Goal: Information Seeking & Learning: Learn about a topic

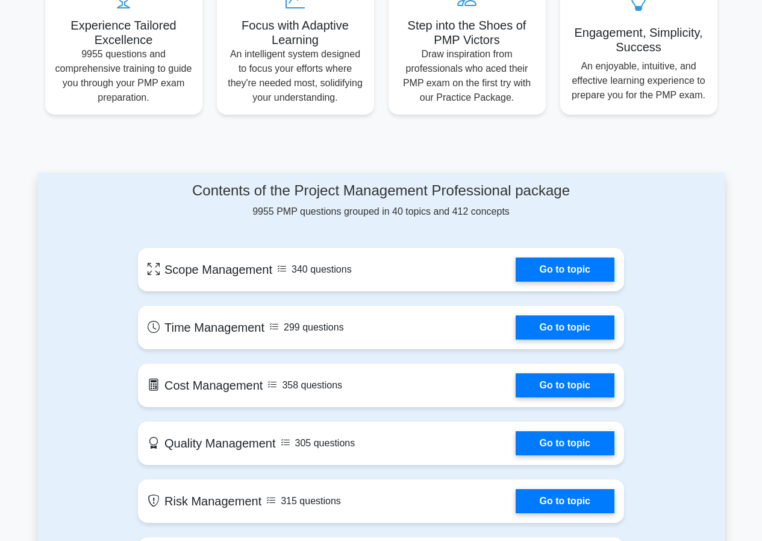
scroll to position [422, 0]
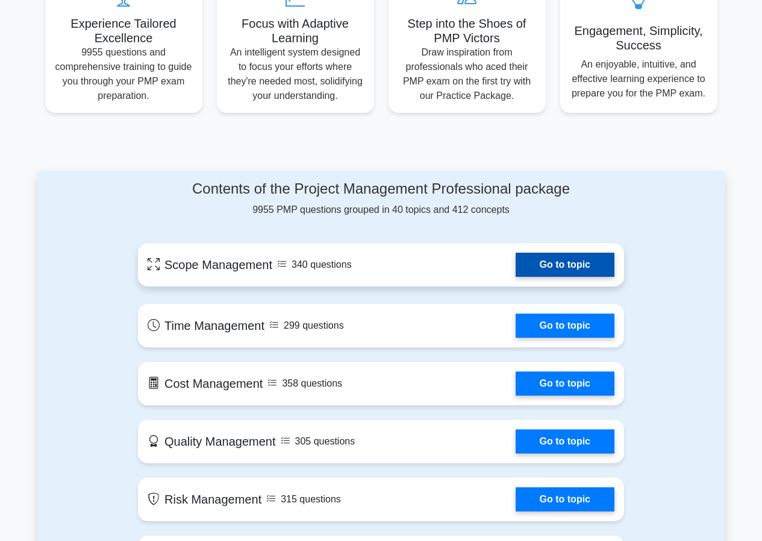
click at [574, 275] on link "Go to topic" at bounding box center [565, 265] width 99 height 24
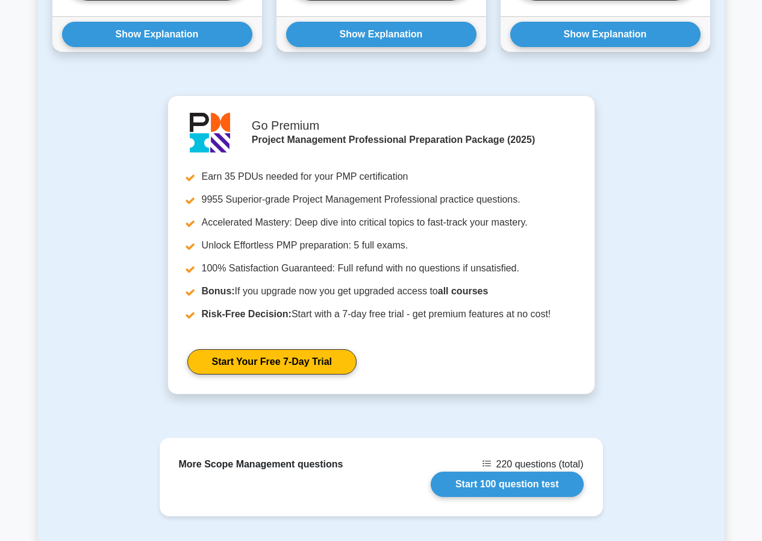
scroll to position [1020, 0]
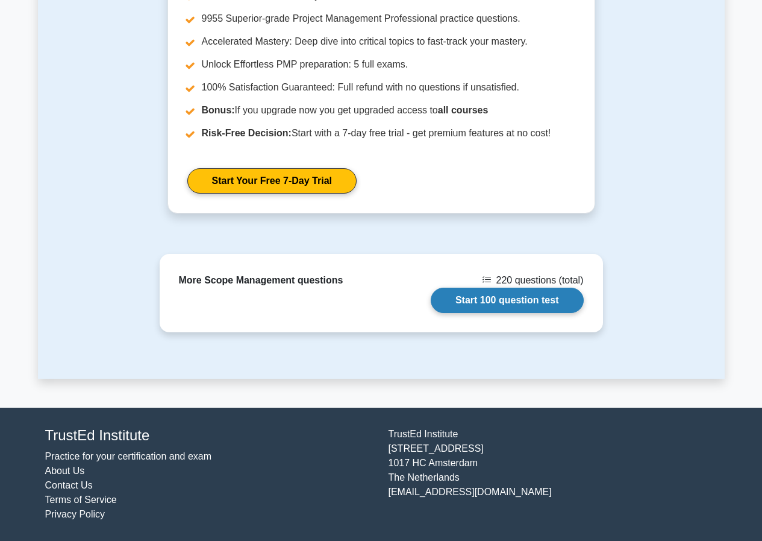
click at [482, 301] on link "Start 100 question test" at bounding box center [507, 300] width 153 height 25
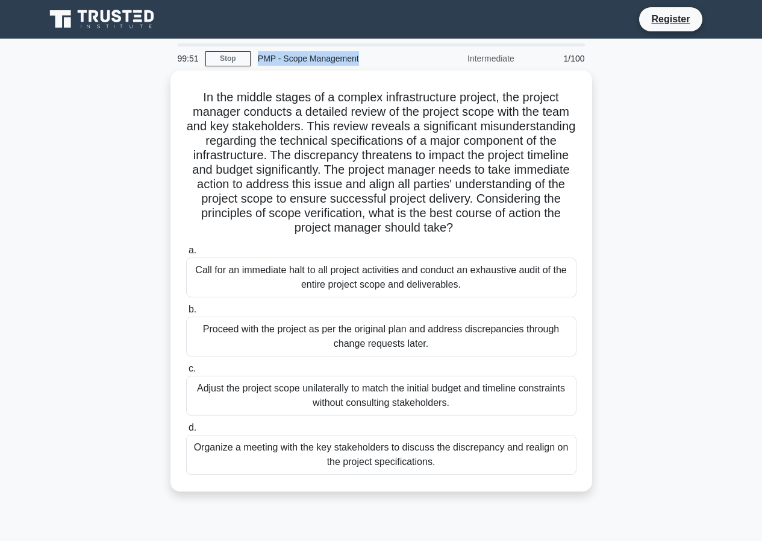
drag, startPoint x: 259, startPoint y: 57, endPoint x: 363, endPoint y: 58, distance: 103.7
click at [363, 58] on div "PMP - Scope Management" at bounding box center [334, 58] width 166 height 24
copy div "PMP - Scope Management"
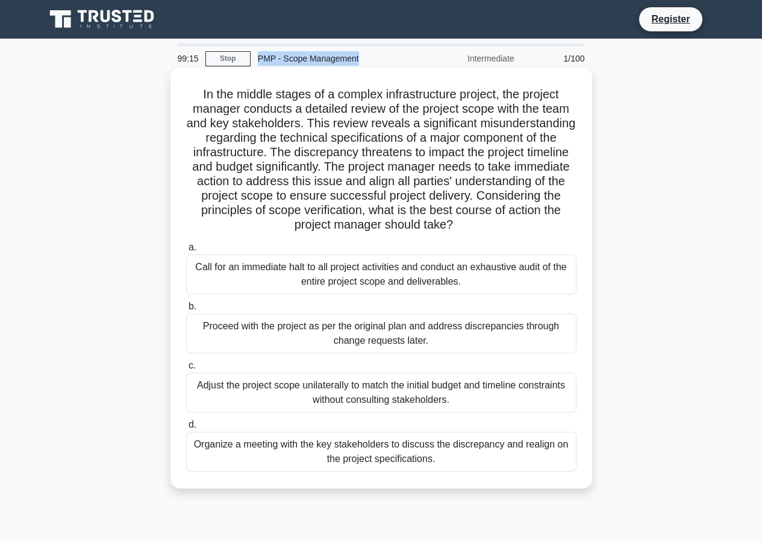
drag, startPoint x: 195, startPoint y: 92, endPoint x: 491, endPoint y: 468, distance: 479.1
click at [491, 468] on div "In the middle stages of a complex infrastructure project, the project manager c…" at bounding box center [381, 277] width 412 height 411
copy div "In the middle stages of a complex infrastructure project, the project manager c…"
click at [426, 275] on div "Call for an immediate halt to all project activities and conduct an exhaustive …" at bounding box center [381, 274] width 391 height 40
click at [186, 251] on input "a. Call for an immediate halt to all project activities and conduct an exhausti…" at bounding box center [186, 248] width 0 height 8
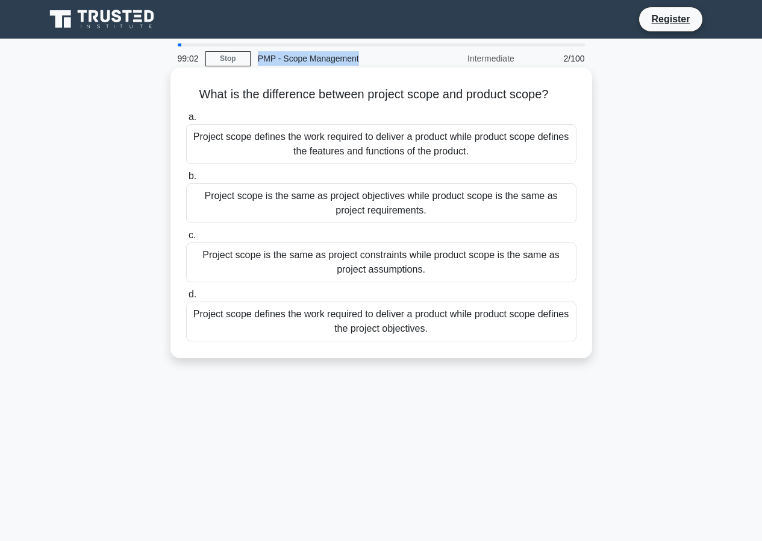
drag, startPoint x: 192, startPoint y: 89, endPoint x: 435, endPoint y: 339, distance: 348.3
click at [435, 339] on div "What is the difference between project scope and product scope? .spinner_0XTQ{t…" at bounding box center [381, 212] width 412 height 281
copy div "What is the difference between project scope and product scope? .spinner_0XTQ{t…"
click at [503, 336] on div "Project scope defines the work required to deliver a product while product scop…" at bounding box center [381, 321] width 391 height 40
click at [186, 298] on input "d. Project scope defines the work required to deliver a product while product s…" at bounding box center [186, 295] width 0 height 8
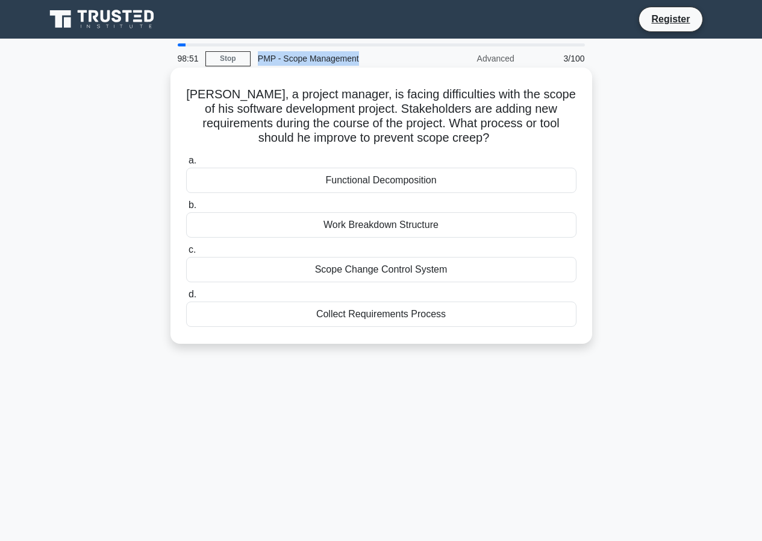
drag, startPoint x: 198, startPoint y: 95, endPoint x: 498, endPoint y: 325, distance: 378.3
click at [498, 325] on div "John, a project manager, is facing difficulties with the scope of his software …" at bounding box center [381, 205] width 412 height 266
copy div "John, a project manager, is facing difficulties with the scope of his software …"
click at [522, 225] on div "Work Breakdown Structure" at bounding box center [381, 224] width 391 height 25
click at [186, 209] on input "b. Work Breakdown Structure" at bounding box center [186, 205] width 0 height 8
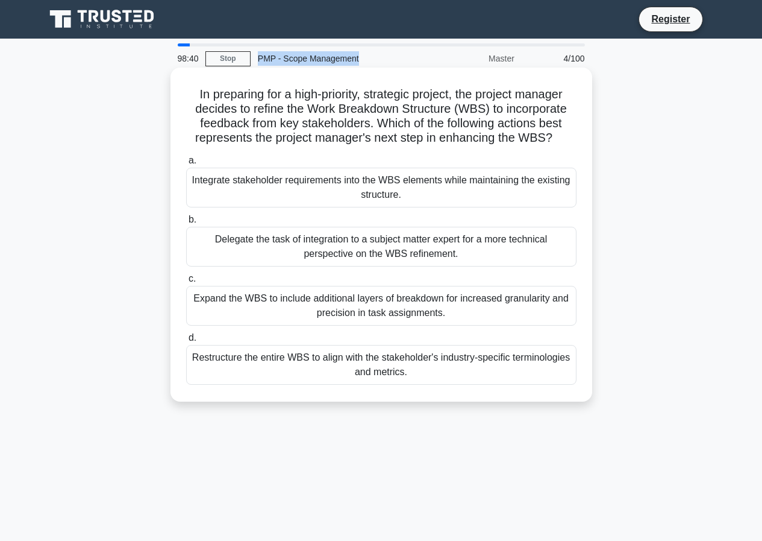
drag, startPoint x: 188, startPoint y: 92, endPoint x: 474, endPoint y: 372, distance: 401.1
click at [474, 372] on div "In preparing for a high-priority, strategic project, the project manager decide…" at bounding box center [381, 234] width 412 height 324
copy div "In preparing for a high-priority, strategic project, the project manager decide…"
click at [406, 369] on div "Restructure the entire WBS to align with the stakeholder's industry-specific te…" at bounding box center [381, 365] width 391 height 40
click at [186, 342] on input "d. Restructure the entire WBS to align with the stakeholder's industry-specific…" at bounding box center [186, 338] width 0 height 8
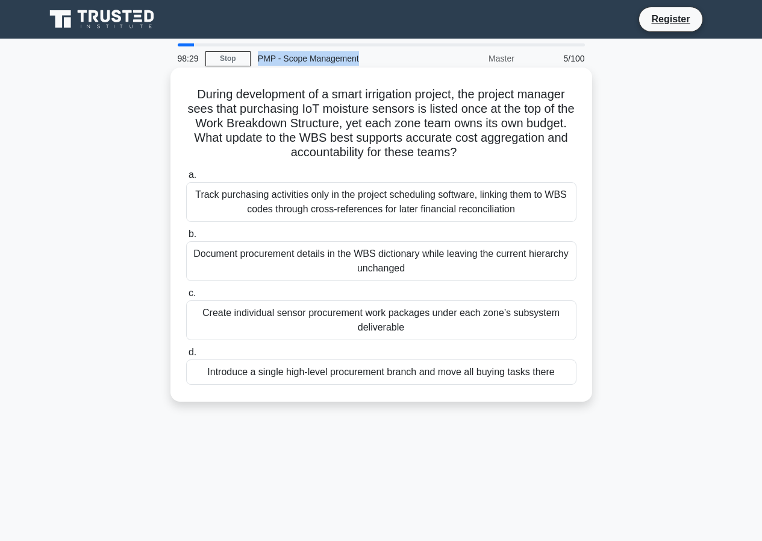
drag, startPoint x: 185, startPoint y: 92, endPoint x: 568, endPoint y: 376, distance: 477.4
click at [568, 376] on div "During development of a smart irrigation project, the project manager sees that…" at bounding box center [381, 234] width 412 height 324
copy div "During development of a smart irrigation project, the project manager sees that…"
click at [262, 324] on div "Create individual sensor procurement work packages under each zone’s subsystem …" at bounding box center [381, 320] width 391 height 40
click at [186, 297] on input "c. Create individual sensor procurement work packages under each zone’s subsyst…" at bounding box center [186, 293] width 0 height 8
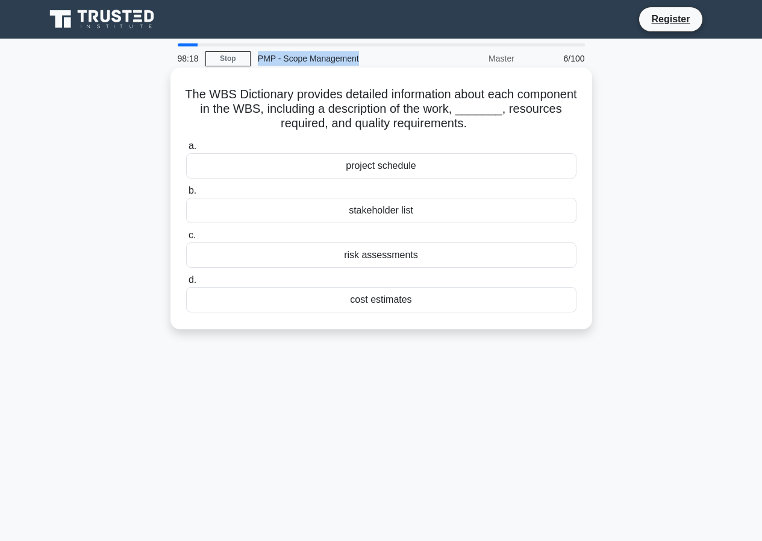
drag, startPoint x: 209, startPoint y: 97, endPoint x: 429, endPoint y: 306, distance: 303.6
click at [429, 306] on div "The WBS Dictionary provides detailed information about each component in the WB…" at bounding box center [381, 198] width 412 height 252
copy div "The WBS Dictionary provides detailed information about each component in the WB…"
click at [371, 252] on div "risk assessments" at bounding box center [381, 254] width 391 height 25
click at [186, 239] on input "c. risk assessments" at bounding box center [186, 235] width 0 height 8
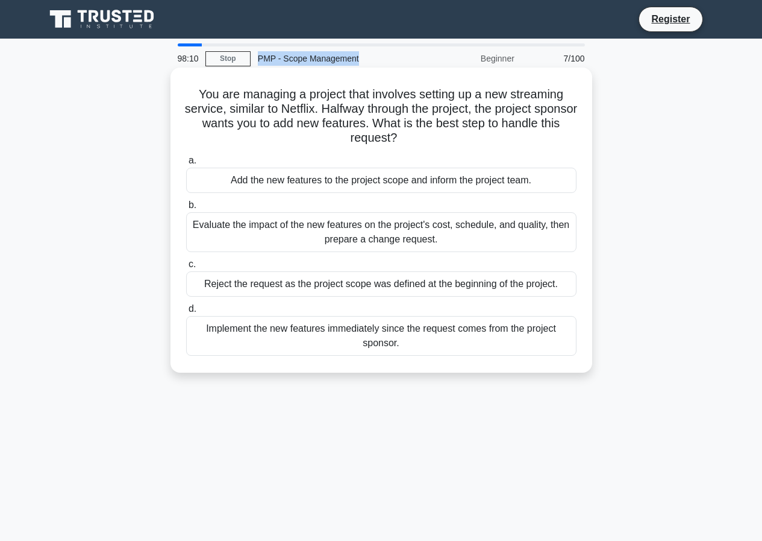
drag, startPoint x: 188, startPoint y: 92, endPoint x: 459, endPoint y: 355, distance: 377.7
click at [459, 355] on div "You are managing a project that involves setting up a new streaming service, si…" at bounding box center [381, 219] width 412 height 295
copy div "You are managing a project that involves setting up a new streaming service, si…"
click at [320, 313] on label "d. Implement the new features immediately since the request comes from the proj…" at bounding box center [381, 328] width 391 height 54
click at [186, 313] on input "d. Implement the new features immediately since the request comes from the proj…" at bounding box center [186, 309] width 0 height 8
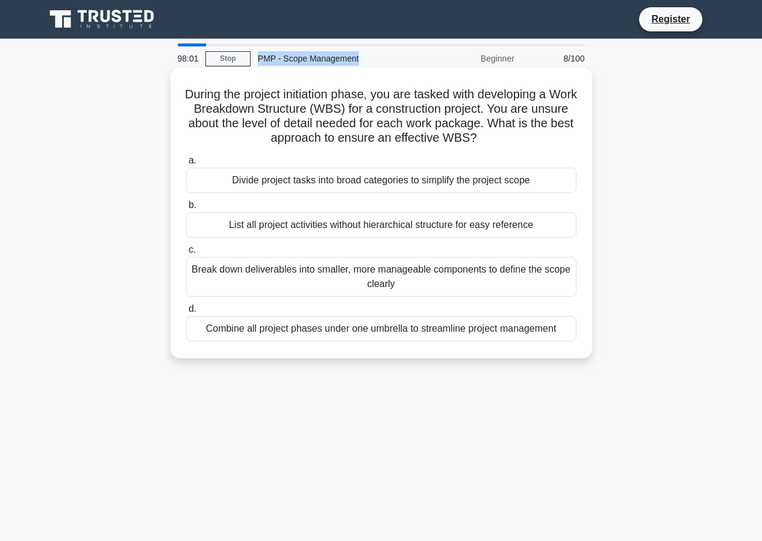
drag, startPoint x: 189, startPoint y: 93, endPoint x: 559, endPoint y: 341, distance: 445.8
click at [559, 341] on div "During the project initiation phase, you are tasked with developing a Work Brea…" at bounding box center [381, 212] width 412 height 281
copy div "During the project initiation phase, you are tasked with developing a Work Brea…"
click at [265, 123] on h5 "During the project initiation phase, you are tasked with developing a Work Brea…" at bounding box center [381, 116] width 393 height 59
click at [254, 221] on div "List all project activities without hierarchical structure for easy reference" at bounding box center [381, 224] width 391 height 25
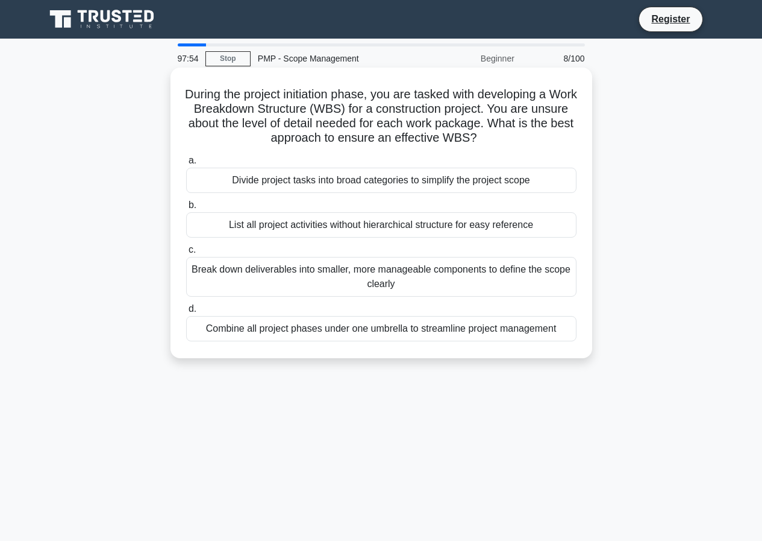
click at [186, 209] on input "b. List all project activities without hierarchical structure for easy reference" at bounding box center [186, 205] width 0 height 8
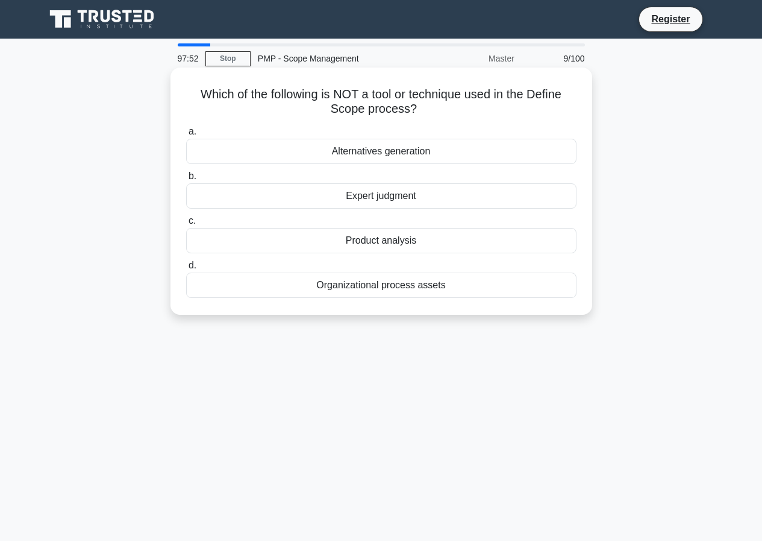
drag, startPoint x: 190, startPoint y: 89, endPoint x: 520, endPoint y: 301, distance: 391.7
click at [520, 301] on div "Which of the following is NOT a tool or technique used in the Define Scope proc…" at bounding box center [381, 190] width 412 height 237
copy div "Which of the following is NOT a tool or technique used in the Define Scope proc…"
click at [371, 303] on div "Which of the following is NOT a tool or technique used in the Define Scope proc…" at bounding box center [381, 190] width 412 height 237
click at [385, 291] on div "Organizational process assets" at bounding box center [381, 284] width 391 height 25
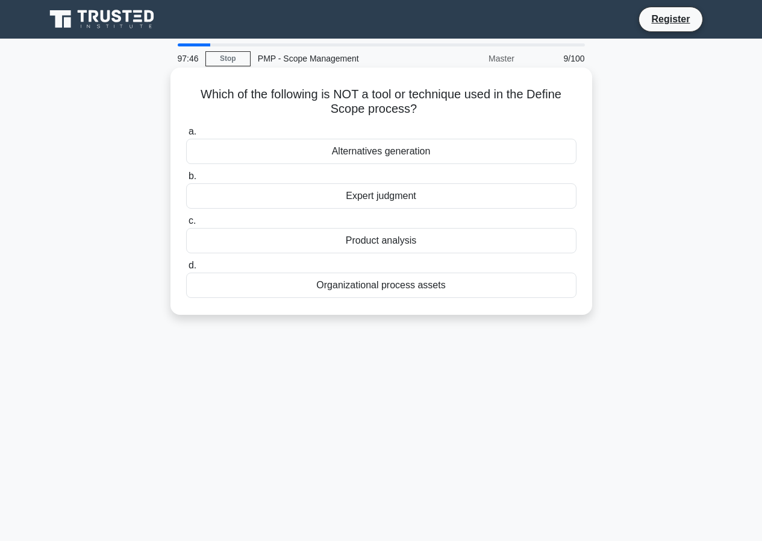
click at [186, 269] on input "d. Organizational process assets" at bounding box center [186, 266] width 0 height 8
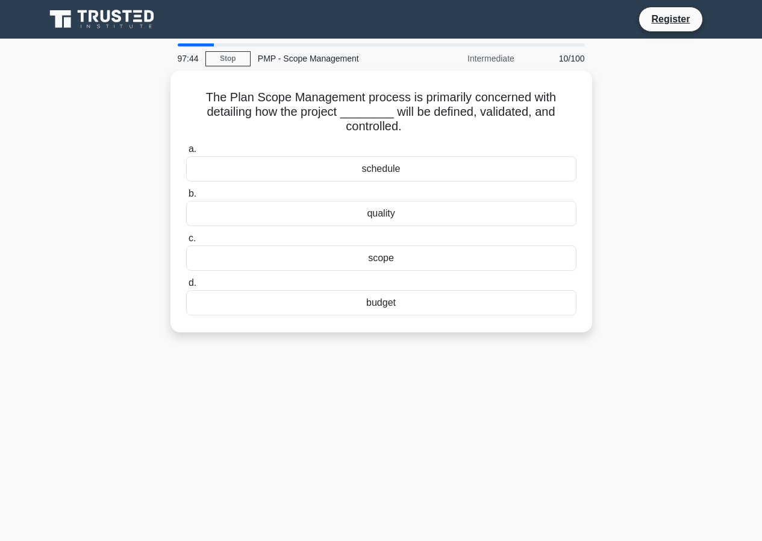
drag, startPoint x: 206, startPoint y: 85, endPoint x: 458, endPoint y: 333, distance: 354.2
click at [458, 333] on div "The Plan Scope Management process is primarily concerned with detailing how the…" at bounding box center [381, 209] width 687 height 276
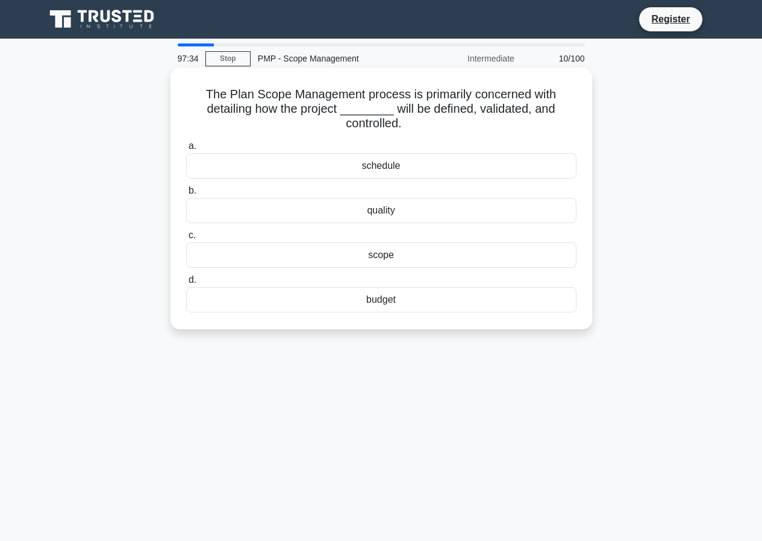
click at [416, 172] on div "schedule" at bounding box center [381, 165] width 391 height 25
click at [186, 150] on input "a. schedule" at bounding box center [186, 146] width 0 height 8
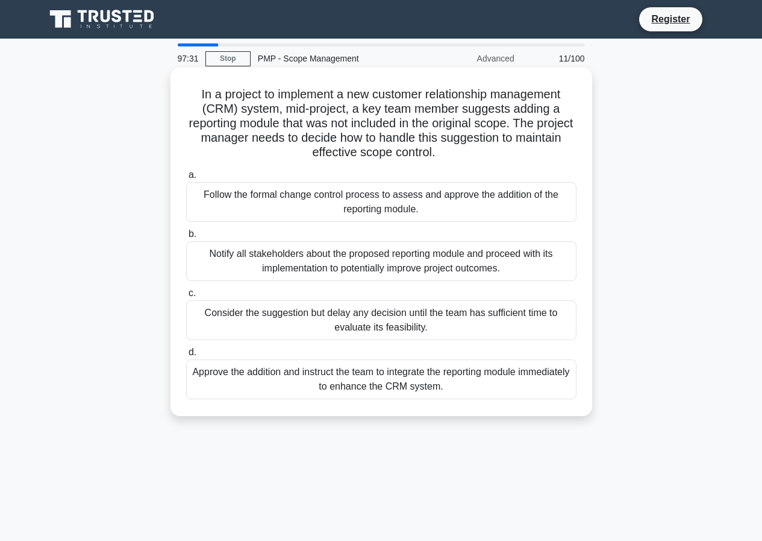
drag, startPoint x: 192, startPoint y: 89, endPoint x: 483, endPoint y: 403, distance: 428.6
click at [483, 403] on div "In a project to implement a new customer relationship management (CRM) system, …" at bounding box center [381, 241] width 412 height 339
click at [418, 372] on div "Approve the addition and instruct the team to integrate the reporting module im…" at bounding box center [381, 379] width 391 height 40
click at [186, 356] on input "d. Approve the addition and instruct the team to integrate the reporting module…" at bounding box center [186, 352] width 0 height 8
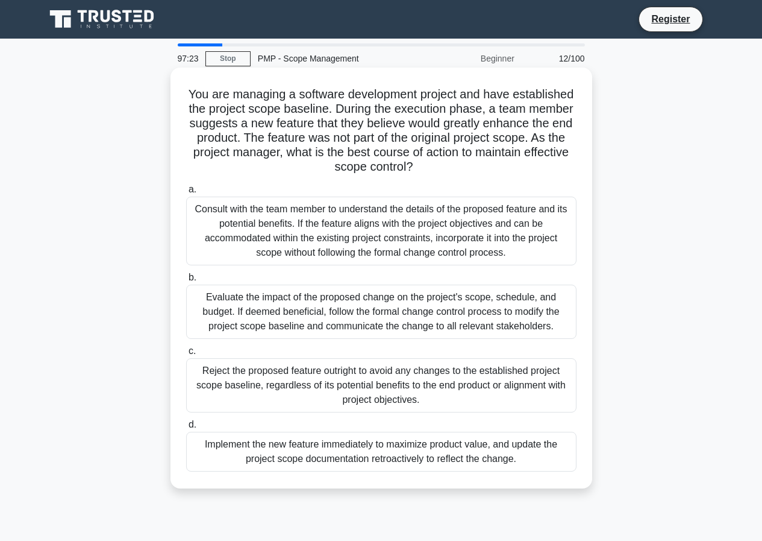
drag, startPoint x: 215, startPoint y: 88, endPoint x: 517, endPoint y: 483, distance: 497.0
click at [517, 483] on div "You are managing a software development project and have established the projec…" at bounding box center [381, 277] width 412 height 411
click at [508, 380] on div "Reject the proposed feature outright to avoid any changes to the established pr…" at bounding box center [381, 385] width 391 height 54
click at [186, 355] on input "c. Reject the proposed feature outright to avoid any changes to the established…" at bounding box center [186, 351] width 0 height 8
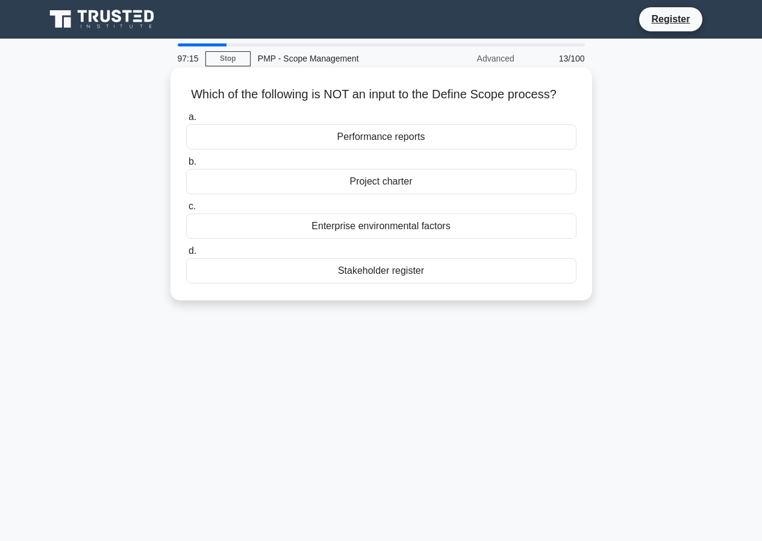
drag, startPoint x: 180, startPoint y: 90, endPoint x: 435, endPoint y: 282, distance: 319.8
click at [435, 282] on div "Which of the following is NOT an input to the Define Scope process? .spinner_0X…" at bounding box center [381, 183] width 412 height 223
click at [444, 272] on div "Stakeholder register" at bounding box center [381, 270] width 391 height 25
click at [186, 255] on input "d. Stakeholder register" at bounding box center [186, 251] width 0 height 8
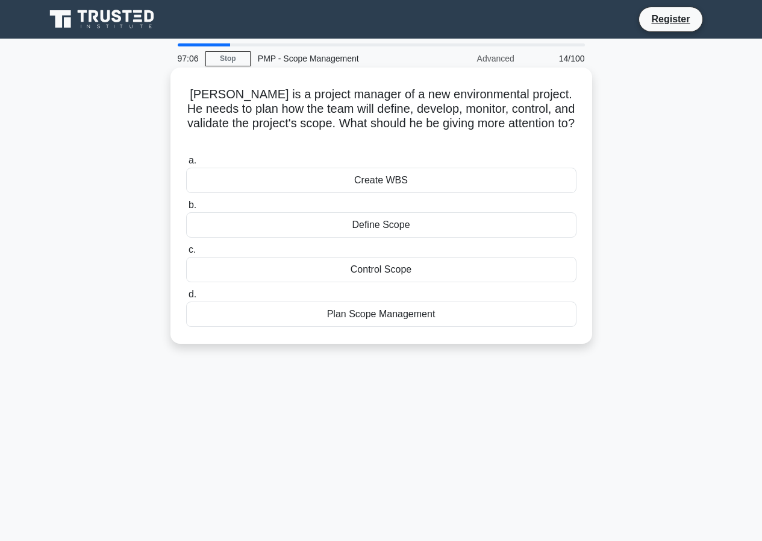
drag, startPoint x: 183, startPoint y: 90, endPoint x: 445, endPoint y: 299, distance: 335.9
click at [445, 299] on div "Tom is a project manager of a new environmental project. He needs to plan how t…" at bounding box center [381, 205] width 412 height 266
click at [248, 168] on div "Create WBS" at bounding box center [381, 180] width 391 height 25
click at [186, 161] on input "a. Create WBS" at bounding box center [186, 161] width 0 height 8
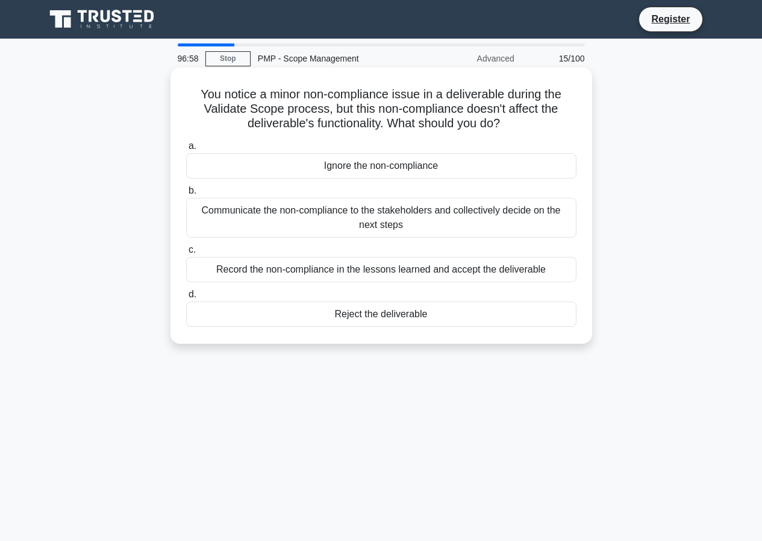
drag, startPoint x: 190, startPoint y: 91, endPoint x: 474, endPoint y: 336, distance: 374.8
click at [474, 336] on div "You notice a minor non-compliance issue in a deliverable during the Validate Sc…" at bounding box center [381, 205] width 412 height 266
click at [325, 263] on div "Record the non-compliance in the lessons learned and accept the deliverable" at bounding box center [381, 269] width 391 height 25
click at [186, 254] on input "c. Record the non-compliance in the lessons learned and accept the deliverable" at bounding box center [186, 250] width 0 height 8
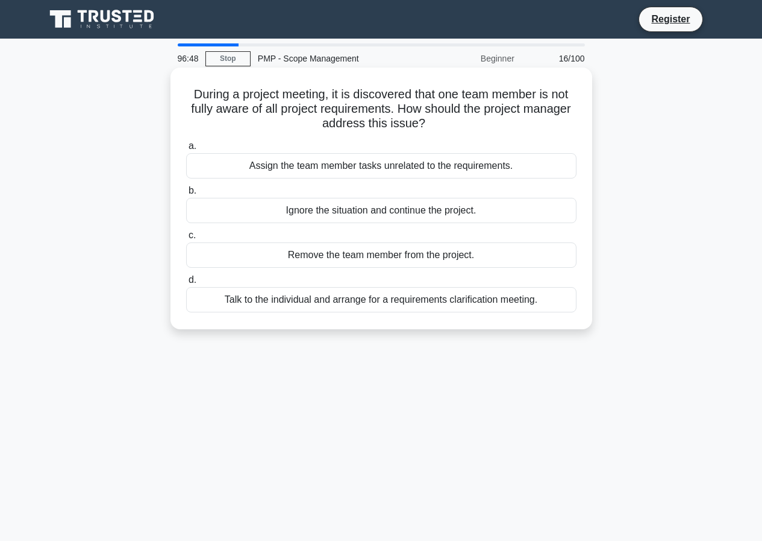
drag, startPoint x: 187, startPoint y: 86, endPoint x: 544, endPoint y: 306, distance: 418.7
click at [544, 306] on div "During a project meeting, it is discovered that one team member is not fully aw…" at bounding box center [381, 198] width 412 height 252
click at [387, 254] on div "Remove the team member from the project." at bounding box center [381, 254] width 391 height 25
click at [186, 239] on input "c. Remove the team member from the project." at bounding box center [186, 235] width 0 height 8
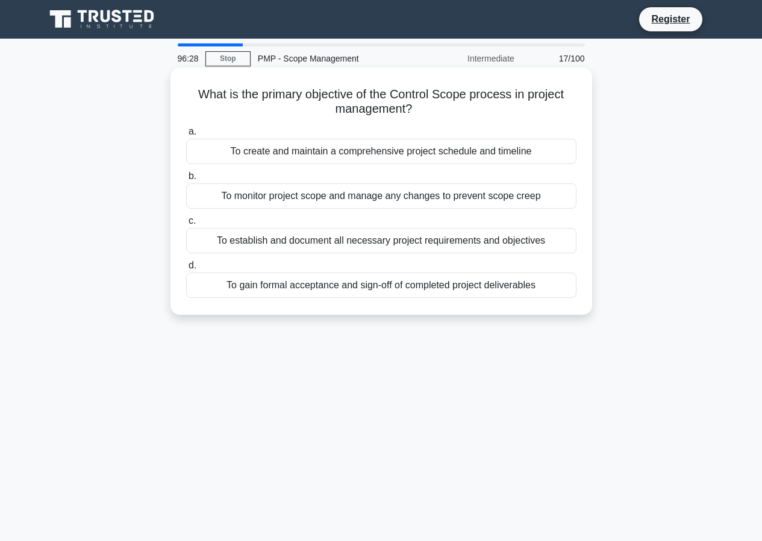
drag, startPoint x: 189, startPoint y: 94, endPoint x: 544, endPoint y: 292, distance: 405.8
click at [544, 292] on div "What is the primary objective of the Control Scope process in project managemen…" at bounding box center [381, 190] width 412 height 237
click at [363, 159] on div "To create and maintain a comprehensive project schedule and timeline" at bounding box center [381, 151] width 391 height 25
click at [186, 136] on input "a. To create and maintain a comprehensive project schedule and timeline" at bounding box center [186, 132] width 0 height 8
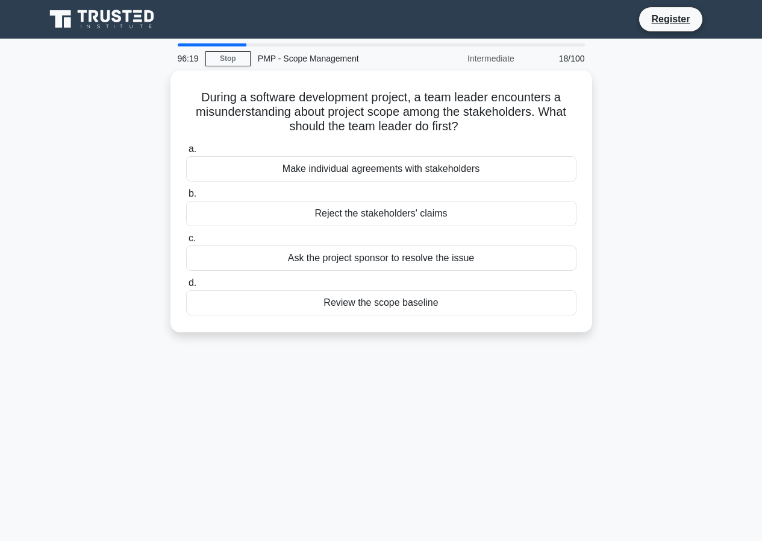
drag, startPoint x: 198, startPoint y: 92, endPoint x: 493, endPoint y: 358, distance: 397.3
click at [493, 358] on div "96:19 Stop PMP - Scope Management Intermediate 18/100 During a software develop…" at bounding box center [381, 344] width 687 height 603
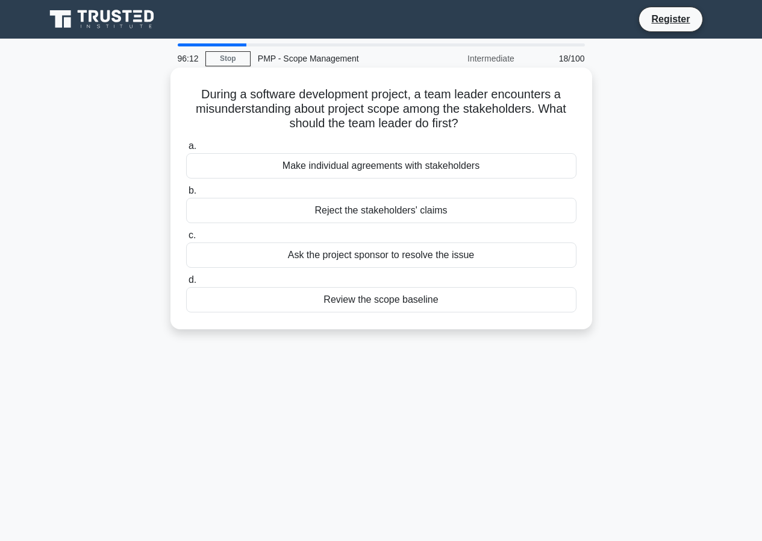
click at [424, 166] on div "Make individual agreements with stakeholders" at bounding box center [381, 165] width 391 height 25
click at [186, 150] on input "a. Make individual agreements with stakeholders" at bounding box center [186, 146] width 0 height 8
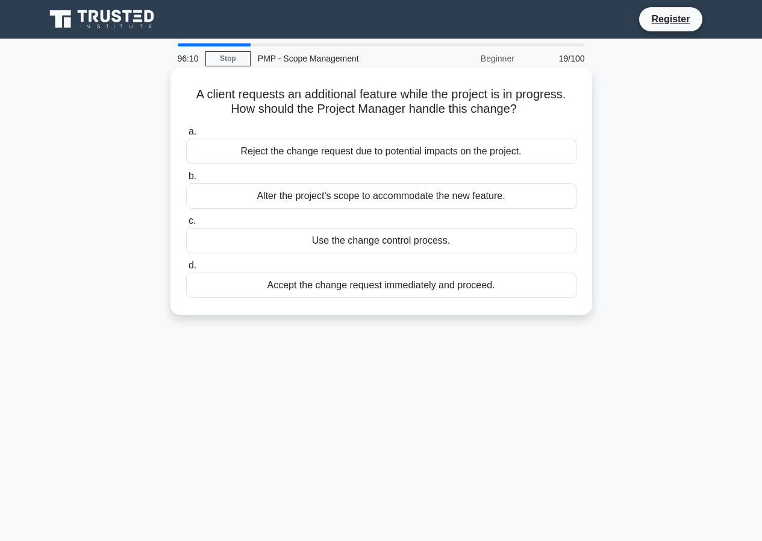
drag, startPoint x: 187, startPoint y: 93, endPoint x: 511, endPoint y: 297, distance: 381.6
click at [511, 297] on div "A client requests an additional feature while the project is in progress. How s…" at bounding box center [381, 190] width 412 height 237
click at [369, 291] on div "Accept the change request immediately and proceed." at bounding box center [381, 284] width 391 height 25
click at [186, 269] on input "d. Accept the change request immediately and proceed." at bounding box center [186, 266] width 0 height 8
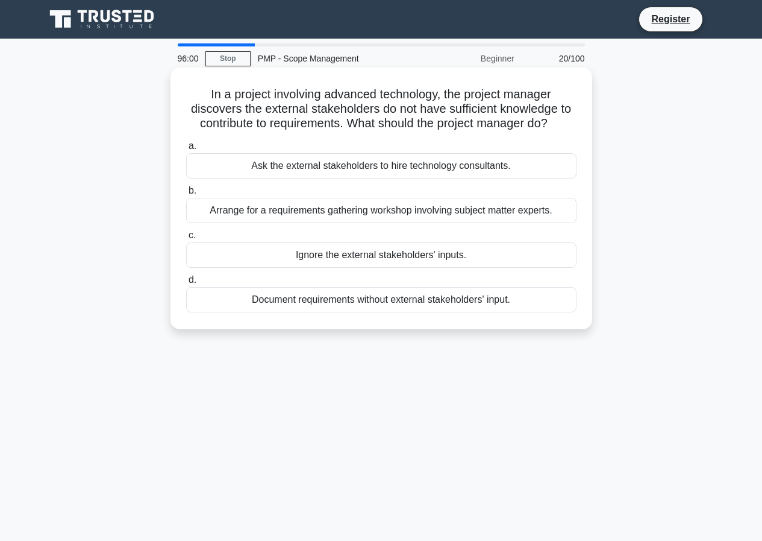
drag, startPoint x: 205, startPoint y: 92, endPoint x: 536, endPoint y: 305, distance: 393.9
click at [536, 305] on div "In a project involving advanced technology, the project manager discovers the e…" at bounding box center [381, 198] width 412 height 252
click at [402, 294] on div "Document requirements without external stakeholders' input." at bounding box center [381, 299] width 391 height 25
click at [186, 284] on input "d. Document requirements without external stakeholders' input." at bounding box center [186, 280] width 0 height 8
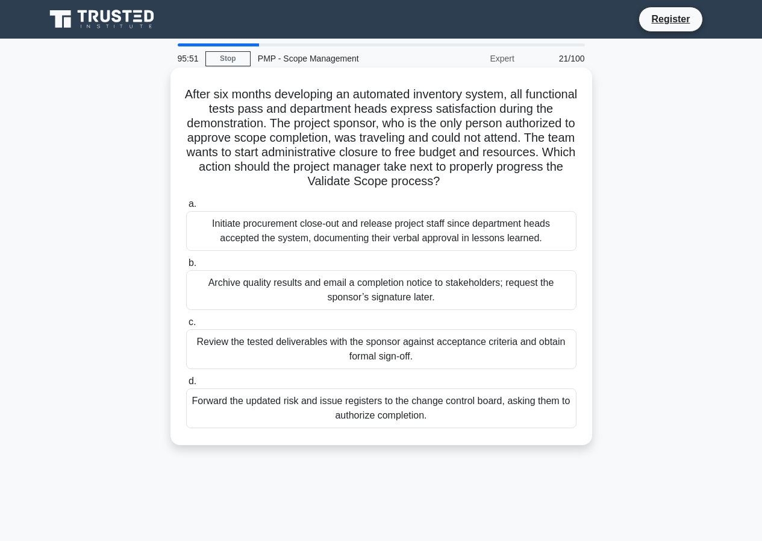
drag, startPoint x: 200, startPoint y: 91, endPoint x: 508, endPoint y: 423, distance: 452.5
click at [508, 423] on div "After six months developing an automated inventory system, all functional tests…" at bounding box center [381, 256] width 412 height 368
click at [284, 233] on div "Initiate procurement close-out and release project staff since department heads…" at bounding box center [381, 231] width 391 height 40
click at [186, 208] on input "a. Initiate procurement close-out and release project staff since department he…" at bounding box center [186, 204] width 0 height 8
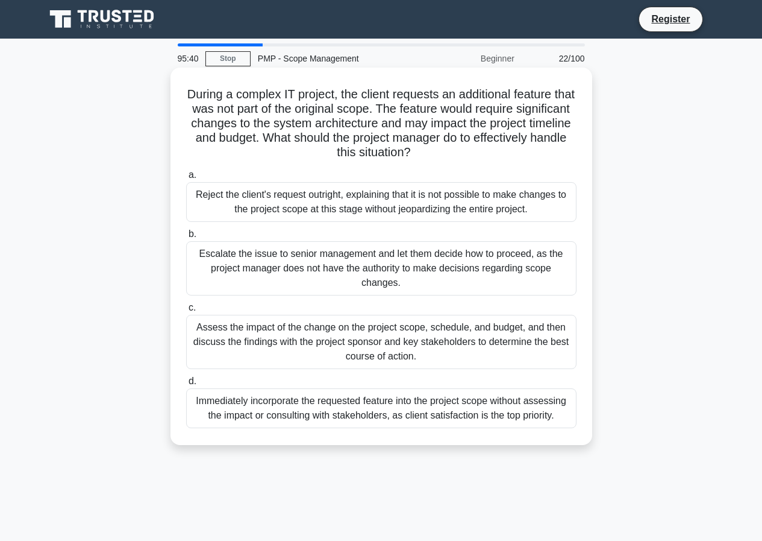
drag, startPoint x: 189, startPoint y: 91, endPoint x: 558, endPoint y: 423, distance: 496.0
click at [558, 423] on div "During a complex IT project, the client requests an additional feature that was…" at bounding box center [381, 256] width 412 height 368
click at [253, 196] on div "Reject the client's request outright, explaining that it is not possible to mak…" at bounding box center [381, 202] width 391 height 40
click at [186, 179] on input "a. Reject the client's request outright, explaining that it is not possible to …" at bounding box center [186, 175] width 0 height 8
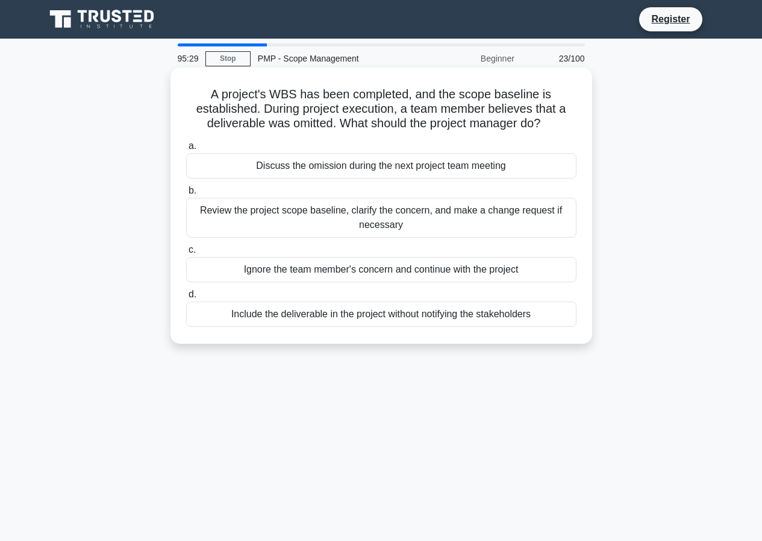
drag, startPoint x: 203, startPoint y: 90, endPoint x: 571, endPoint y: 336, distance: 442.0
click at [571, 336] on div "A project's WBS has been completed, and the scope baseline is established. Duri…" at bounding box center [381, 205] width 412 height 266
click at [489, 203] on div "Review the project scope baseline, clarify the concern, and make a change reque…" at bounding box center [381, 218] width 391 height 40
click at [186, 195] on input "b. Review the project scope baseline, clarify the concern, and make a change re…" at bounding box center [186, 191] width 0 height 8
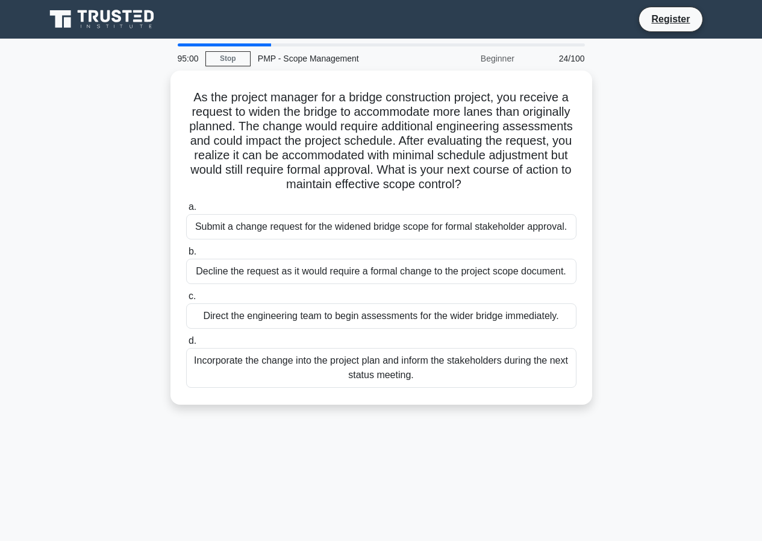
drag, startPoint x: 184, startPoint y: 92, endPoint x: 453, endPoint y: 409, distance: 415.2
click at [453, 409] on div "As the project manager for a bridge construction project, you receive a request…" at bounding box center [381, 245] width 687 height 348
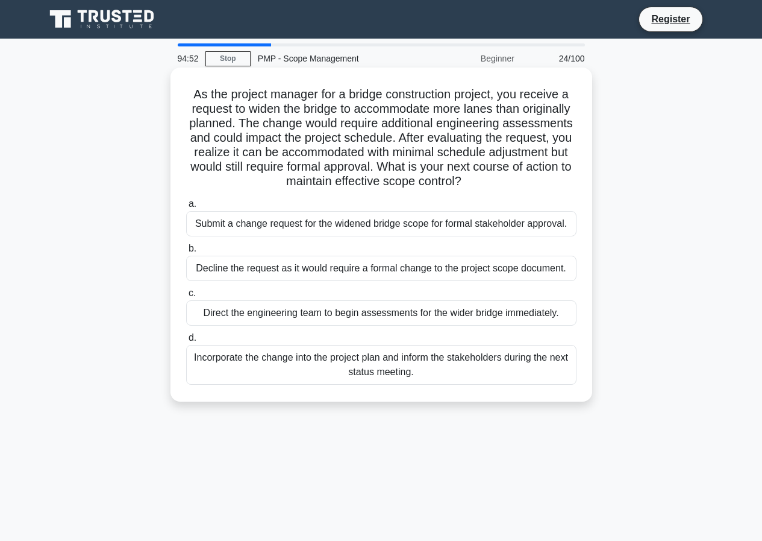
click at [418, 274] on div "Decline the request as it would require a formal change to the project scope do…" at bounding box center [381, 268] width 391 height 25
click at [186, 253] on input "b. Decline the request as it would require a formal change to the project scope…" at bounding box center [186, 249] width 0 height 8
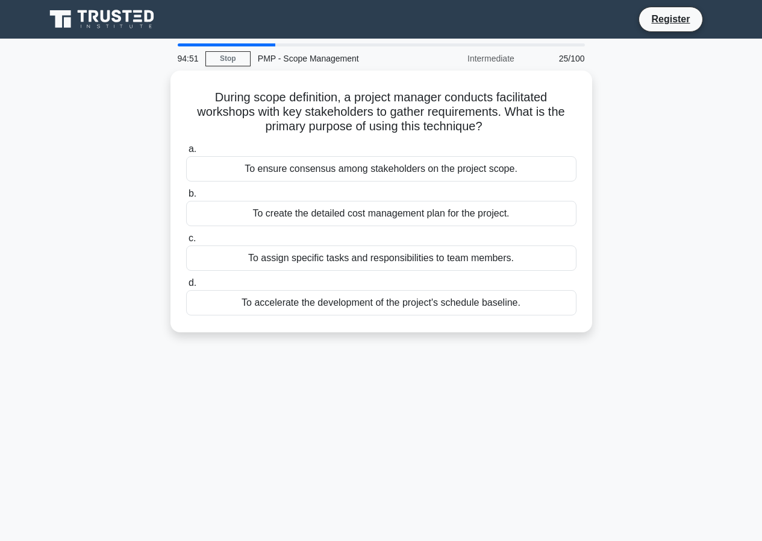
drag, startPoint x: 203, startPoint y: 93, endPoint x: 612, endPoint y: 336, distance: 475.1
click at [612, 336] on div "During scope definition, a project manager conducts facilitated workshops with …" at bounding box center [381, 209] width 687 height 276
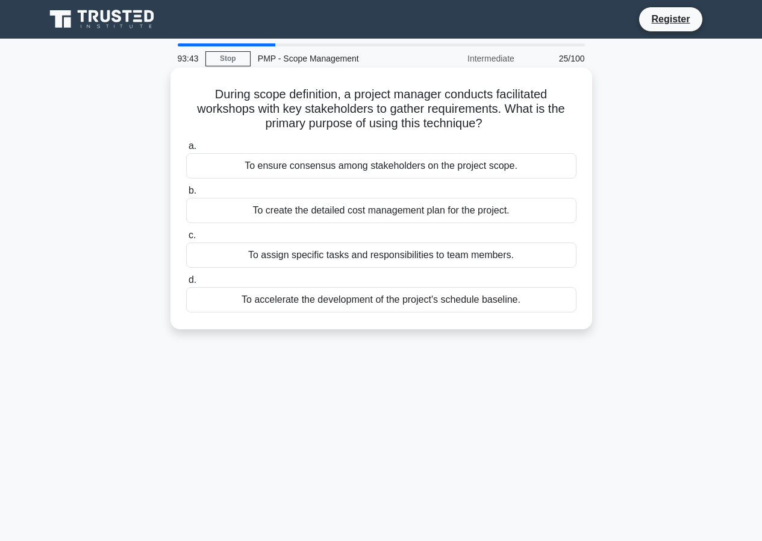
click at [380, 297] on div "To accelerate the development of the project's schedule baseline." at bounding box center [381, 299] width 391 height 25
click at [186, 284] on input "d. To accelerate the development of the project's schedule baseline." at bounding box center [186, 280] width 0 height 8
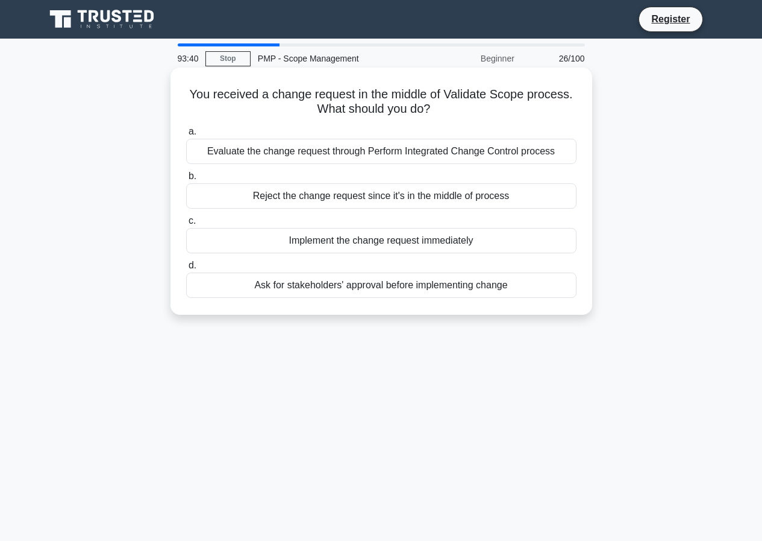
drag, startPoint x: 186, startPoint y: 92, endPoint x: 517, endPoint y: 302, distance: 391.8
click at [517, 302] on div "You received a change request in the middle of Validate Scope process. What sho…" at bounding box center [381, 190] width 412 height 237
click at [354, 284] on div "Ask for stakeholders' approval before implementing change" at bounding box center [381, 284] width 391 height 25
click at [186, 269] on input "d. Ask for stakeholders' approval before implementing change" at bounding box center [186, 266] width 0 height 8
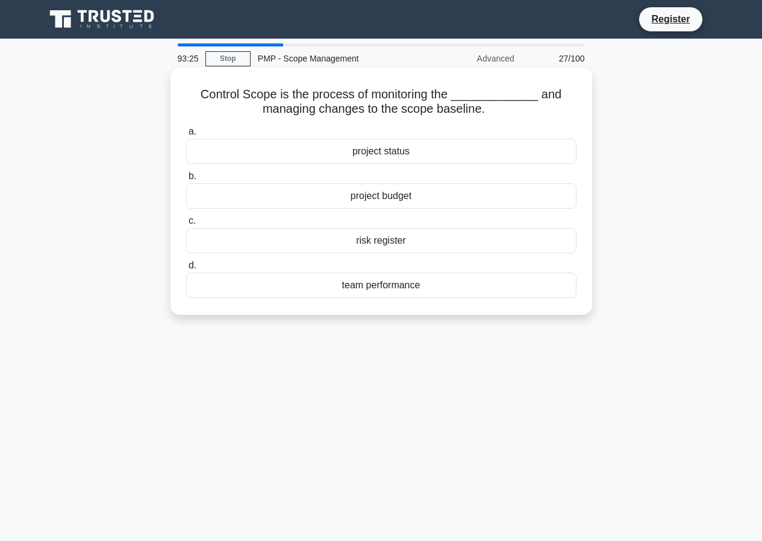
drag, startPoint x: 209, startPoint y: 86, endPoint x: 479, endPoint y: 285, distance: 335.3
click at [479, 285] on div "Control Scope is the process of monitoring the _____________ and managing chang…" at bounding box center [381, 190] width 412 height 237
click at [422, 292] on div "team performance" at bounding box center [381, 284] width 391 height 25
click at [186, 269] on input "d. team performance" at bounding box center [186, 266] width 0 height 8
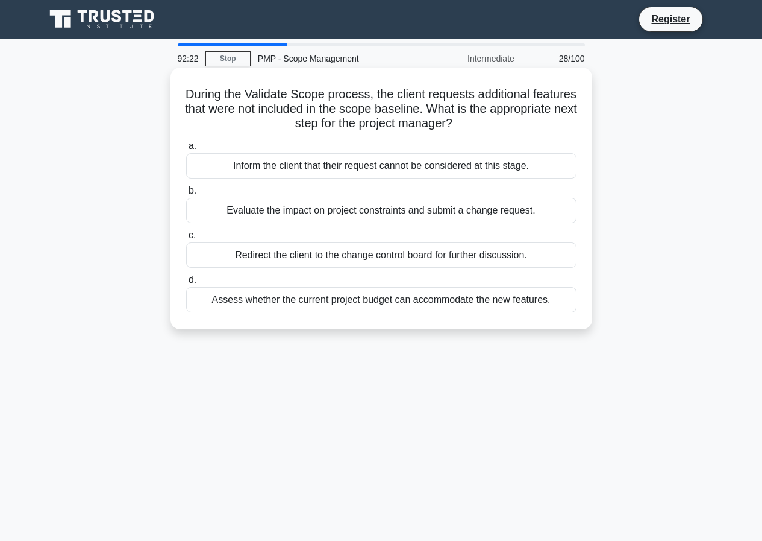
drag, startPoint x: 206, startPoint y: 92, endPoint x: 567, endPoint y: 318, distance: 425.6
click at [567, 318] on div "During the Validate Scope process, the client requests additional features that…" at bounding box center [381, 198] width 412 height 252
click at [251, 169] on div "Inform the client that their request cannot be considered at this stage." at bounding box center [381, 165] width 391 height 25
click at [186, 150] on input "a. Inform the client that their request cannot be considered at this stage." at bounding box center [186, 146] width 0 height 8
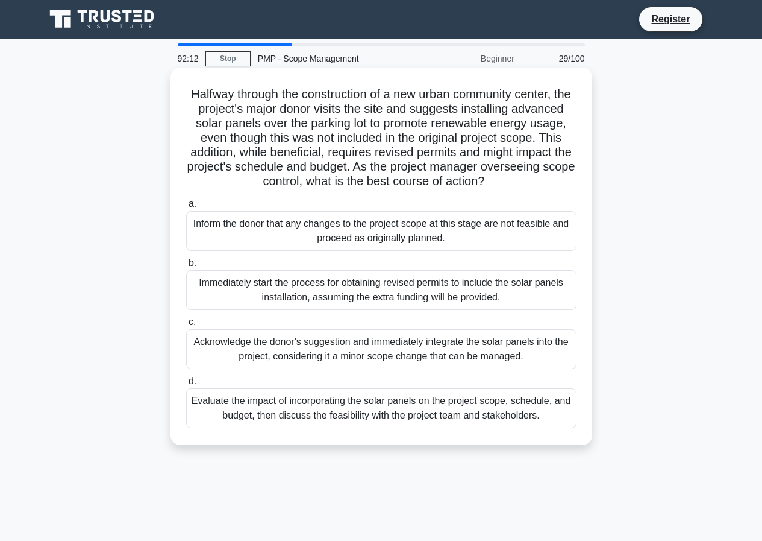
drag, startPoint x: 187, startPoint y: 93, endPoint x: 551, endPoint y: 433, distance: 497.7
click at [551, 433] on div "Halfway through the construction of a new urban community center, the project's…" at bounding box center [381, 256] width 412 height 368
click at [460, 424] on div "Evaluate the impact of incorporating the solar panels on the project scope, sch…" at bounding box center [381, 408] width 391 height 40
click at [186, 385] on input "d. Evaluate the impact of incorporating the solar panels on the project scope, …" at bounding box center [186, 381] width 0 height 8
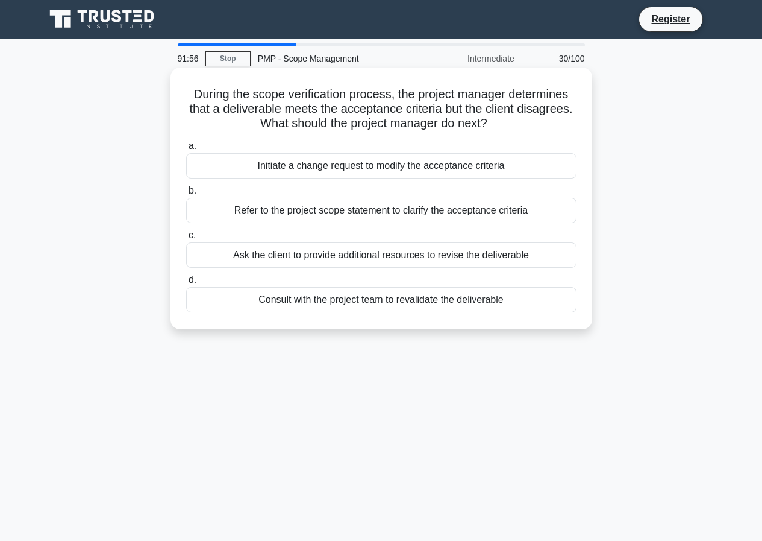
drag, startPoint x: 187, startPoint y: 89, endPoint x: 527, endPoint y: 306, distance: 403.6
click at [527, 306] on div "During the scope verification process, the project manager determines that a de…" at bounding box center [381, 198] width 412 height 252
click at [265, 161] on div "Initiate a change request to modify the acceptance criteria" at bounding box center [381, 165] width 391 height 25
click at [186, 150] on input "a. Initiate a change request to modify the acceptance criteria" at bounding box center [186, 146] width 0 height 8
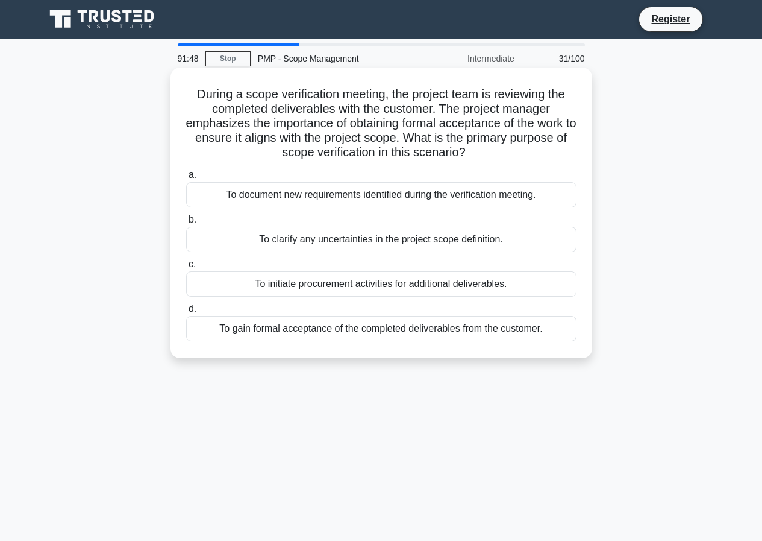
drag, startPoint x: 181, startPoint y: 94, endPoint x: 564, endPoint y: 332, distance: 450.8
click at [564, 332] on div "During a scope verification meeting, the project team is reviewing the complete…" at bounding box center [381, 212] width 412 height 281
click at [259, 286] on div "To initiate procurement activities for additional deliverables." at bounding box center [381, 283] width 391 height 25
click at [186, 268] on input "c. To initiate procurement activities for additional deliverables." at bounding box center [186, 264] width 0 height 8
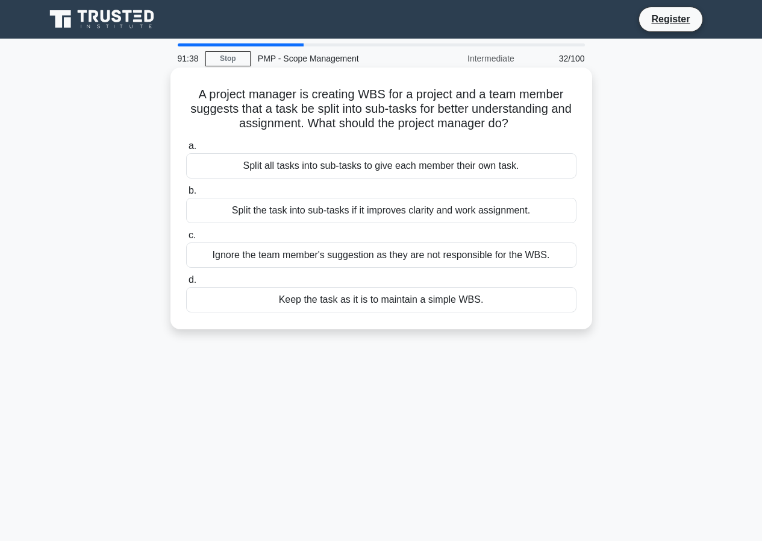
drag, startPoint x: 188, startPoint y: 89, endPoint x: 534, endPoint y: 327, distance: 419.6
click at [534, 327] on div "A project manager is creating WBS for a project and a team member suggests that…" at bounding box center [382, 199] width 422 height 262
click at [277, 304] on div "Keep the task as it is to maintain a simple WBS." at bounding box center [381, 299] width 391 height 25
click at [186, 284] on input "d. Keep the task as it is to maintain a simple WBS." at bounding box center [186, 280] width 0 height 8
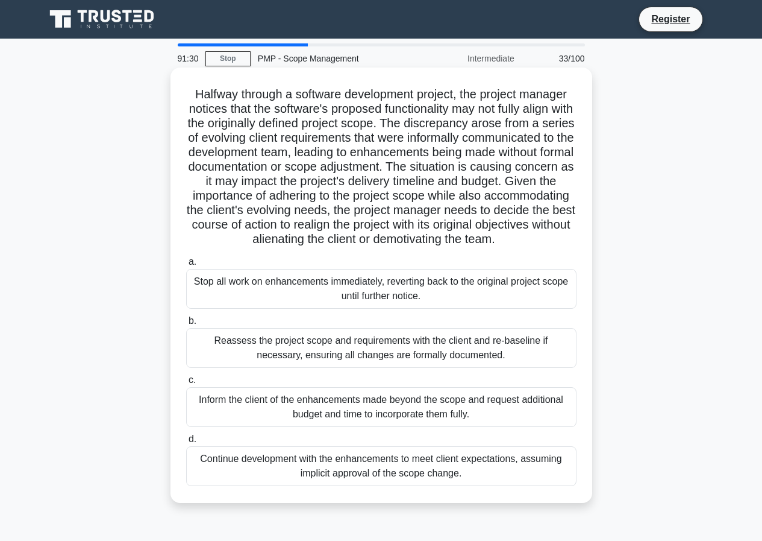
drag, startPoint x: 190, startPoint y: 90, endPoint x: 500, endPoint y: 494, distance: 509.0
click at [500, 494] on div "Halfway through a software development project, the project manager notices tha…" at bounding box center [381, 285] width 412 height 426
click at [360, 367] on div "Reassess the project scope and requirements with the client and re-baseline if …" at bounding box center [381, 348] width 391 height 40
click at [186, 325] on input "b. Reassess the project scope and requirements with the client and re-baseline …" at bounding box center [186, 321] width 0 height 8
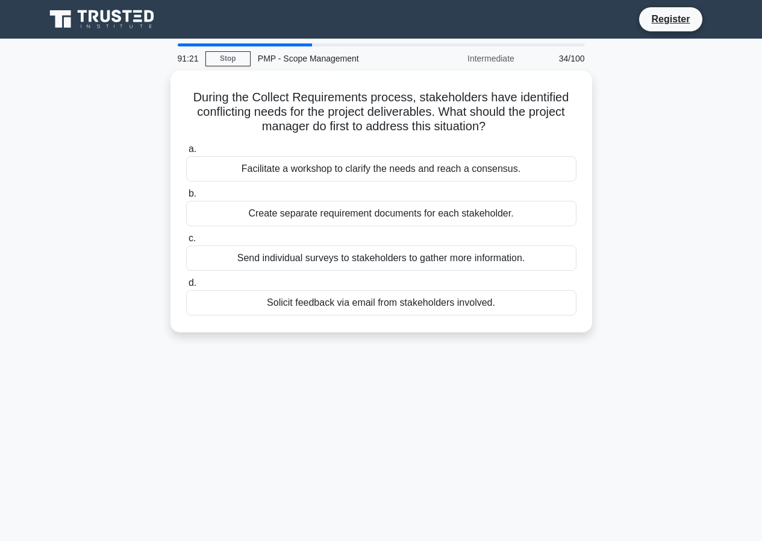
drag, startPoint x: 186, startPoint y: 86, endPoint x: 525, endPoint y: 335, distance: 420.4
click at [525, 335] on div "During the Collect Requirements process, stakeholders have identified conflicti…" at bounding box center [381, 209] width 687 height 276
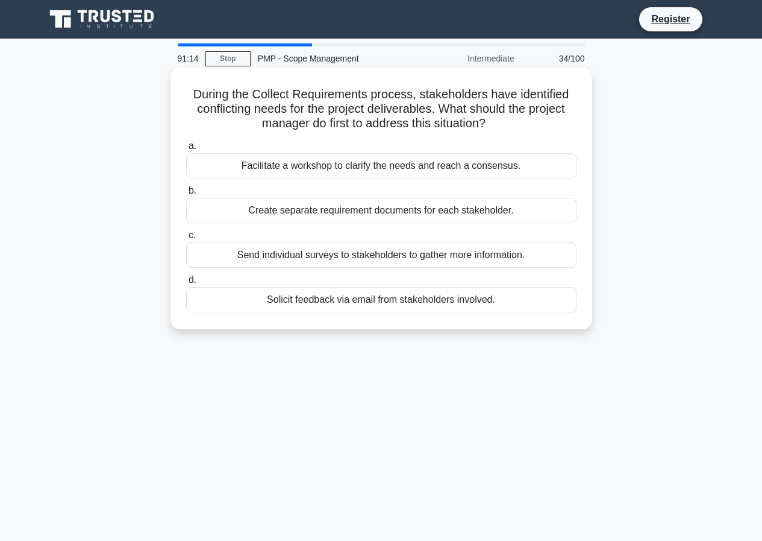
click at [280, 159] on div "Facilitate a workshop to clarify the needs and reach a consensus." at bounding box center [381, 165] width 391 height 25
click at [186, 150] on input "a. Facilitate a workshop to clarify the needs and reach a consensus." at bounding box center [186, 146] width 0 height 8
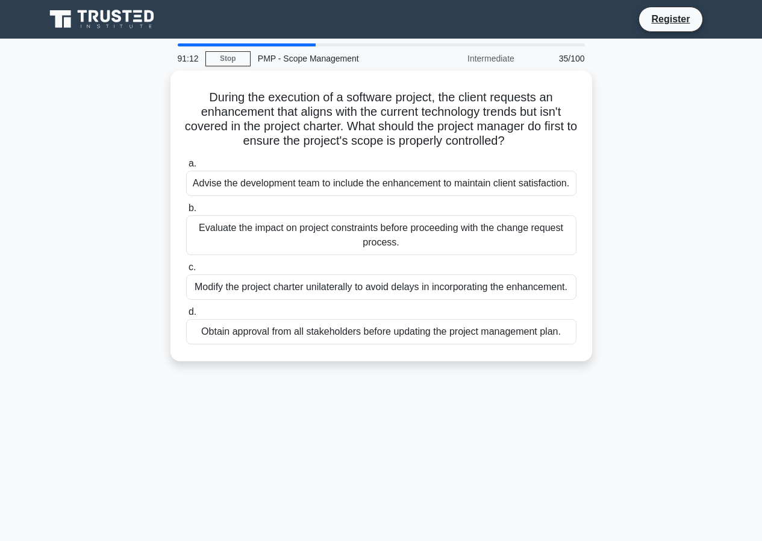
drag, startPoint x: 205, startPoint y: 92, endPoint x: 577, endPoint y: 366, distance: 462.6
click at [577, 366] on div "During the execution of a software project, the client requests an enhancement …" at bounding box center [381, 223] width 687 height 305
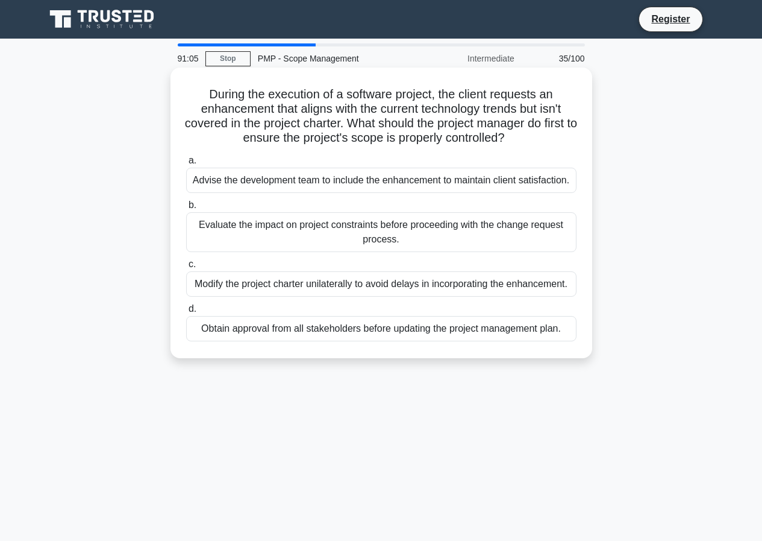
click at [284, 224] on div "Evaluate the impact on project constraints before proceeding with the change re…" at bounding box center [381, 232] width 391 height 40
click at [186, 209] on input "b. Evaluate the impact on project constraints before proceeding with the change…" at bounding box center [186, 205] width 0 height 8
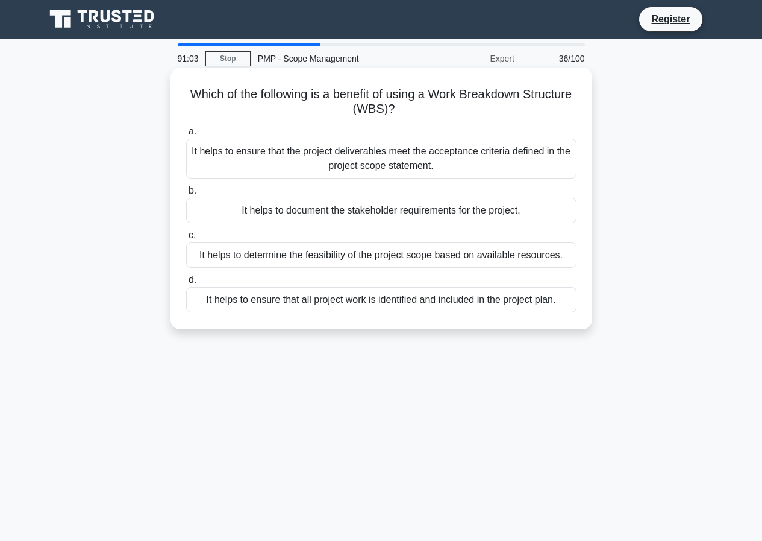
drag, startPoint x: 202, startPoint y: 92, endPoint x: 572, endPoint y: 303, distance: 426.0
click at [572, 303] on div "Which of the following is a benefit of using a Work Breakdown Structure (WBS)? …" at bounding box center [381, 198] width 412 height 252
click at [246, 152] on div "It helps to ensure that the project deliverables meet the acceptance criteria d…" at bounding box center [381, 159] width 391 height 40
click at [186, 136] on input "a. It helps to ensure that the project deliverables meet the acceptance criteri…" at bounding box center [186, 132] width 0 height 8
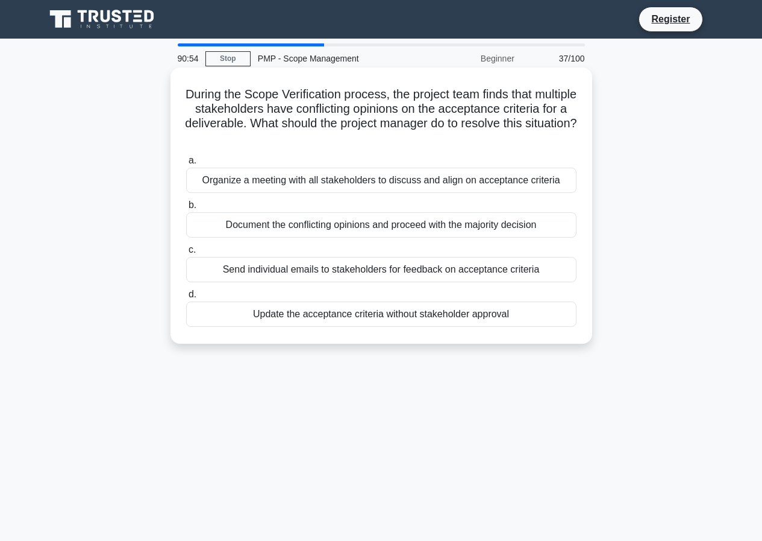
drag, startPoint x: 201, startPoint y: 87, endPoint x: 526, endPoint y: 316, distance: 398.0
click at [526, 316] on div "During the Scope Verification process, the project team finds that multiple sta…" at bounding box center [381, 205] width 412 height 266
click at [237, 171] on div "Organize a meeting with all stakeholders to discuss and align on acceptance cri…" at bounding box center [381, 180] width 391 height 25
click at [186, 165] on input "a. Organize a meeting with all stakeholders to discuss and align on acceptance …" at bounding box center [186, 161] width 0 height 8
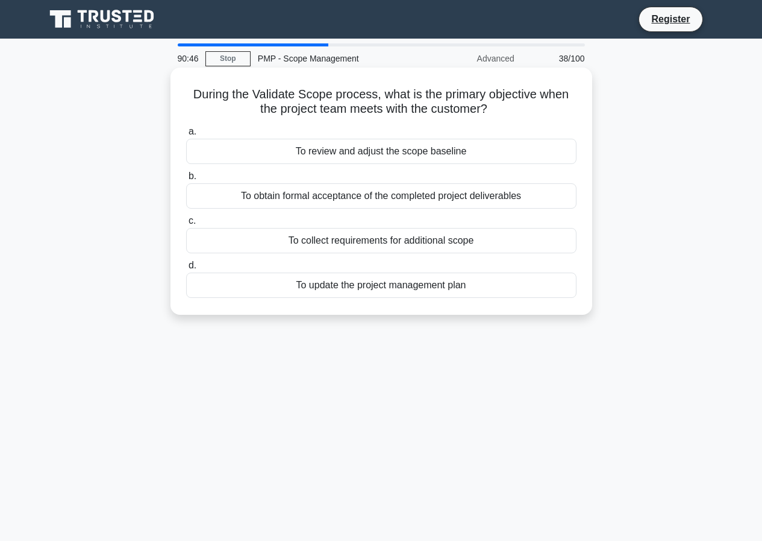
drag, startPoint x: 183, startPoint y: 95, endPoint x: 519, endPoint y: 298, distance: 392.4
click at [519, 298] on div "During the Validate Scope process, what is the primary objective when the proje…" at bounding box center [381, 190] width 412 height 237
click at [336, 251] on div "To collect requirements for additional scope" at bounding box center [381, 240] width 391 height 25
click at [186, 225] on input "c. To collect requirements for additional scope" at bounding box center [186, 221] width 0 height 8
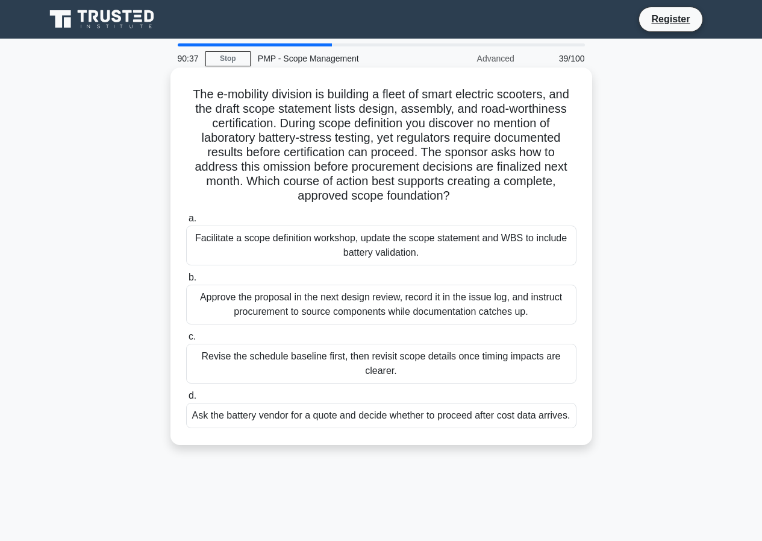
drag, startPoint x: 178, startPoint y: 86, endPoint x: 573, endPoint y: 416, distance: 514.3
click at [573, 416] on div "The e-mobility division is building a fleet of smart electric scooters, and the…" at bounding box center [381, 256] width 412 height 368
click at [394, 307] on div "Approve the proposal in the next design review, record it in the issue log, and…" at bounding box center [381, 304] width 391 height 40
click at [186, 281] on input "b. Approve the proposal in the next design review, record it in the issue log, …" at bounding box center [186, 278] width 0 height 8
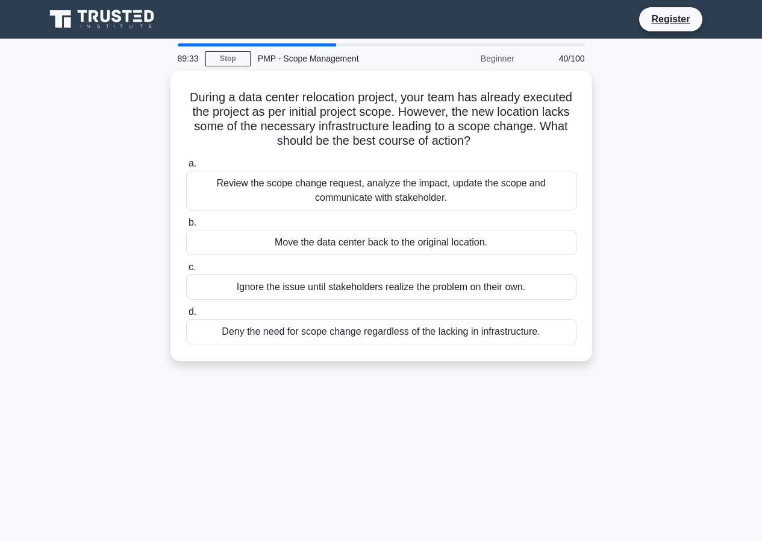
drag, startPoint x: 188, startPoint y: 89, endPoint x: 545, endPoint y: 362, distance: 449.8
click at [545, 361] on div "During a data center relocation project, your team has already executed the pro…" at bounding box center [382, 216] width 422 height 291
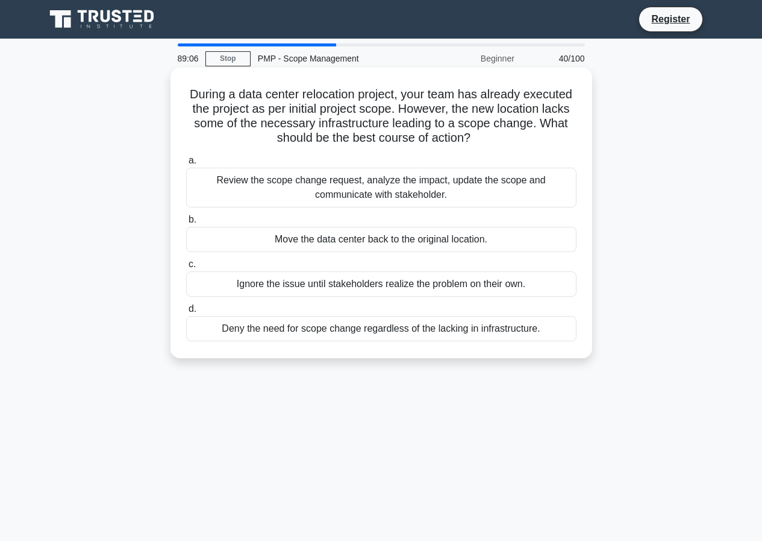
click at [479, 272] on div "Ignore the issue until stakeholders realize the problem on their own." at bounding box center [381, 283] width 391 height 25
click at [186, 268] on input "c. Ignore the issue until stakeholders realize the problem on their own." at bounding box center [186, 264] width 0 height 8
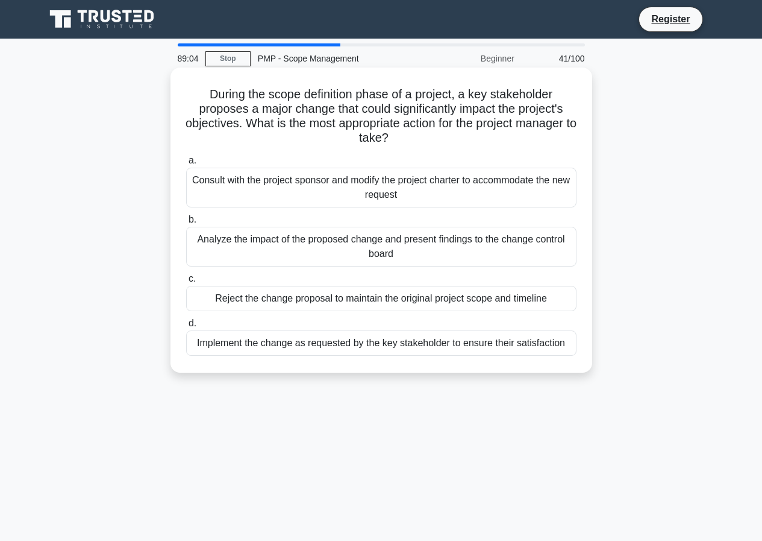
drag, startPoint x: 199, startPoint y: 93, endPoint x: 572, endPoint y: 363, distance: 460.6
click at [572, 363] on div "During the scope definition phase of a project, a key stakeholder proposes a ma…" at bounding box center [381, 219] width 412 height 295
click at [252, 248] on div "Analyze the impact of the proposed change and present findings to the change co…" at bounding box center [381, 247] width 391 height 40
click at [186, 224] on input "b. Analyze the impact of the proposed change and present findings to the change…" at bounding box center [186, 220] width 0 height 8
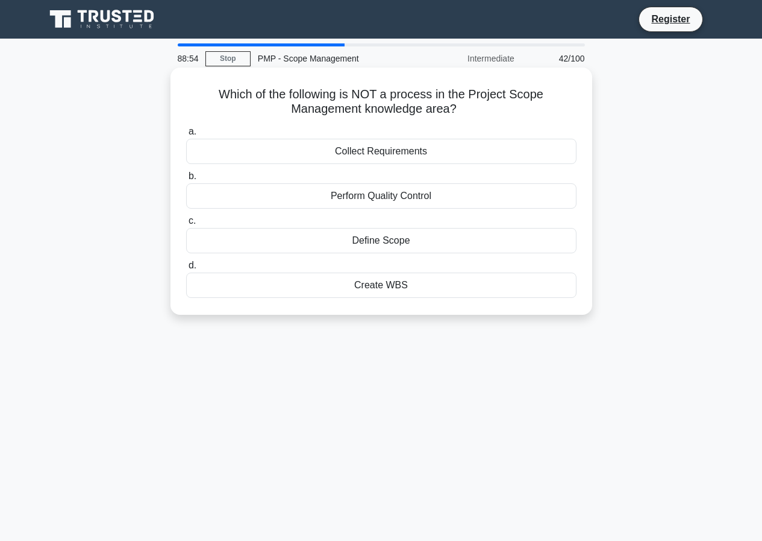
drag, startPoint x: 213, startPoint y: 93, endPoint x: 477, endPoint y: 296, distance: 332.3
click at [477, 296] on div "Which of the following is NOT a process in the Project Scope Management knowled…" at bounding box center [381, 190] width 412 height 237
click at [340, 235] on div "Define Scope" at bounding box center [381, 240] width 391 height 25
click at [186, 225] on input "c. Define Scope" at bounding box center [186, 221] width 0 height 8
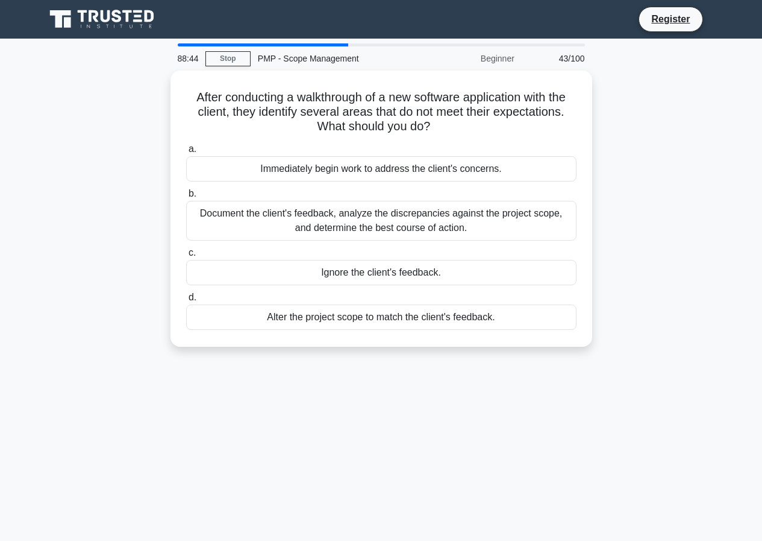
drag, startPoint x: 187, startPoint y: 94, endPoint x: 530, endPoint y: 348, distance: 426.1
click at [530, 348] on div "After conducting a walkthrough of a new software application with the client, t…" at bounding box center [381, 216] width 687 height 291
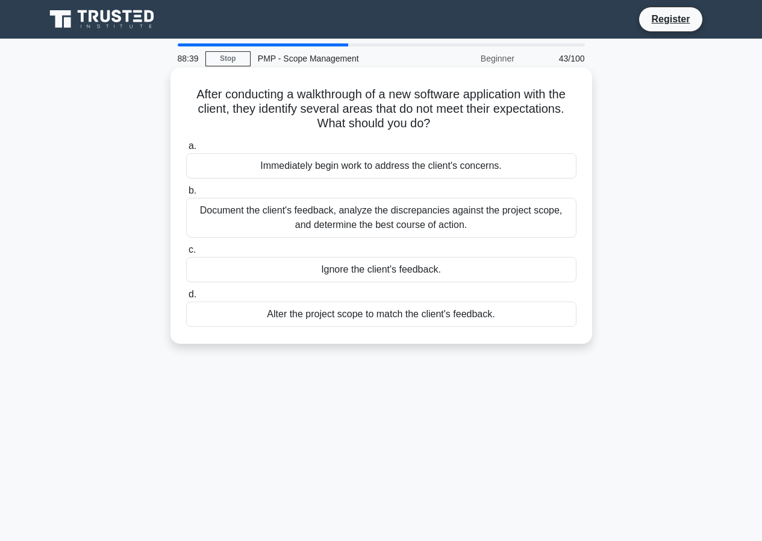
click at [313, 278] on div "Ignore the client's feedback." at bounding box center [381, 269] width 391 height 25
click at [186, 254] on input "c. Ignore the client's feedback." at bounding box center [186, 250] width 0 height 8
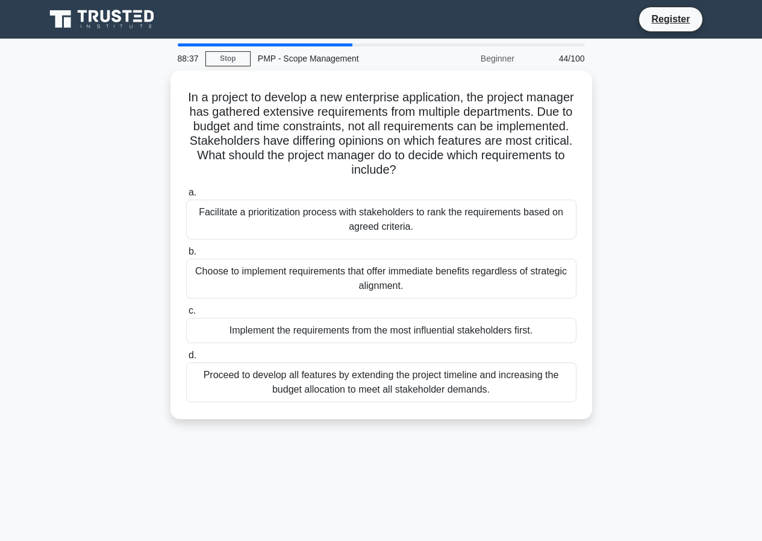
drag, startPoint x: 195, startPoint y: 95, endPoint x: 559, endPoint y: 472, distance: 524.3
click at [559, 472] on div "88:37 Stop PMP - Scope Management Beginner 44/100 In a project to develop a new…" at bounding box center [381, 344] width 687 height 603
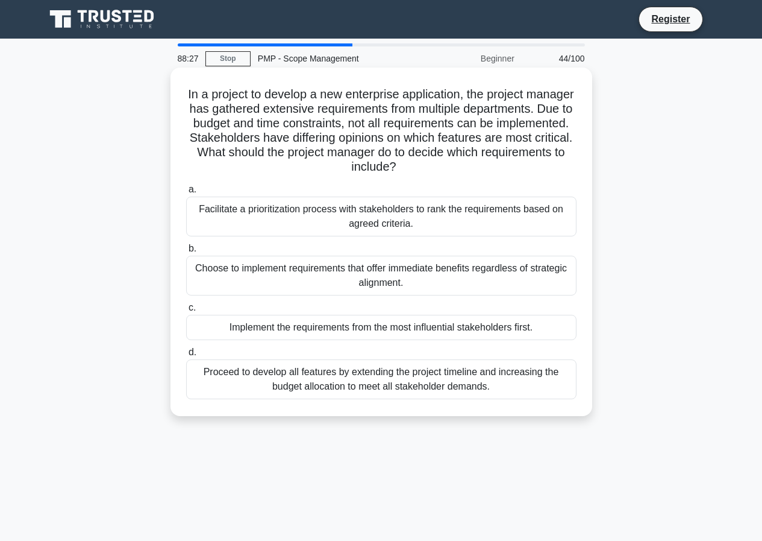
click at [421, 337] on div "Implement the requirements from the most influential stakeholders first." at bounding box center [381, 327] width 391 height 25
click at [186, 312] on input "c. Implement the requirements from the most influential stakeholders first." at bounding box center [186, 308] width 0 height 8
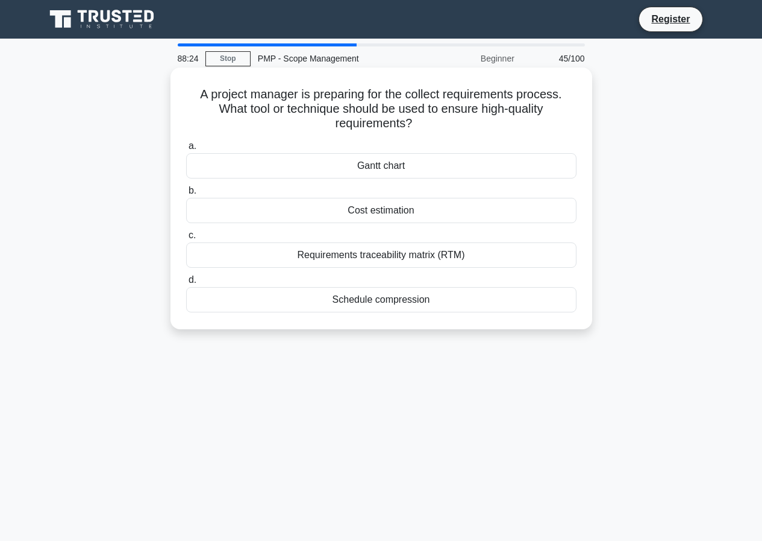
drag, startPoint x: 184, startPoint y: 83, endPoint x: 484, endPoint y: 310, distance: 376.1
click at [484, 310] on div "A project manager is preparing for the collect requirements process. What tool …" at bounding box center [381, 198] width 412 height 252
click at [387, 297] on div "Schedule compression" at bounding box center [381, 299] width 391 height 25
click at [186, 284] on input "d. Schedule compression" at bounding box center [186, 280] width 0 height 8
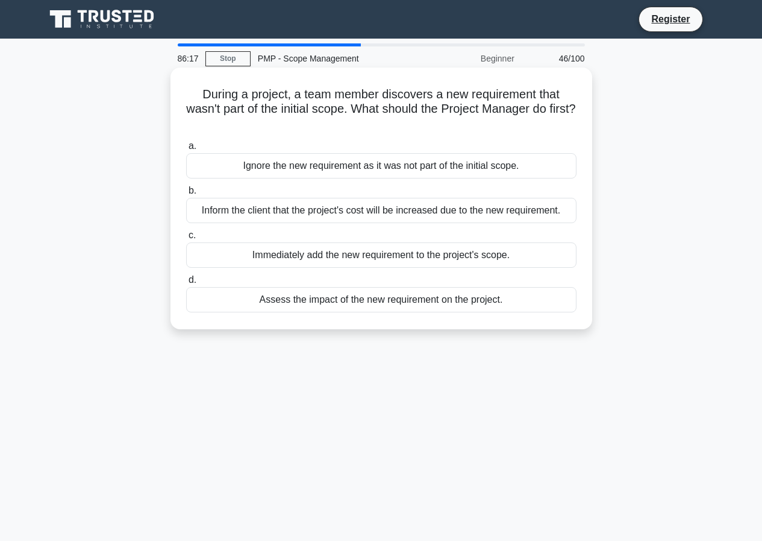
drag, startPoint x: 197, startPoint y: 89, endPoint x: 528, endPoint y: 312, distance: 398.7
click at [528, 312] on div "During a project, a team member discovers a new requirement that wasn't part of…" at bounding box center [381, 198] width 412 height 252
click at [329, 213] on div "Inform the client that the project's cost will be increased due to the new requ…" at bounding box center [381, 210] width 391 height 25
click at [186, 195] on input "b. Inform the client that the project's cost will be increased due to the new r…" at bounding box center [186, 191] width 0 height 8
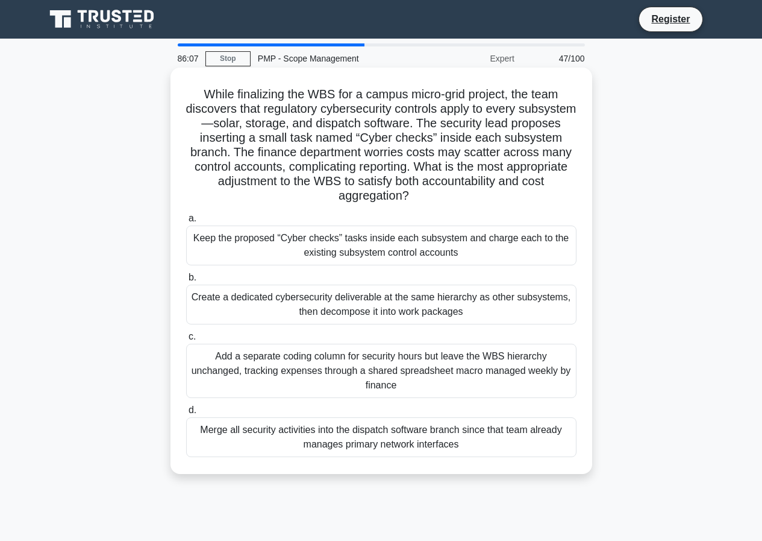
drag, startPoint x: 199, startPoint y: 93, endPoint x: 527, endPoint y: 470, distance: 499.9
click at [527, 470] on div "While finalizing the WBS for a campus micro-grid project, the team discovers th…" at bounding box center [382, 271] width 422 height 406
click at [429, 313] on div "Create a dedicated cybersecurity deliverable at the same hierarchy as other sub…" at bounding box center [381, 304] width 391 height 40
click at [186, 281] on input "b. Create a dedicated cybersecurity deliverable at the same hierarchy as other …" at bounding box center [186, 278] width 0 height 8
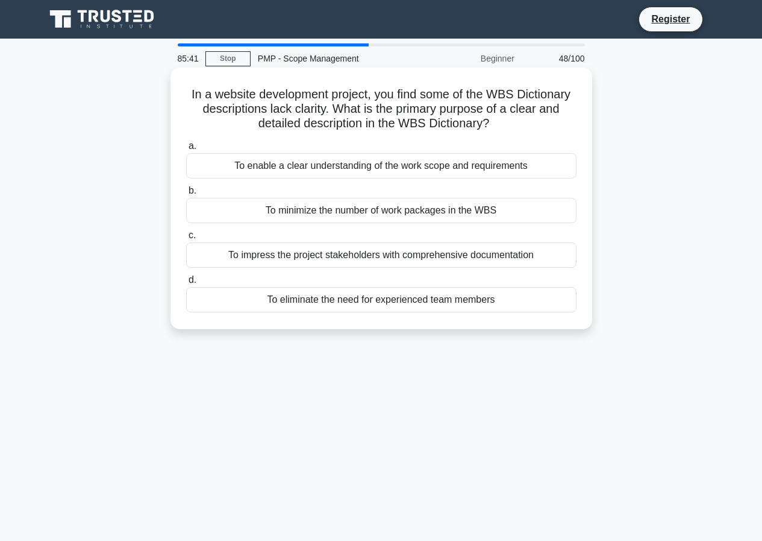
drag, startPoint x: 174, startPoint y: 92, endPoint x: 524, endPoint y: 309, distance: 412.0
click at [524, 309] on div "In a website development project, you find some of the WBS Dictionary descripti…" at bounding box center [382, 199] width 422 height 262
click at [316, 216] on div "To minimize the number of work packages in the WBS" at bounding box center [381, 210] width 391 height 25
click at [186, 195] on input "b. To minimize the number of work packages in the WBS" at bounding box center [186, 191] width 0 height 8
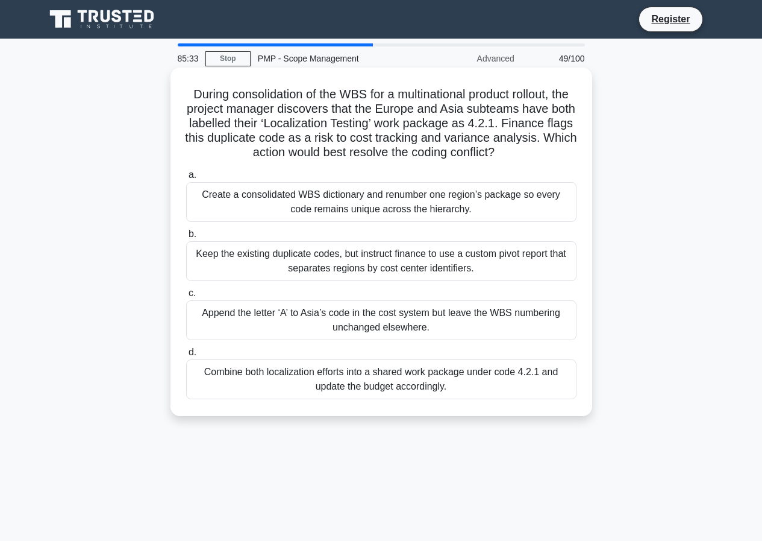
drag, startPoint x: 193, startPoint y: 89, endPoint x: 472, endPoint y: 393, distance: 412.1
click at [472, 393] on div "During consolidation of the WBS for a multinational product rollout, the projec…" at bounding box center [381, 241] width 412 height 339
click at [426, 266] on div "Keep the existing duplicate codes, but instruct finance to use a custom pivot r…" at bounding box center [381, 261] width 391 height 40
click at [186, 238] on input "b. Keep the existing duplicate codes, but instruct finance to use a custom pivo…" at bounding box center [186, 234] width 0 height 8
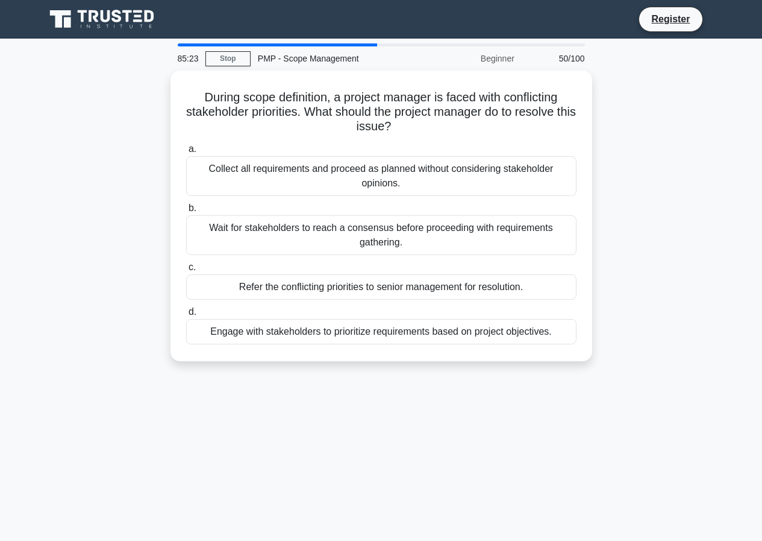
drag, startPoint x: 195, startPoint y: 87, endPoint x: 611, endPoint y: 352, distance: 492.9
click at [611, 352] on div "During scope definition, a project manager is faced with conflicting stakeholde…" at bounding box center [381, 223] width 687 height 305
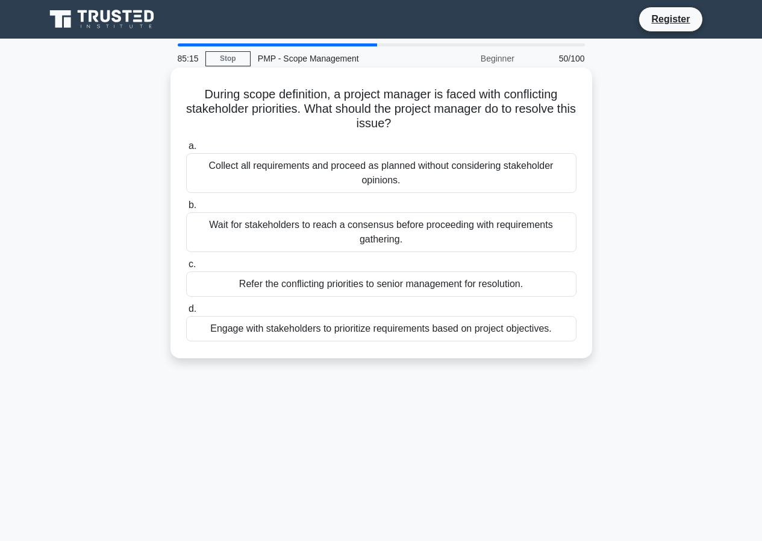
click at [449, 286] on div "Refer the conflicting priorities to senior management for resolution." at bounding box center [381, 283] width 391 height 25
click at [186, 268] on input "c. Refer the conflicting priorities to senior management for resolution." at bounding box center [186, 264] width 0 height 8
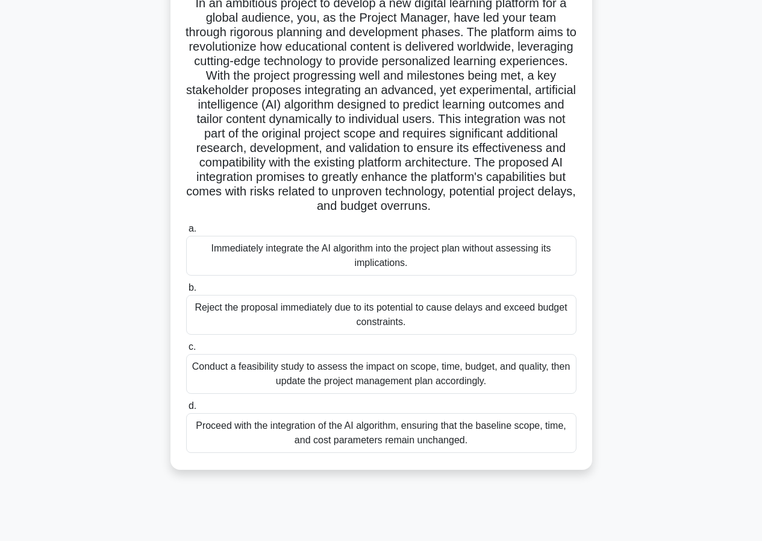
scroll to position [110, 0]
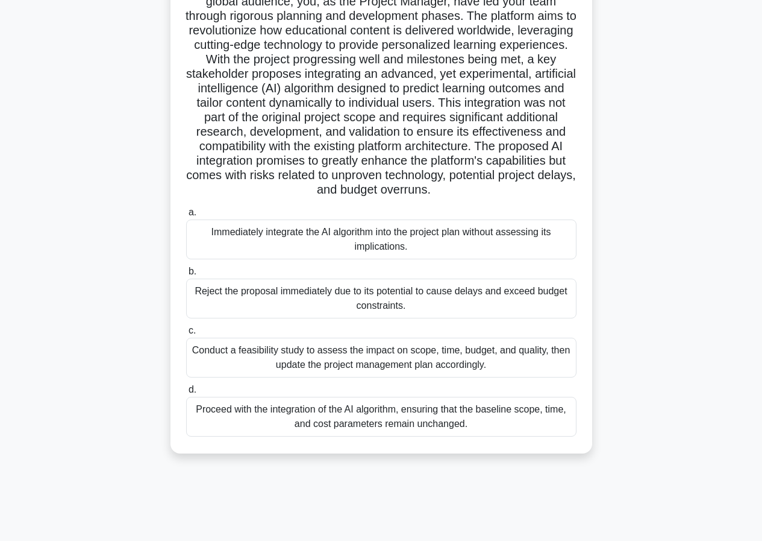
drag, startPoint x: 182, startPoint y: 93, endPoint x: 489, endPoint y: 457, distance: 475.6
click at [489, 457] on div ".spinner_0XTQ{transform-origin:center;animation:spinner_y6GP .75s linear infini…" at bounding box center [381, 214] width 687 height 508
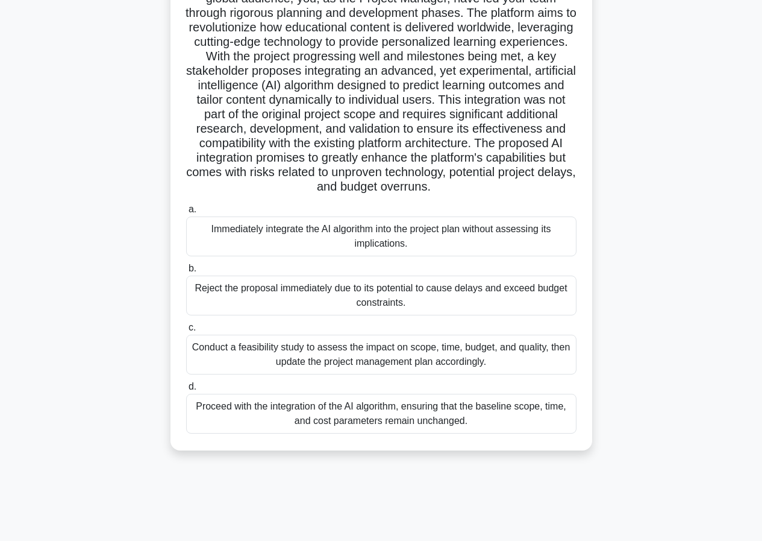
click at [234, 292] on div "Reject the proposal immediately due to its potential to cause delays and exceed…" at bounding box center [381, 295] width 391 height 40
click at [186, 272] on input "b. Reject the proposal immediately due to its potential to cause delays and exc…" at bounding box center [186, 269] width 0 height 8
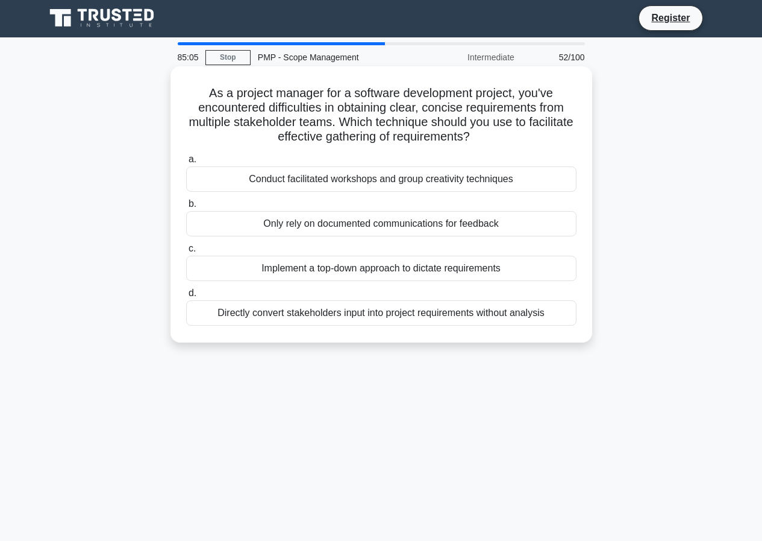
scroll to position [0, 0]
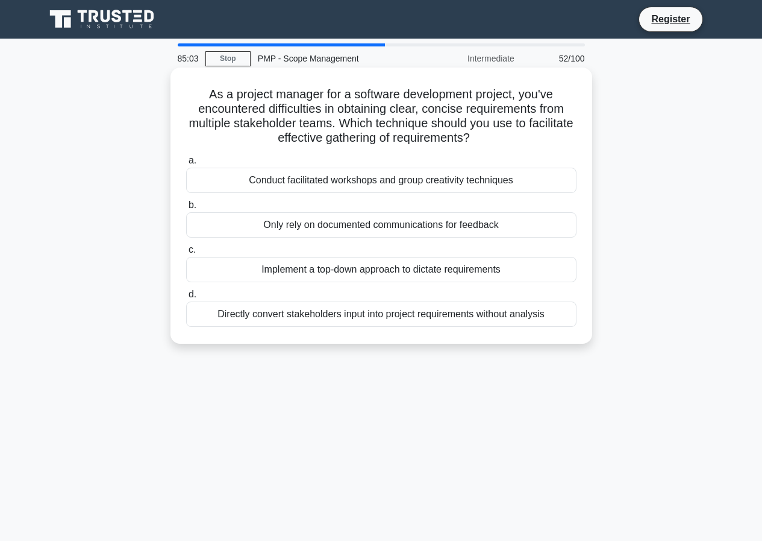
drag, startPoint x: 205, startPoint y: 93, endPoint x: 559, endPoint y: 328, distance: 425.0
click at [559, 328] on div "As a project manager for a software development project, you've encountered dif…" at bounding box center [381, 205] width 412 height 266
click at [291, 178] on div "Conduct facilitated workshops and group creativity techniques" at bounding box center [381, 180] width 391 height 25
click at [186, 165] on input "a. Conduct facilitated workshops and group creativity techniques" at bounding box center [186, 161] width 0 height 8
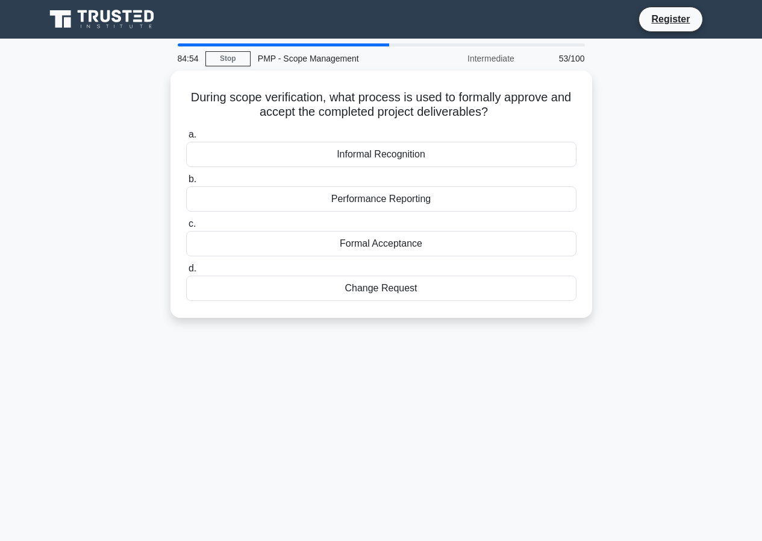
drag, startPoint x: 182, startPoint y: 93, endPoint x: 534, endPoint y: 320, distance: 419.0
click at [534, 320] on div "During scope verification, what process is used to formally approve and accept …" at bounding box center [381, 202] width 687 height 262
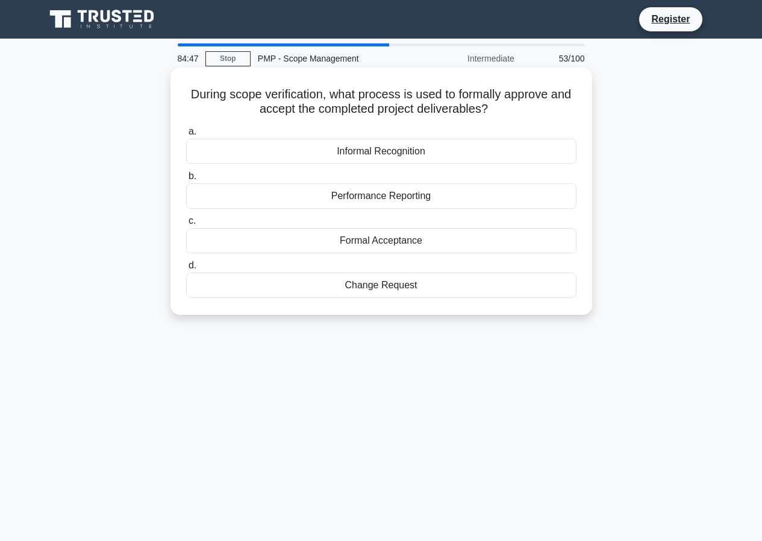
click at [336, 231] on div "Formal Acceptance" at bounding box center [381, 240] width 391 height 25
click at [186, 225] on input "c. Formal Acceptance" at bounding box center [186, 221] width 0 height 8
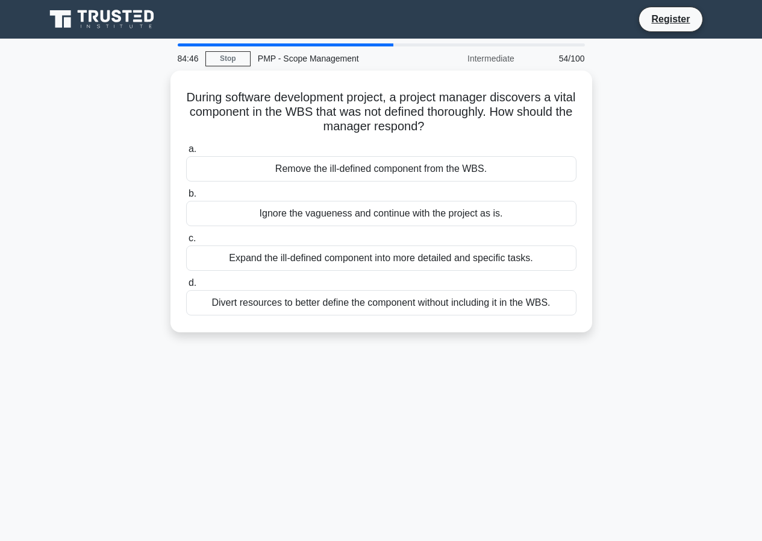
drag, startPoint x: 195, startPoint y: 89, endPoint x: 600, endPoint y: 308, distance: 460.4
click at [600, 308] on div "During software development project, a project manager discovers a vital compon…" at bounding box center [381, 209] width 687 height 276
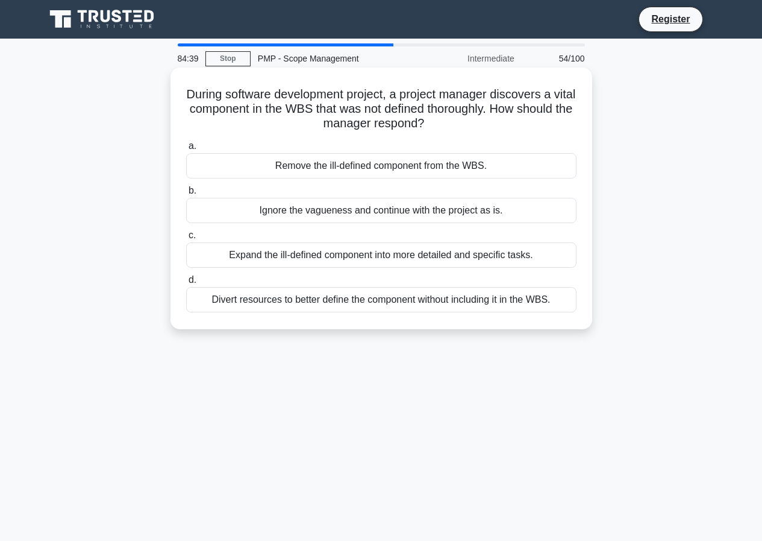
click at [344, 262] on div "Expand the ill-defined component into more detailed and specific tasks." at bounding box center [381, 254] width 391 height 25
click at [186, 239] on input "c. Expand the ill-defined component into more detailed and specific tasks." at bounding box center [186, 235] width 0 height 8
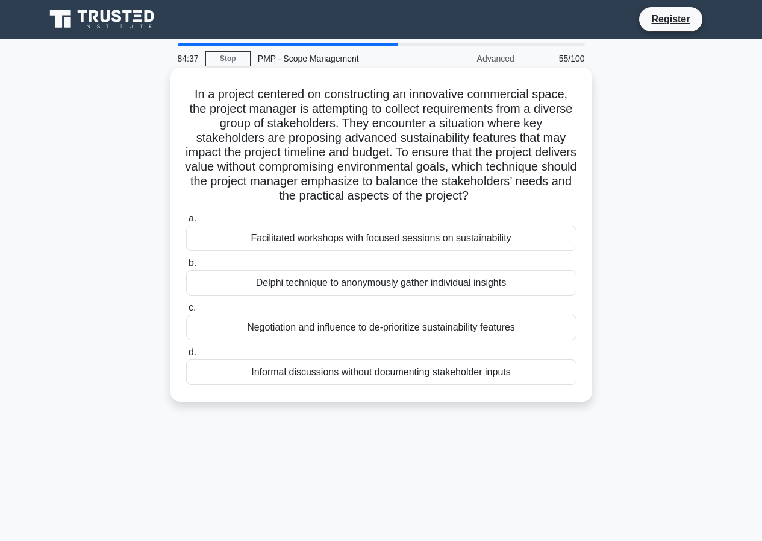
drag, startPoint x: 184, startPoint y: 90, endPoint x: 552, endPoint y: 391, distance: 475.5
click at [552, 391] on div "In a project centered on constructing an innovative commercial space, the proje…" at bounding box center [381, 234] width 412 height 324
click at [348, 237] on div "Facilitated workshops with focused sessions on sustainability" at bounding box center [381, 237] width 391 height 25
click at [186, 222] on input "a. Facilitated workshops with focused sessions on sustainability" at bounding box center [186, 219] width 0 height 8
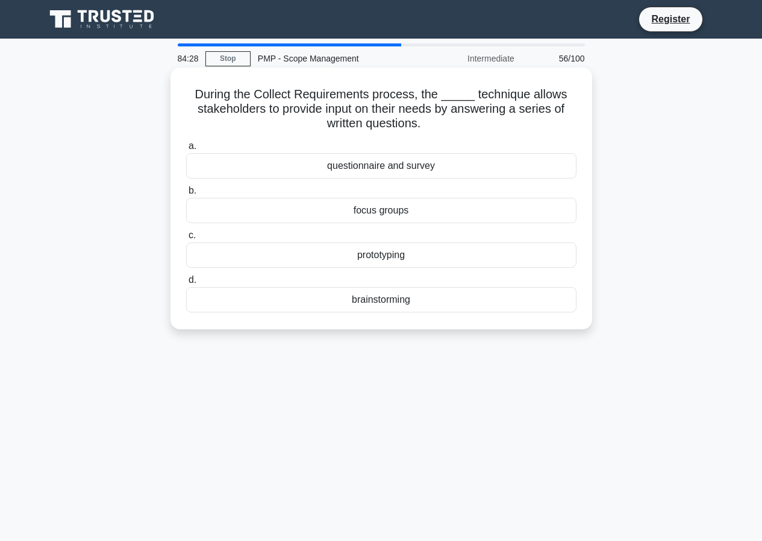
drag, startPoint x: 183, startPoint y: 90, endPoint x: 470, endPoint y: 310, distance: 361.2
click at [470, 310] on div "During the Collect Requirements process, the _____ technique allows stakeholder…" at bounding box center [381, 198] width 412 height 252
click at [379, 219] on div "focus groups" at bounding box center [381, 210] width 391 height 25
click at [186, 195] on input "b. focus groups" at bounding box center [186, 191] width 0 height 8
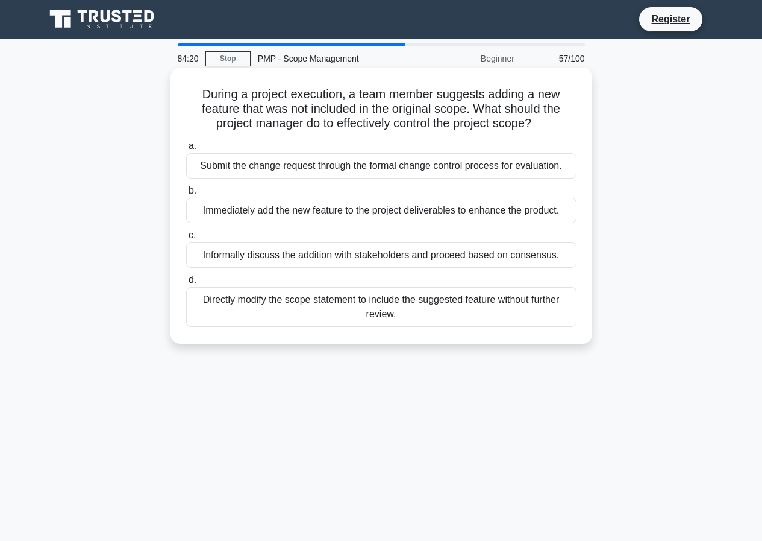
drag, startPoint x: 199, startPoint y: 98, endPoint x: 413, endPoint y: 338, distance: 321.5
click at [413, 338] on div "During a project execution, a team member suggests adding a new feature that wa…" at bounding box center [381, 205] width 412 height 266
click at [403, 301] on div "Directly modify the scope statement to include the suggested feature without fu…" at bounding box center [381, 307] width 391 height 40
click at [186, 284] on input "d. Directly modify the scope statement to include the suggested feature without…" at bounding box center [186, 280] width 0 height 8
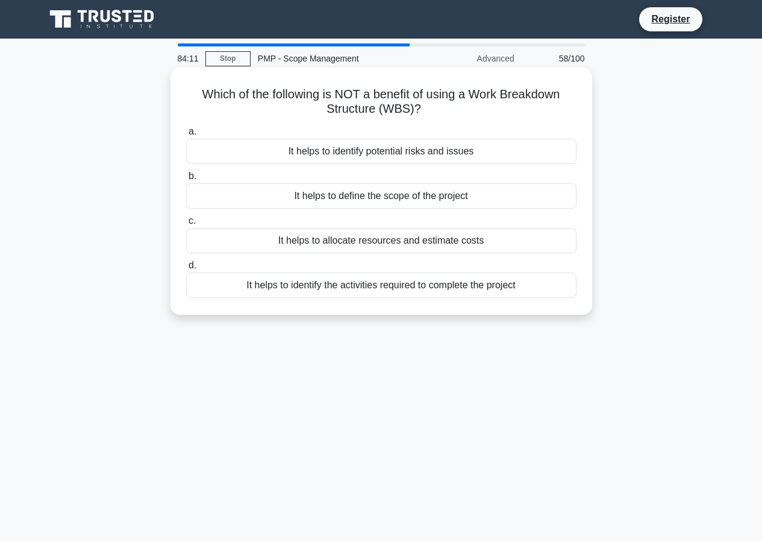
drag, startPoint x: 200, startPoint y: 89, endPoint x: 524, endPoint y: 304, distance: 389.7
click at [524, 304] on div "Which of the following is NOT a benefit of using a Work Breakdown Structure (WB…" at bounding box center [381, 190] width 412 height 237
click at [299, 195] on div "It helps to define the scope of the project" at bounding box center [381, 195] width 391 height 25
click at [186, 180] on input "b. It helps to define the scope of the project" at bounding box center [186, 176] width 0 height 8
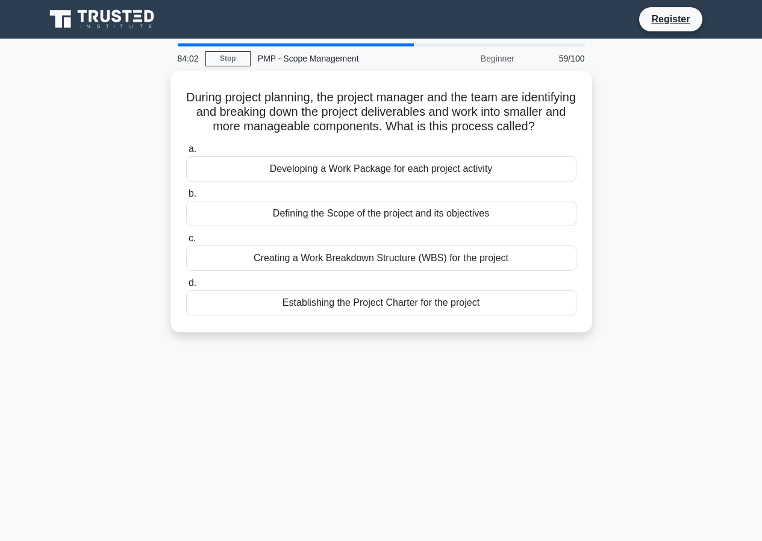
drag, startPoint x: 206, startPoint y: 91, endPoint x: 504, endPoint y: 351, distance: 396.0
click at [504, 347] on div "During project planning, the project manager and the team are identifying and b…" at bounding box center [381, 209] width 687 height 276
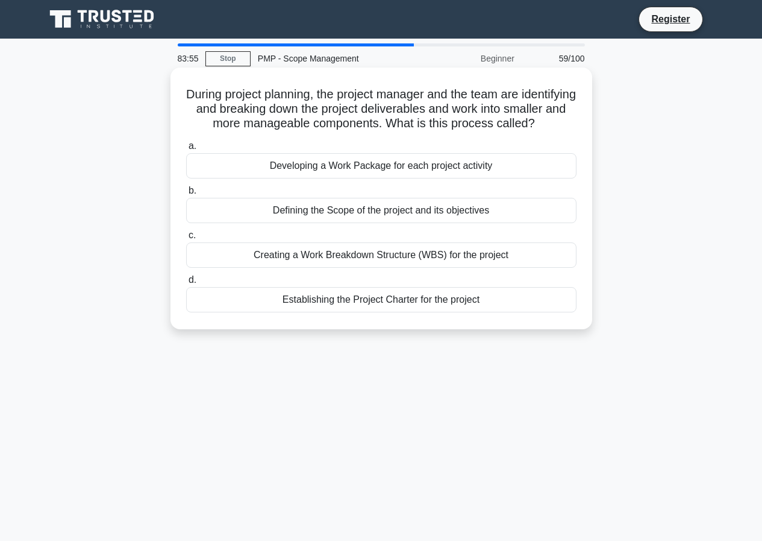
click at [310, 176] on div "Developing a Work Package for each project activity" at bounding box center [381, 165] width 391 height 25
click at [186, 150] on input "a. Developing a Work Package for each project activity" at bounding box center [186, 146] width 0 height 8
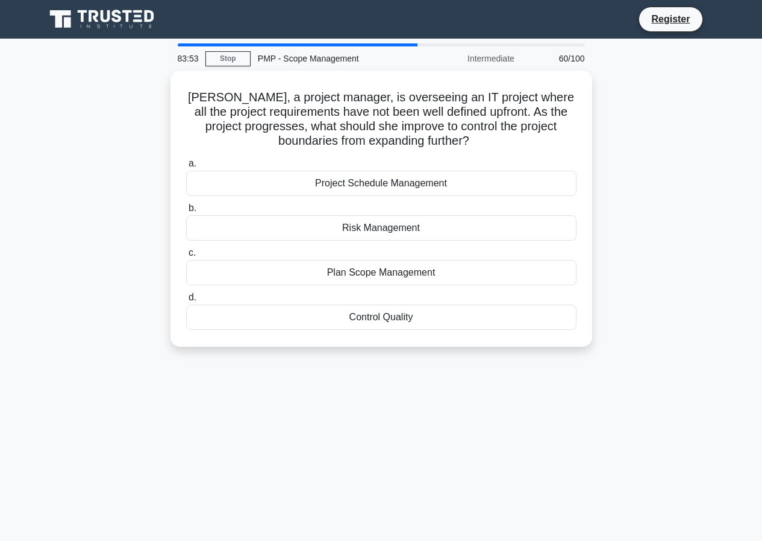
drag, startPoint x: 179, startPoint y: 87, endPoint x: 549, endPoint y: 357, distance: 458.5
click at [549, 357] on div "Lisa, a project manager, is overseeing an IT project where all the project requ…" at bounding box center [381, 216] width 687 height 291
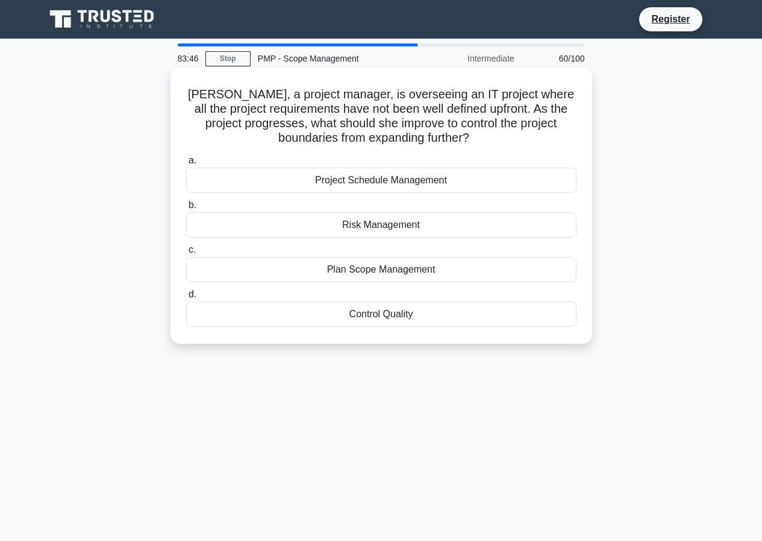
click at [406, 232] on div "Risk Management" at bounding box center [381, 224] width 391 height 25
click at [186, 209] on input "b. Risk Management" at bounding box center [186, 205] width 0 height 8
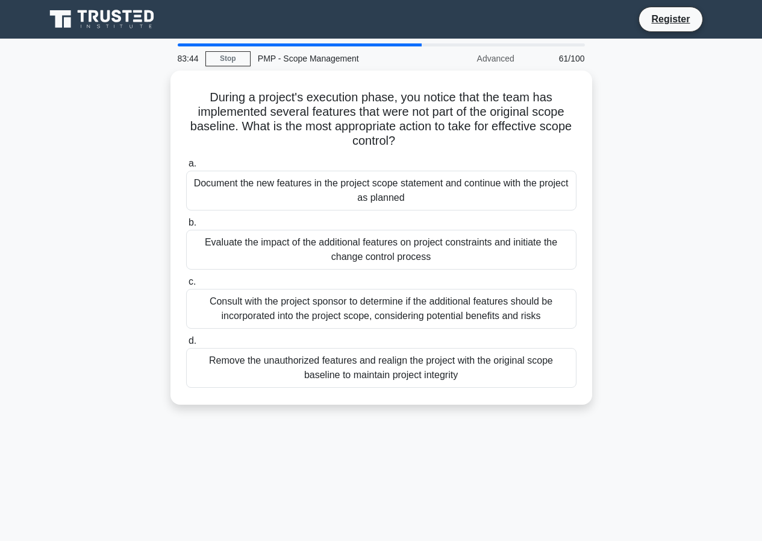
drag, startPoint x: 210, startPoint y: 91, endPoint x: 508, endPoint y: 419, distance: 443.3
click at [508, 419] on div "During a project's execution phase, you notice that the team has implemented se…" at bounding box center [381, 245] width 687 height 348
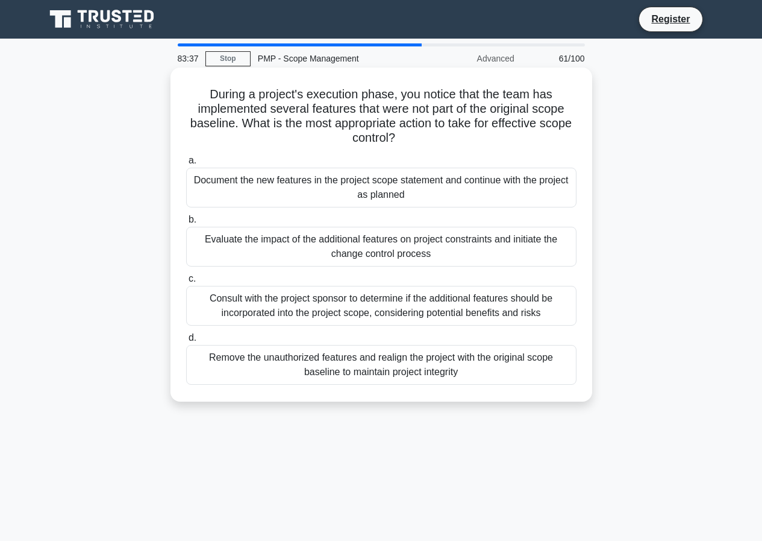
click at [388, 248] on div "Evaluate the impact of the additional features on project constraints and initi…" at bounding box center [381, 247] width 391 height 40
click at [186, 224] on input "b. Evaluate the impact of the additional features on project constraints and in…" at bounding box center [186, 220] width 0 height 8
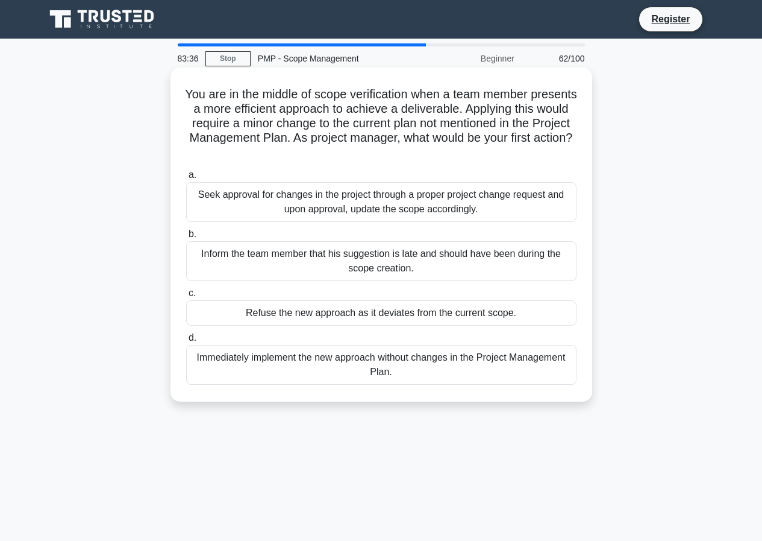
drag, startPoint x: 200, startPoint y: 97, endPoint x: 442, endPoint y: 372, distance: 366.8
click at [442, 372] on div "You are in the middle of scope verification when a team member presents a more …" at bounding box center [381, 234] width 412 height 324
click at [382, 262] on div "Inform the team member that his suggestion is late and should have been during …" at bounding box center [381, 261] width 391 height 40
click at [186, 238] on input "b. Inform the team member that his suggestion is late and should have been duri…" at bounding box center [186, 234] width 0 height 8
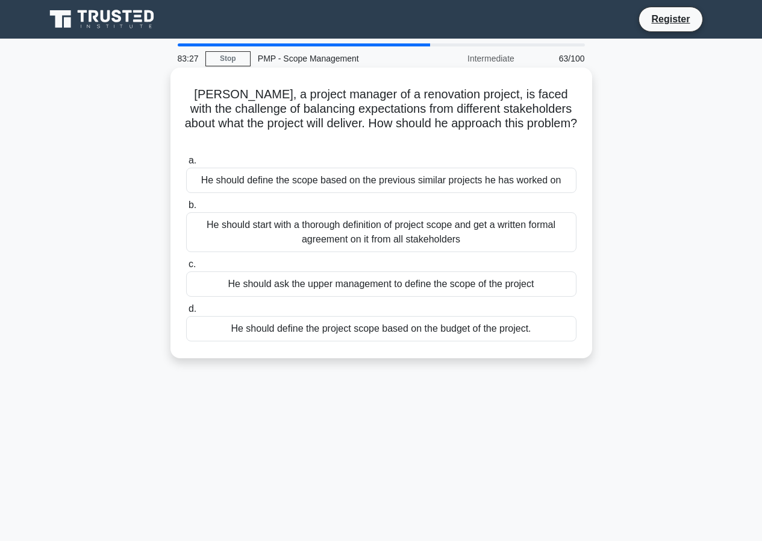
drag, startPoint x: 185, startPoint y: 85, endPoint x: 545, endPoint y: 319, distance: 429.7
click at [545, 319] on div "Arthur, a project manager of a renovation project, is faced with the challenge …" at bounding box center [381, 212] width 412 height 281
click at [308, 271] on div "He should ask the upper management to define the scope of the project" at bounding box center [381, 283] width 391 height 25
click at [186, 265] on input "c. He should ask the upper management to define the scope of the project" at bounding box center [186, 264] width 0 height 8
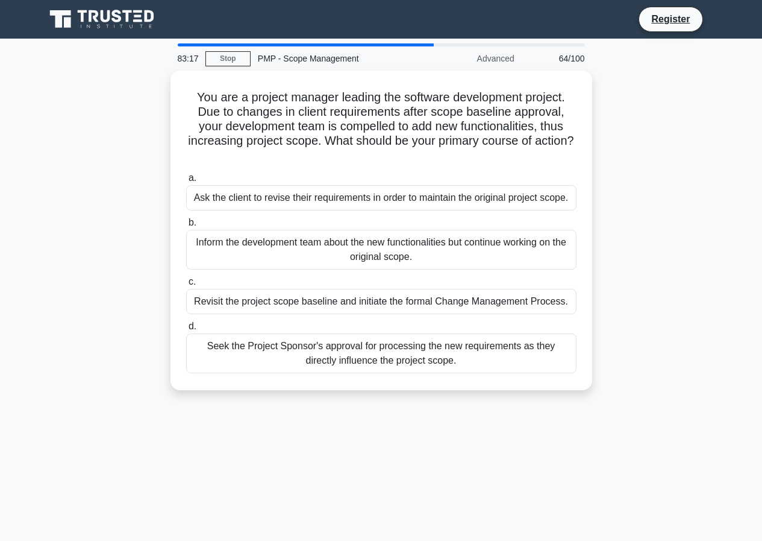
drag, startPoint x: 189, startPoint y: 90, endPoint x: 461, endPoint y: 397, distance: 409.9
click at [461, 397] on div "You are a project manager leading the software development project. Due to chan…" at bounding box center [381, 238] width 687 height 334
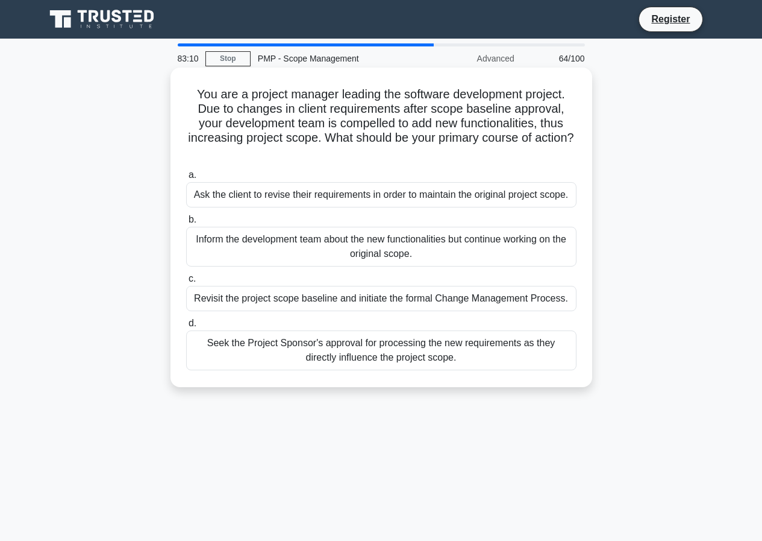
click at [461, 295] on div "Revisit the project scope baseline and initiate the formal Change Management Pr…" at bounding box center [381, 298] width 391 height 25
click at [186, 283] on input "c. Revisit the project scope baseline and initiate the formal Change Management…" at bounding box center [186, 279] width 0 height 8
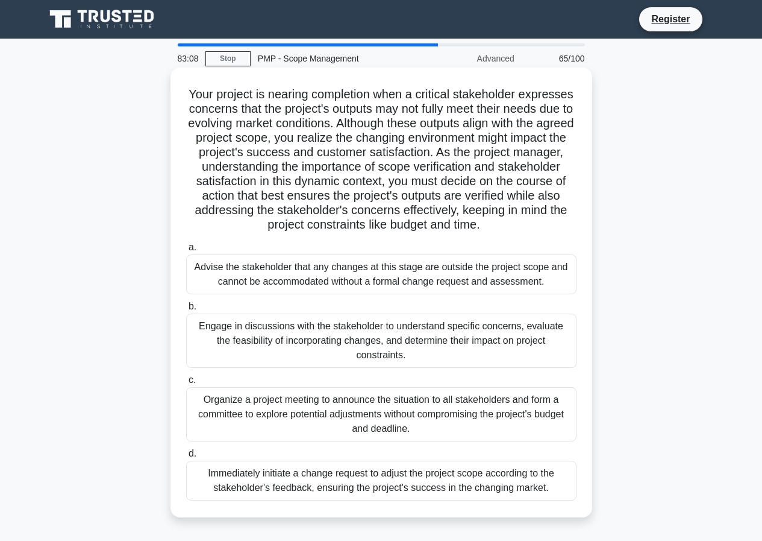
drag, startPoint x: 182, startPoint y: 91, endPoint x: 565, endPoint y: 477, distance: 543.8
click at [565, 477] on div "Your project is nearing completion when a critical stakeholder expresses concer…" at bounding box center [381, 292] width 412 height 440
click at [458, 276] on div "Advise the stakeholder that any changes at this stage are outside the project s…" at bounding box center [381, 274] width 391 height 40
click at [186, 251] on input "a. Advise the stakeholder that any changes at this stage are outside the projec…" at bounding box center [186, 248] width 0 height 8
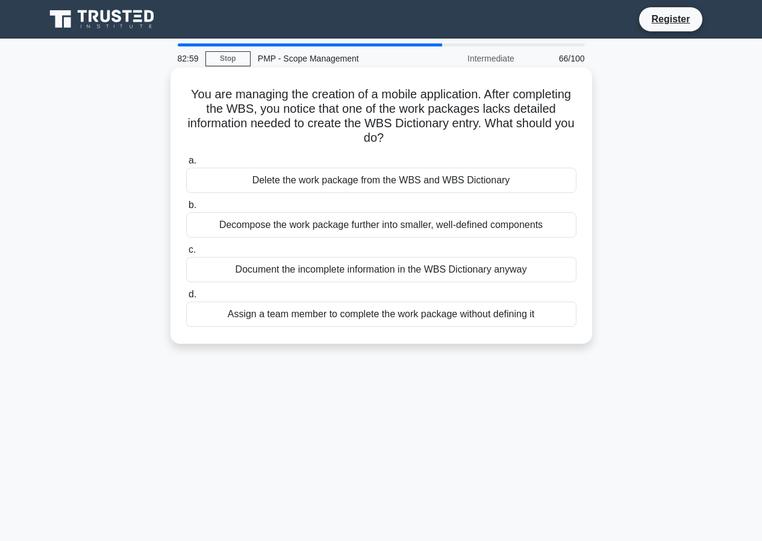
drag, startPoint x: 204, startPoint y: 89, endPoint x: 543, endPoint y: 321, distance: 410.6
click at [543, 321] on div "You are managing the creation of a mobile application. After completing the WBS…" at bounding box center [381, 205] width 412 height 266
click at [328, 237] on div "Decompose the work package further into smaller, well-defined components" at bounding box center [381, 224] width 391 height 25
click at [186, 209] on input "b. Decompose the work package further into smaller, well-defined components" at bounding box center [186, 205] width 0 height 8
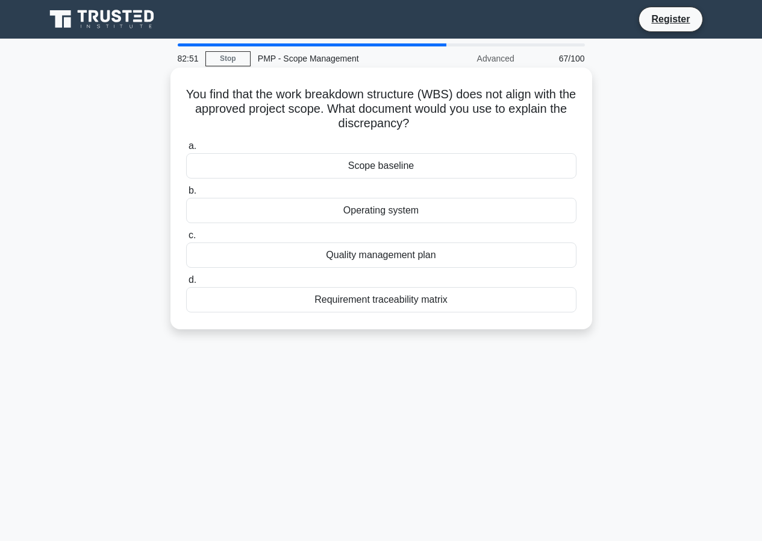
drag, startPoint x: 190, startPoint y: 92, endPoint x: 453, endPoint y: 302, distance: 337.1
click at [453, 302] on div "You find that the work breakdown structure (WBS) does not align with the approv…" at bounding box center [381, 198] width 412 height 252
click at [404, 221] on div "Operating system" at bounding box center [381, 210] width 391 height 25
click at [186, 195] on input "b. Operating system" at bounding box center [186, 191] width 0 height 8
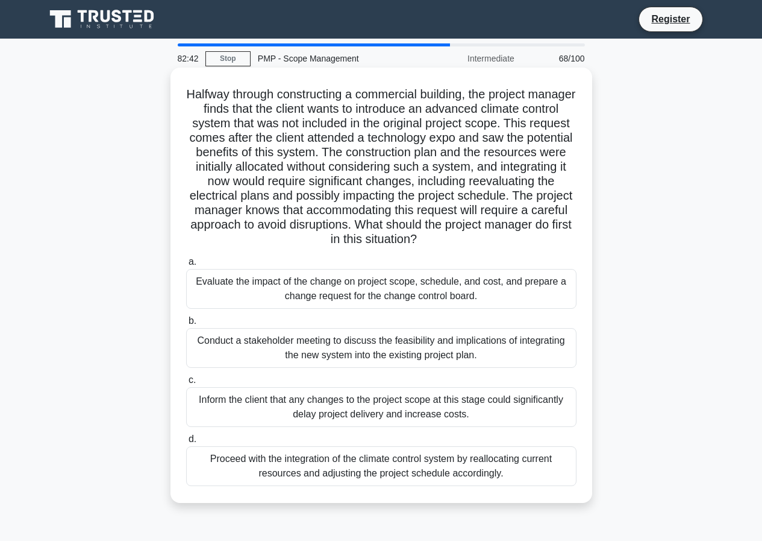
drag, startPoint x: 201, startPoint y: 91, endPoint x: 550, endPoint y: 490, distance: 530.1
click at [550, 490] on div "Halfway through constructing a commercial building, the project manager finds t…" at bounding box center [381, 285] width 412 height 426
click at [387, 279] on div "Evaluate the impact of the change on project scope, schedule, and cost, and pre…" at bounding box center [381, 289] width 391 height 40
click at [186, 266] on input "a. Evaluate the impact of the change on project scope, schedule, and cost, and …" at bounding box center [186, 262] width 0 height 8
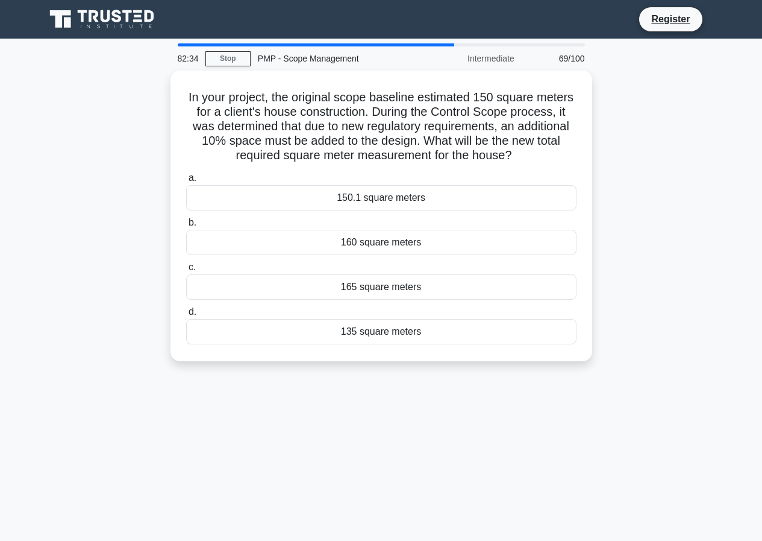
drag, startPoint x: 184, startPoint y: 94, endPoint x: 475, endPoint y: 359, distance: 393.8
click at [475, 359] on div "In your project, the original scope baseline estimated 150 square meters for a …" at bounding box center [381, 223] width 687 height 305
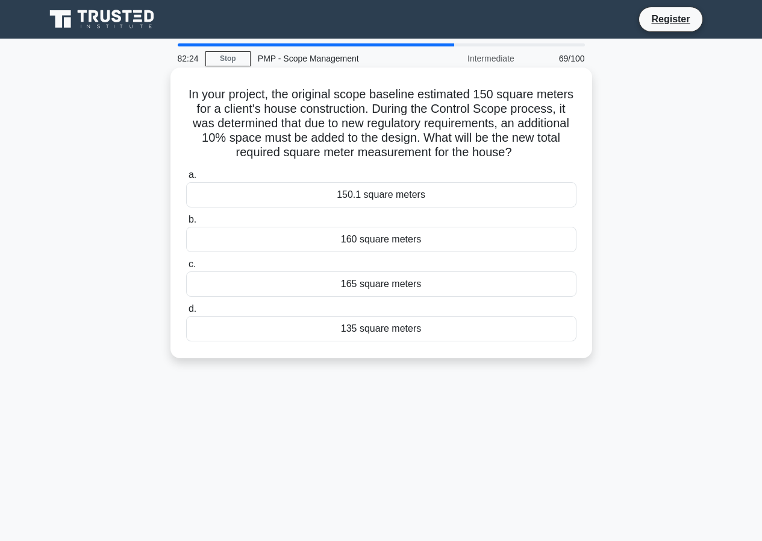
click at [392, 250] on div "160 square meters" at bounding box center [381, 239] width 391 height 25
click at [186, 224] on input "b. 160 square meters" at bounding box center [186, 220] width 0 height 8
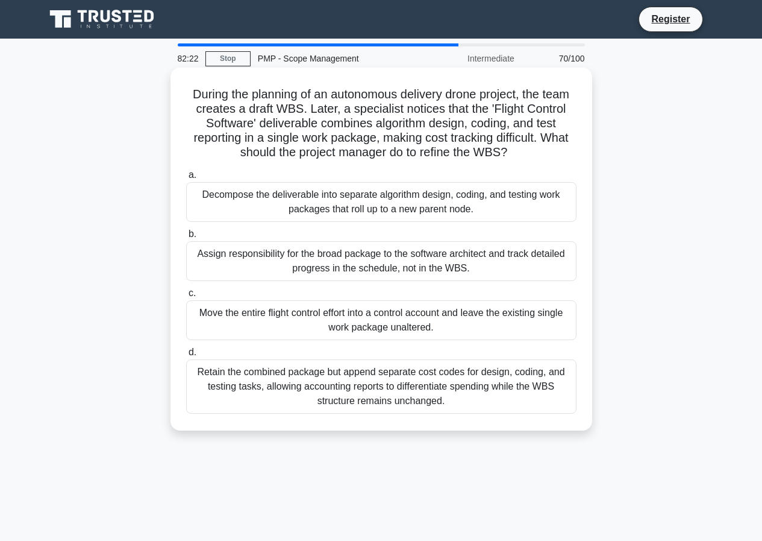
drag, startPoint x: 182, startPoint y: 87, endPoint x: 495, endPoint y: 426, distance: 461.5
click at [495, 426] on div "During the planning of an autonomous delivery drone project, the team creates a…" at bounding box center [381, 248] width 412 height 353
click at [481, 255] on div "Assign responsibility for the broad package to the software architect and track…" at bounding box center [381, 261] width 391 height 40
click at [186, 238] on input "b. Assign responsibility for the broad package to the software architect and tr…" at bounding box center [186, 234] width 0 height 8
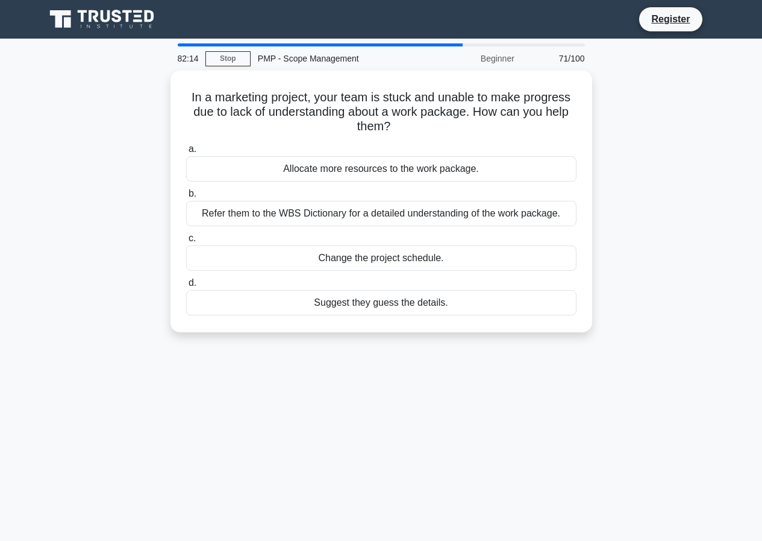
drag, startPoint x: 182, startPoint y: 93, endPoint x: 464, endPoint y: 357, distance: 385.9
click at [464, 357] on div "82:14 Stop PMP - Scope Management Beginner 71/100 In a marketing project, your …" at bounding box center [381, 344] width 687 height 603
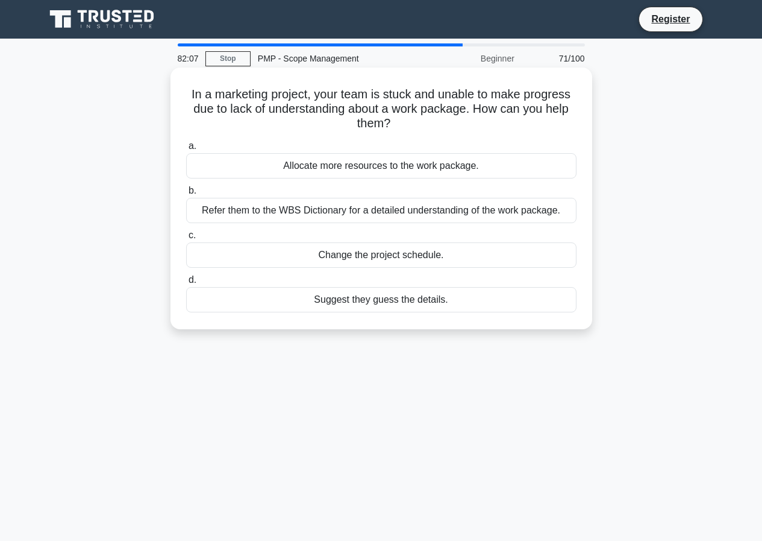
click at [442, 256] on div "Change the project schedule." at bounding box center [381, 254] width 391 height 25
click at [186, 239] on input "c. Change the project schedule." at bounding box center [186, 235] width 0 height 8
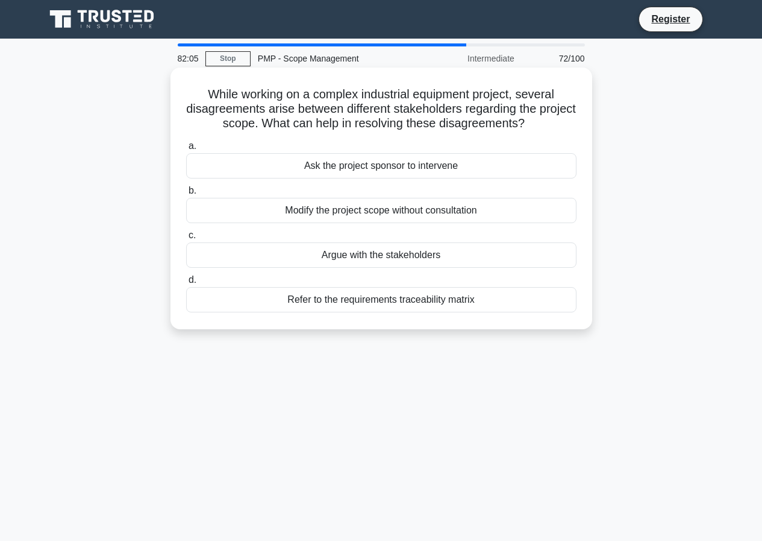
drag, startPoint x: 198, startPoint y: 92, endPoint x: 500, endPoint y: 307, distance: 370.9
click at [500, 307] on div "While working on a complex industrial equipment project, several disagreements …" at bounding box center [381, 198] width 412 height 252
click at [444, 250] on div "Argue with the stakeholders" at bounding box center [381, 254] width 391 height 25
click at [186, 239] on input "c. Argue with the stakeholders" at bounding box center [186, 235] width 0 height 8
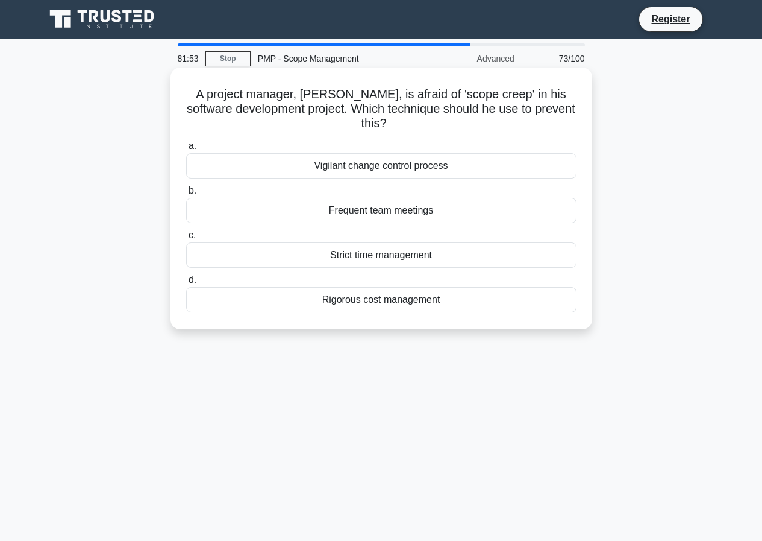
drag, startPoint x: 200, startPoint y: 93, endPoint x: 474, endPoint y: 303, distance: 345.7
click at [474, 303] on div "A project manager, Mike, is afraid of 'scope creep' in his software development…" at bounding box center [381, 198] width 412 height 252
click at [310, 265] on div "Strict time management" at bounding box center [381, 254] width 391 height 25
click at [186, 239] on input "c. Strict time management" at bounding box center [186, 235] width 0 height 8
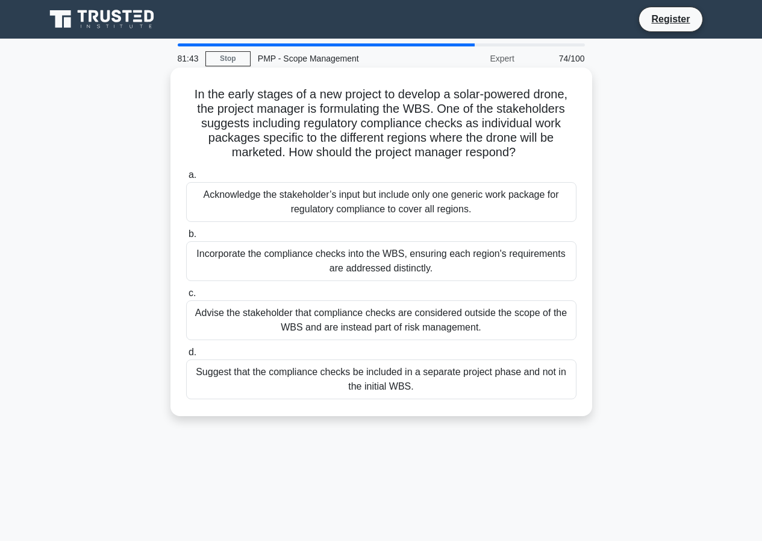
drag, startPoint x: 222, startPoint y: 96, endPoint x: 536, endPoint y: 398, distance: 436.1
click at [536, 398] on div "In the early stages of a new project to develop a solar-powered drone, the proj…" at bounding box center [381, 241] width 412 height 339
click at [456, 260] on div "Incorporate the compliance checks into the WBS, ensuring each region's requirem…" at bounding box center [381, 261] width 391 height 40
click at [186, 238] on input "b. Incorporate the compliance checks into the WBS, ensuring each region's requi…" at bounding box center [186, 234] width 0 height 8
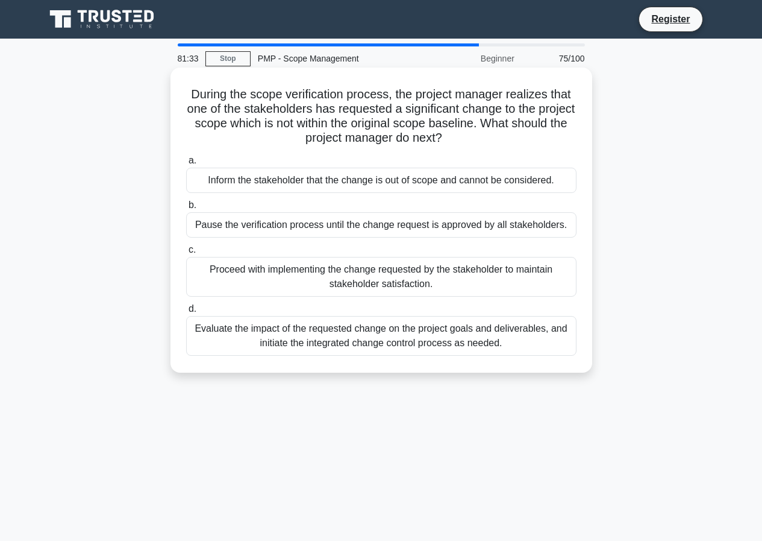
drag, startPoint x: 186, startPoint y: 92, endPoint x: 531, endPoint y: 340, distance: 425.4
click at [531, 340] on div "During the scope verification process, the project manager realizes that one of…" at bounding box center [381, 219] width 412 height 295
click at [486, 327] on div "Evaluate the impact of the requested change on the project goals and deliverabl…" at bounding box center [381, 336] width 391 height 40
click at [186, 313] on input "d. Evaluate the impact of the requested change on the project goals and deliver…" at bounding box center [186, 309] width 0 height 8
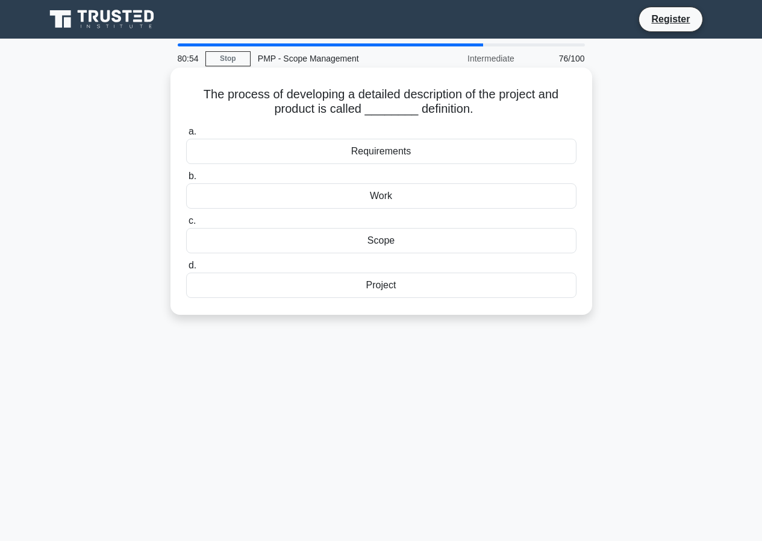
drag, startPoint x: 196, startPoint y: 90, endPoint x: 437, endPoint y: 307, distance: 324.3
click at [437, 307] on div "The process of developing a detailed description of the project and product is …" at bounding box center [381, 190] width 412 height 237
click at [371, 152] on div "Requirements" at bounding box center [381, 151] width 391 height 25
click at [186, 136] on input "a. Requirements" at bounding box center [186, 132] width 0 height 8
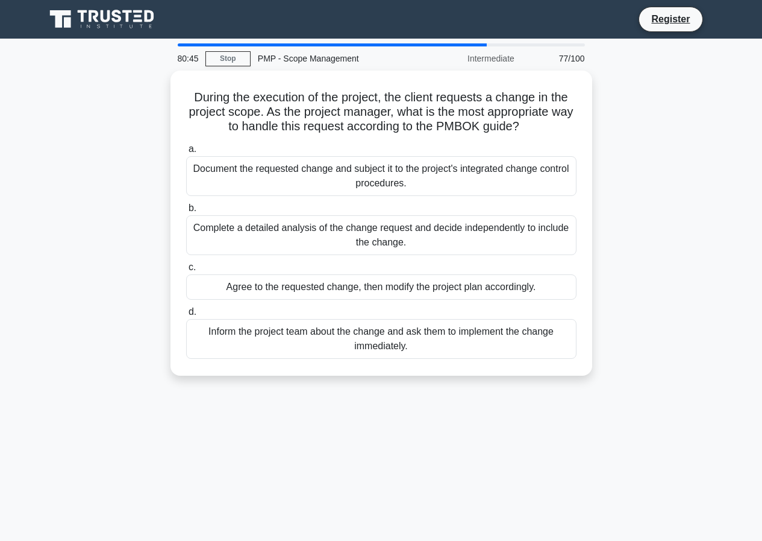
drag, startPoint x: 192, startPoint y: 91, endPoint x: 481, endPoint y: 393, distance: 417.8
click at [481, 393] on div "80:45 Stop PMP - Scope Management Intermediate 77/100 During the execution of t…" at bounding box center [381, 344] width 687 height 603
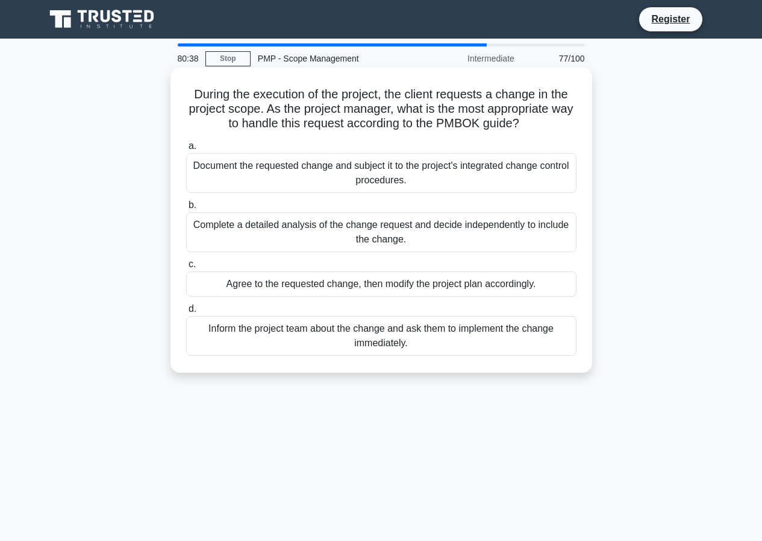
click at [403, 231] on div "Complete a detailed analysis of the change request and decide independently to …" at bounding box center [381, 232] width 391 height 40
click at [186, 209] on input "b. Complete a detailed analysis of the change request and decide independently …" at bounding box center [186, 205] width 0 height 8
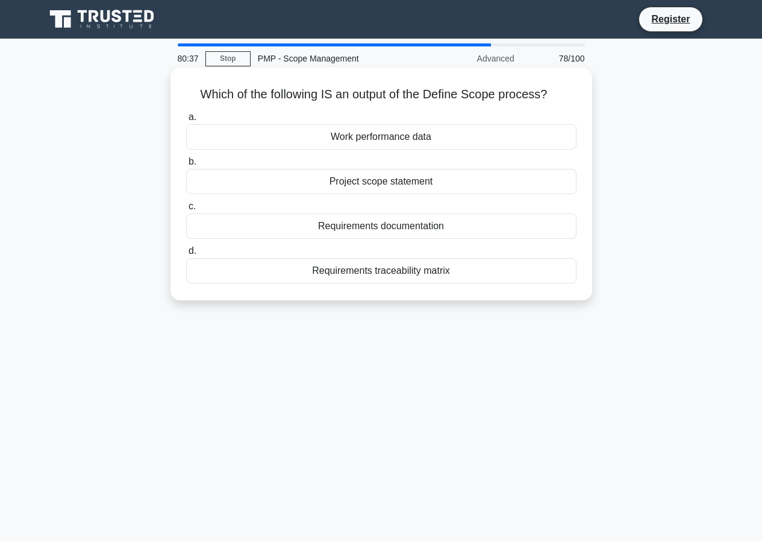
drag, startPoint x: 186, startPoint y: 87, endPoint x: 481, endPoint y: 284, distance: 355.1
click at [481, 284] on div "Which of the following IS an output of the Define Scope process? .spinner_0XTQ{…" at bounding box center [381, 183] width 412 height 223
click at [438, 229] on div "Requirements documentation" at bounding box center [381, 225] width 391 height 25
click at [186, 210] on input "c. Requirements documentation" at bounding box center [186, 207] width 0 height 8
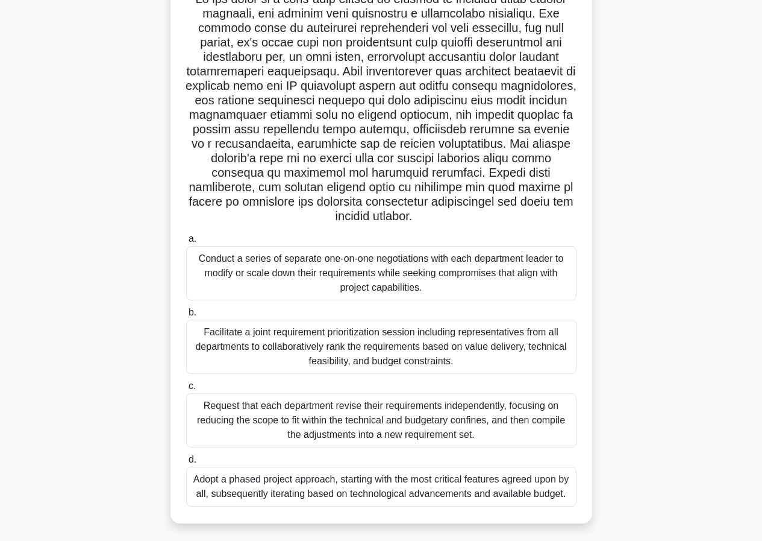
scroll to position [110, 0]
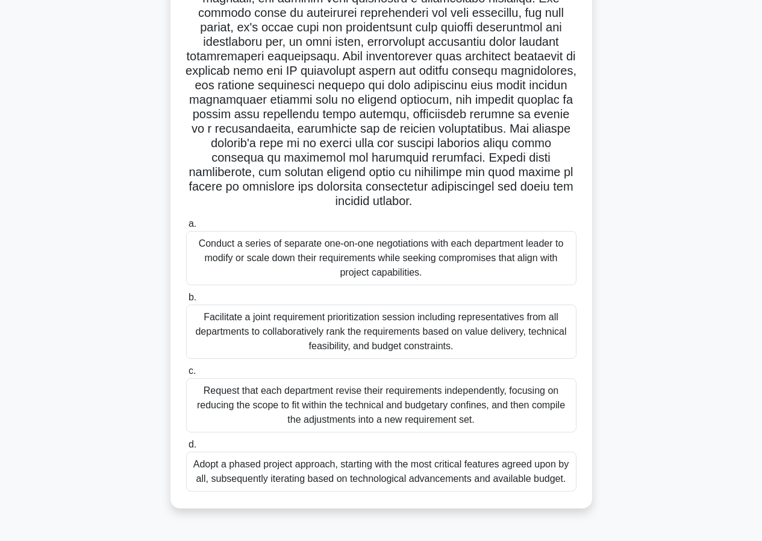
drag, startPoint x: 193, startPoint y: 92, endPoint x: 585, endPoint y: 495, distance: 561.8
click at [585, 495] on div ".spinner_0XTQ{transform-origin:center;animation:spinner_y6GP .75s linear infini…" at bounding box center [381, 232] width 412 height 541
click at [277, 253] on div "Conduct a series of separate one-on-one negotiations with each department leade…" at bounding box center [381, 258] width 391 height 54
click at [186, 228] on input "a. Conduct a series of separate one-on-one negotiations with each department le…" at bounding box center [186, 224] width 0 height 8
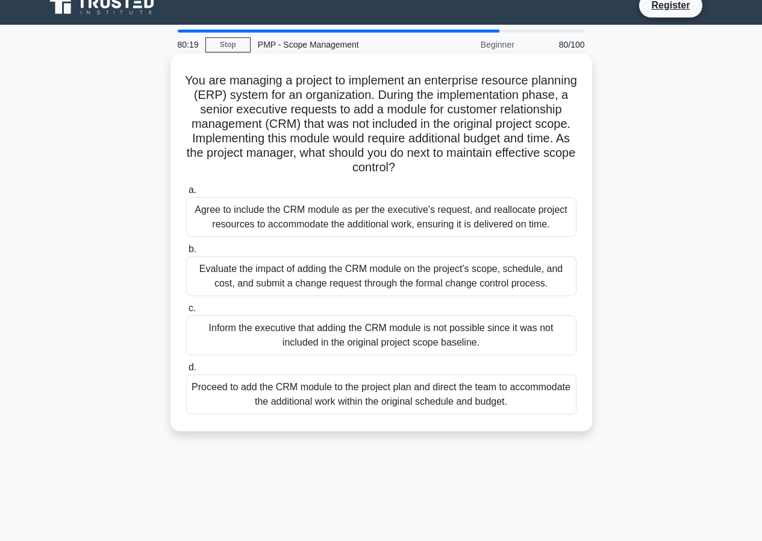
scroll to position [0, 0]
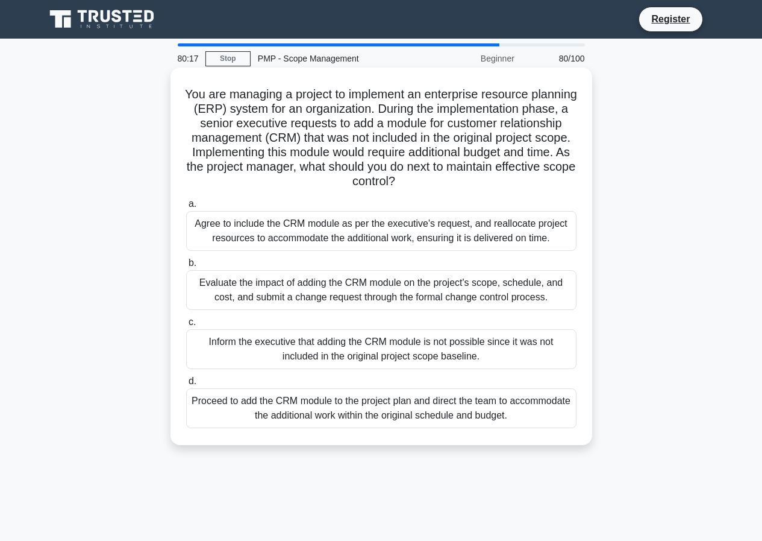
drag, startPoint x: 196, startPoint y: 95, endPoint x: 552, endPoint y: 430, distance: 488.6
click at [552, 430] on div "You are managing a project to implement an enterprise resource planning (ERP) s…" at bounding box center [381, 256] width 412 height 368
click at [371, 228] on div "Agree to include the CRM module as per the executive's request, and reallocate …" at bounding box center [381, 231] width 391 height 40
click at [186, 208] on input "a. Agree to include the CRM module as per the executive's request, and realloca…" at bounding box center [186, 204] width 0 height 8
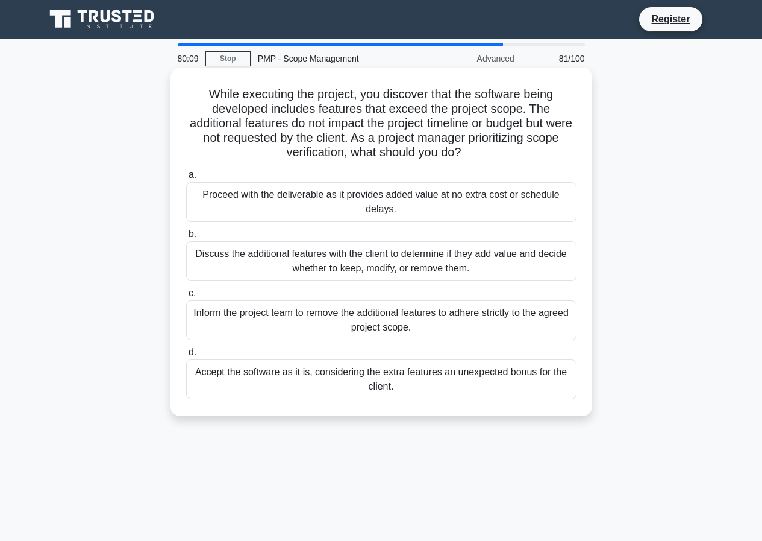
drag, startPoint x: 205, startPoint y: 94, endPoint x: 476, endPoint y: 407, distance: 414.1
click at [476, 407] on div "While executing the project, you discover that the software being developed inc…" at bounding box center [381, 241] width 412 height 339
drag, startPoint x: 205, startPoint y: 96, endPoint x: 415, endPoint y: 415, distance: 382.5
click at [415, 415] on div "While executing the project, you discover that the software being developed inc…" at bounding box center [382, 242] width 422 height 348
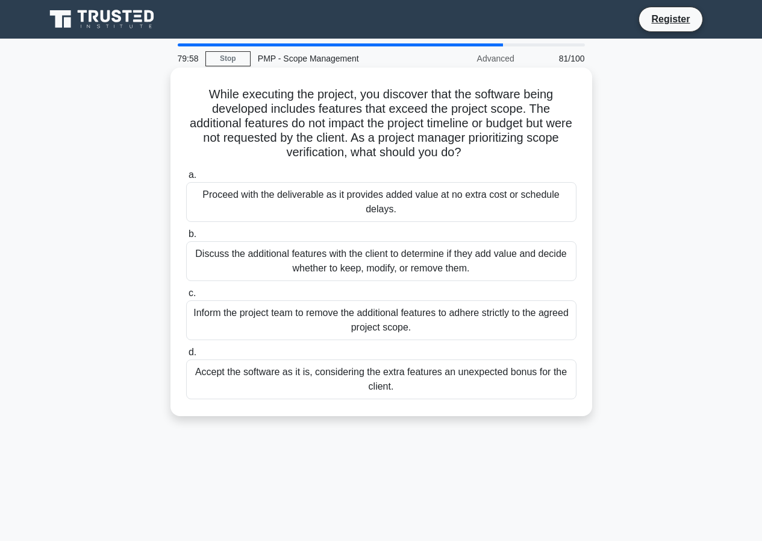
click at [361, 261] on div "Discuss the additional features with the client to determine if they add value …" at bounding box center [381, 261] width 391 height 40
click at [186, 238] on input "b. Discuss the additional features with the client to determine if they add val…" at bounding box center [186, 234] width 0 height 8
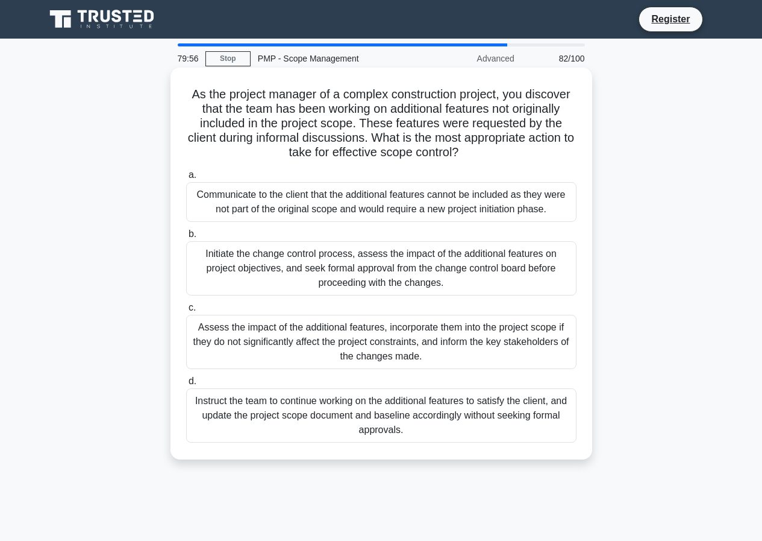
drag, startPoint x: 184, startPoint y: 90, endPoint x: 496, endPoint y: 442, distance: 470.6
click at [496, 442] on div "As the project manager of a complex construction project, you discover that the…" at bounding box center [381, 263] width 412 height 382
click at [416, 348] on div "Assess the impact of the additional features, incorporate them into the project…" at bounding box center [381, 342] width 391 height 54
click at [186, 312] on input "c. Assess the impact of the additional features, incorporate them into the proj…" at bounding box center [186, 308] width 0 height 8
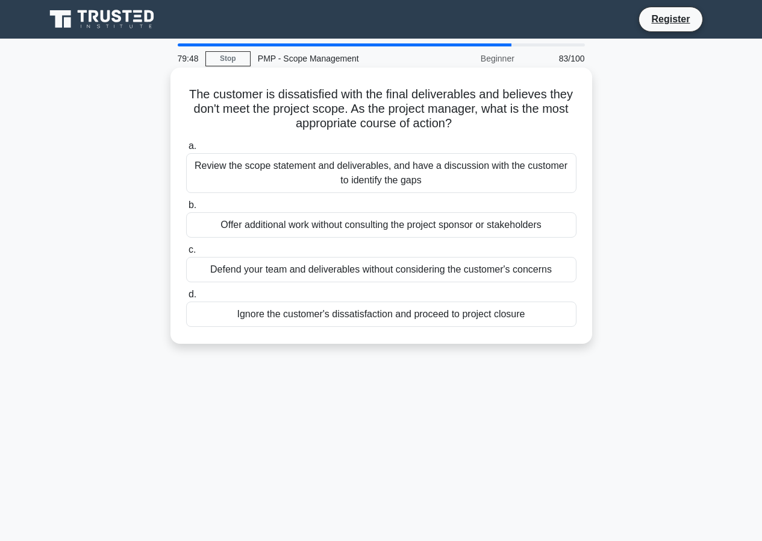
drag, startPoint x: 177, startPoint y: 80, endPoint x: 555, endPoint y: 326, distance: 450.7
click at [555, 326] on div "The customer is dissatisfied with the final deliverables and believes they don'…" at bounding box center [381, 205] width 412 height 266
click at [369, 240] on div "a. Review the scope statement and deliverables, and have a discussion with the …" at bounding box center [381, 232] width 405 height 193
click at [257, 228] on div "Offer additional work without consulting the project sponsor or stakeholders" at bounding box center [381, 224] width 391 height 25
click at [186, 209] on input "b. Offer additional work without consulting the project sponsor or stakeholders" at bounding box center [186, 205] width 0 height 8
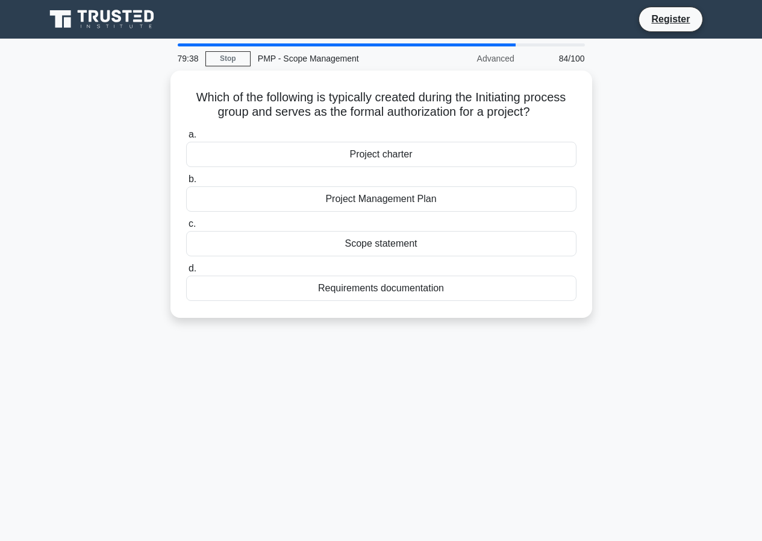
drag, startPoint x: 186, startPoint y: 89, endPoint x: 464, endPoint y: 320, distance: 361.3
click at [464, 320] on div "Which of the following is typically created during the Initiating process group…" at bounding box center [381, 202] width 687 height 262
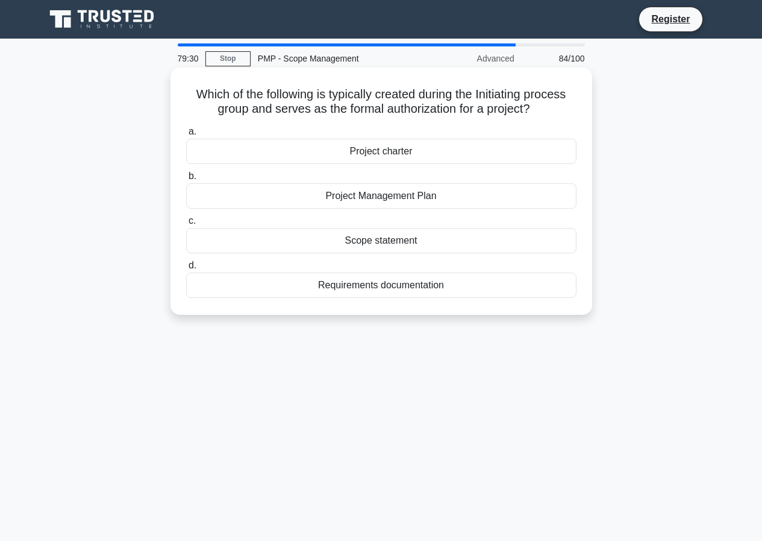
click at [400, 245] on div "Scope statement" at bounding box center [381, 240] width 391 height 25
click at [186, 225] on input "c. Scope statement" at bounding box center [186, 221] width 0 height 8
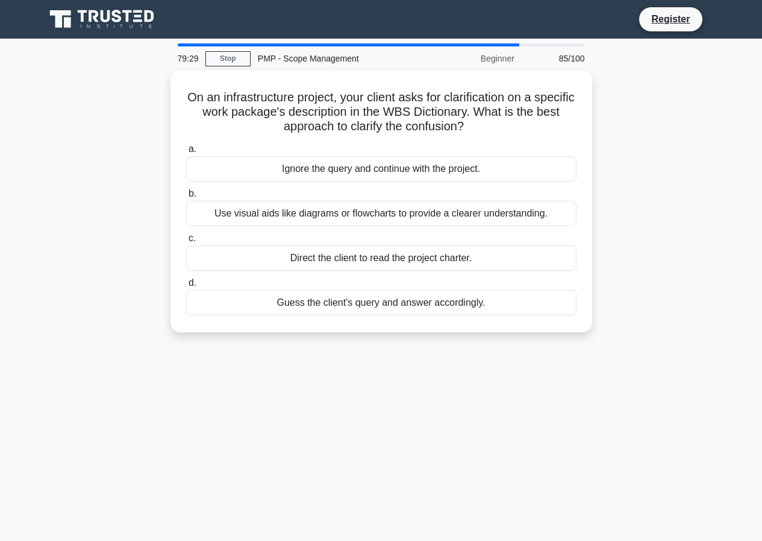
drag, startPoint x: 198, startPoint y: 92, endPoint x: 508, endPoint y: 331, distance: 391.1
click at [508, 331] on div "On an infrastructure project, your client asks for clarification on a specific …" at bounding box center [381, 209] width 687 height 276
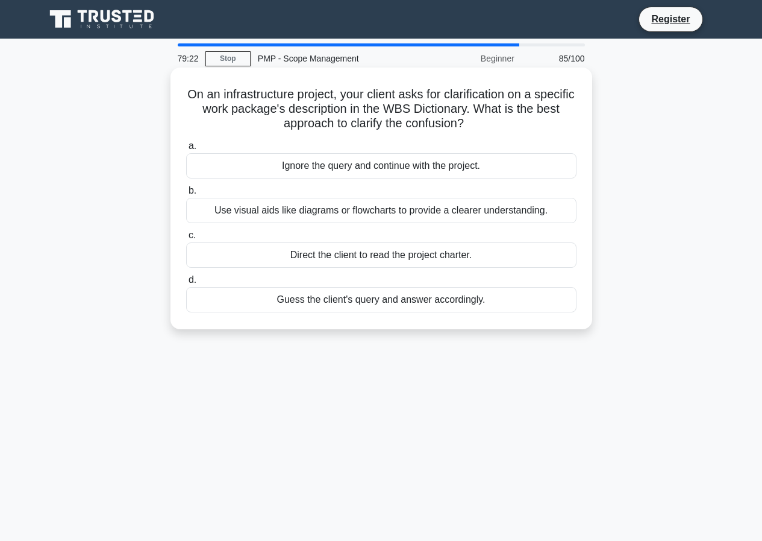
click at [447, 254] on div "Direct the client to read the project charter." at bounding box center [381, 254] width 391 height 25
click at [186, 239] on input "c. Direct the client to read the project charter." at bounding box center [186, 235] width 0 height 8
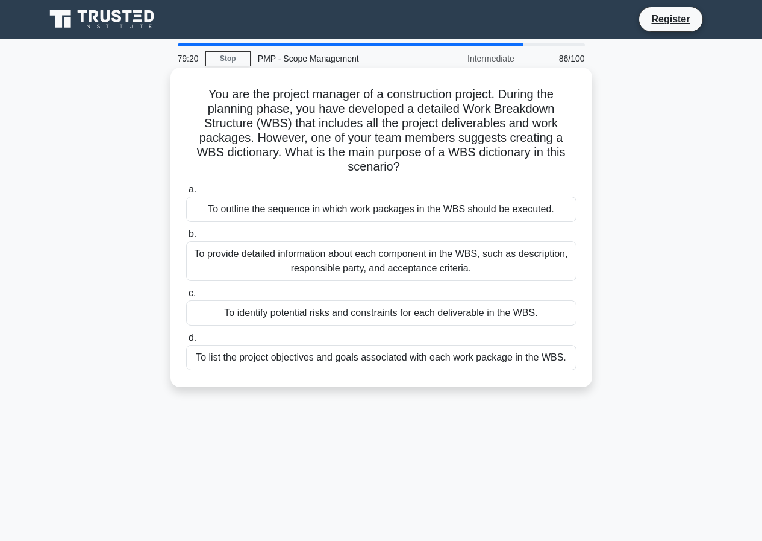
drag, startPoint x: 195, startPoint y: 93, endPoint x: 576, endPoint y: 357, distance: 463.8
click at [576, 357] on div "You are the project manager of a construction project. During the planning phas…" at bounding box center [381, 227] width 412 height 310
click at [402, 312] on div "To identify potential risks and constraints for each deliverable in the WBS." at bounding box center [381, 312] width 391 height 25
click at [186, 297] on input "c. To identify potential risks and constraints for each deliverable in the WBS." at bounding box center [186, 293] width 0 height 8
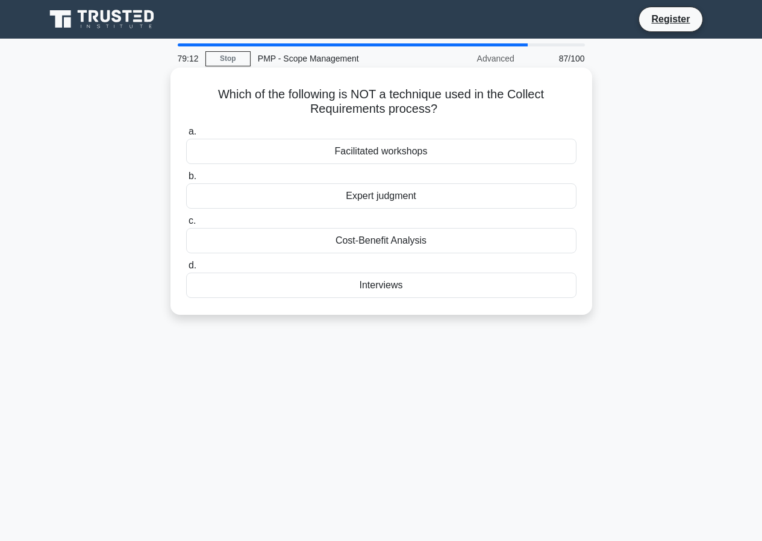
drag, startPoint x: 205, startPoint y: 85, endPoint x: 473, endPoint y: 284, distance: 333.9
click at [473, 284] on div "Which of the following is NOT a technique used in the Collect Requirements proc…" at bounding box center [381, 190] width 412 height 237
click at [362, 283] on div "Interviews" at bounding box center [381, 284] width 391 height 25
click at [186, 269] on input "d. Interviews" at bounding box center [186, 266] width 0 height 8
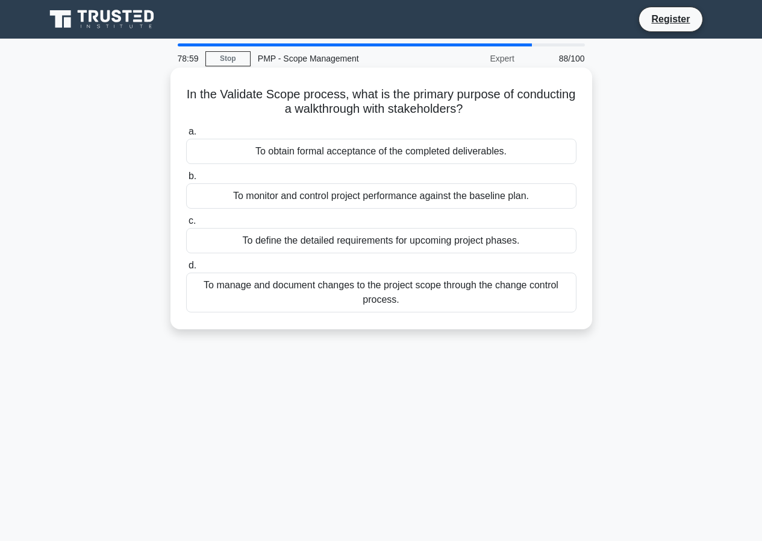
drag, startPoint x: 213, startPoint y: 88, endPoint x: 409, endPoint y: 304, distance: 291.4
click at [409, 304] on div "In the Validate Scope process, what is the primary purpose of conducting a walk…" at bounding box center [381, 198] width 412 height 252
click at [409, 304] on div "To manage and document changes to the project scope through the change control …" at bounding box center [381, 292] width 391 height 40
click at [186, 269] on input "d. To manage and document changes to the project scope through the change contr…" at bounding box center [186, 266] width 0 height 8
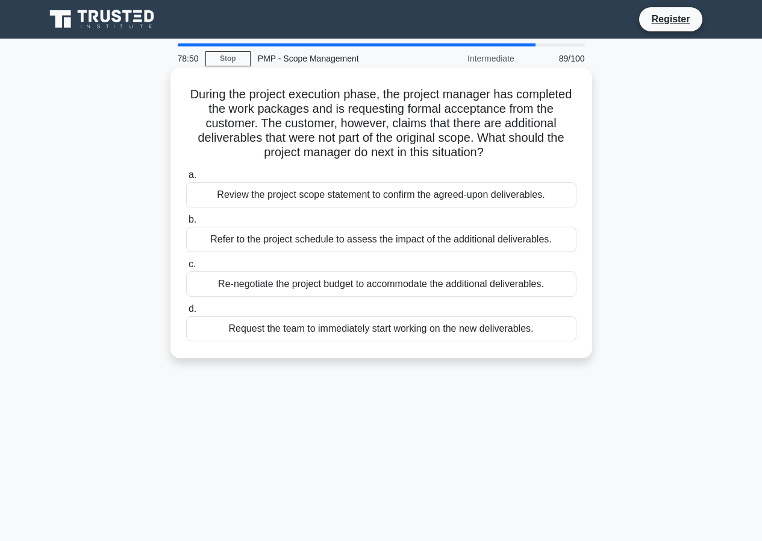
drag, startPoint x: 206, startPoint y: 92, endPoint x: 579, endPoint y: 335, distance: 444.4
click at [579, 335] on div "During the project execution phase, the project manager has completed the work …" at bounding box center [381, 212] width 412 height 281
click at [421, 286] on div "Re-negotiate the project budget to accommodate the additional deliverables." at bounding box center [381, 283] width 391 height 25
click at [186, 268] on input "c. Re-negotiate the project budget to accommodate the additional deliverables." at bounding box center [186, 264] width 0 height 8
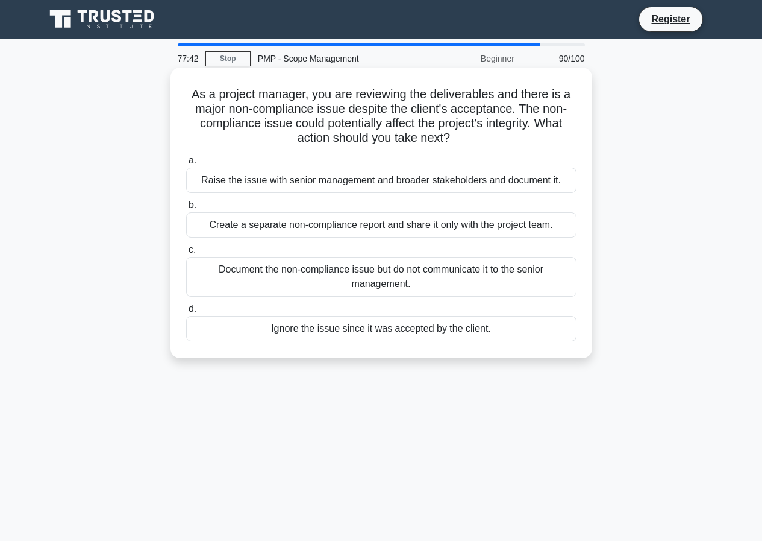
drag, startPoint x: 190, startPoint y: 92, endPoint x: 528, endPoint y: 350, distance: 425.2
click at [528, 350] on div "As a project manager, you are reviewing the deliverables and there is a major n…" at bounding box center [381, 212] width 412 height 281
click at [268, 177] on div "Raise the issue with senior management and broader stakeholders and document it." at bounding box center [381, 180] width 391 height 25
click at [186, 165] on input "a. Raise the issue with senior management and broader stakeholders and document…" at bounding box center [186, 161] width 0 height 8
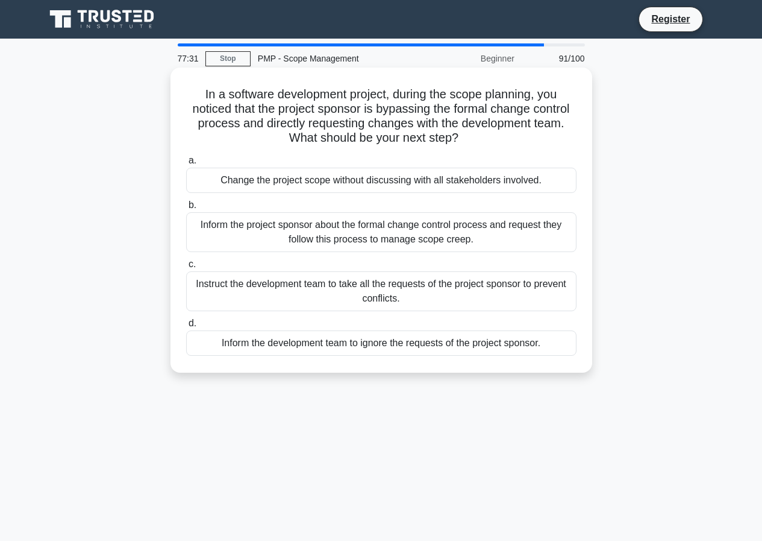
drag, startPoint x: 198, startPoint y: 93, endPoint x: 551, endPoint y: 347, distance: 434.9
click at [551, 347] on div "In a software development project, during the scope planning, you noticed that …" at bounding box center [381, 219] width 412 height 295
click at [342, 284] on div "Instruct the development team to take all the requests of the project sponsor t…" at bounding box center [381, 291] width 391 height 40
click at [186, 268] on input "c. Instruct the development team to take all the requests of the project sponso…" at bounding box center [186, 264] width 0 height 8
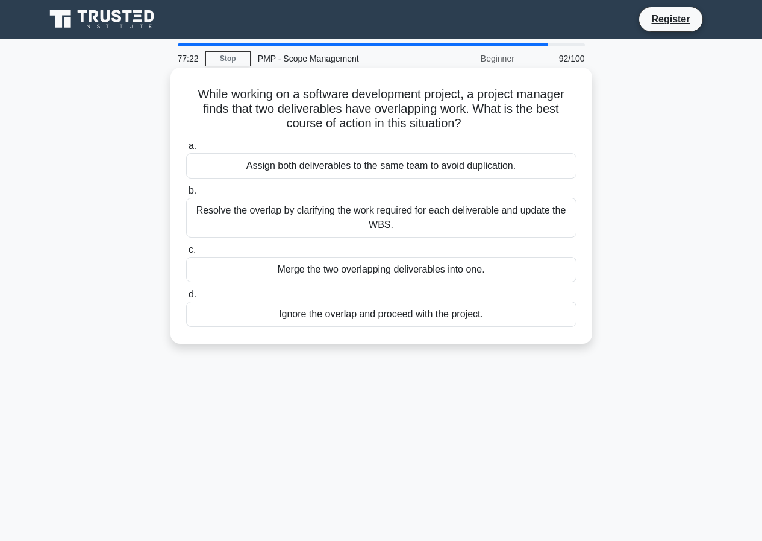
drag, startPoint x: 193, startPoint y: 91, endPoint x: 553, endPoint y: 316, distance: 424.3
click at [553, 316] on div "While working on a software development project, a project manager finds that t…" at bounding box center [381, 205] width 412 height 266
click at [375, 266] on div "Merge the two overlapping deliverables into one." at bounding box center [381, 269] width 391 height 25
click at [186, 254] on input "c. Merge the two overlapping deliverables into one." at bounding box center [186, 250] width 0 height 8
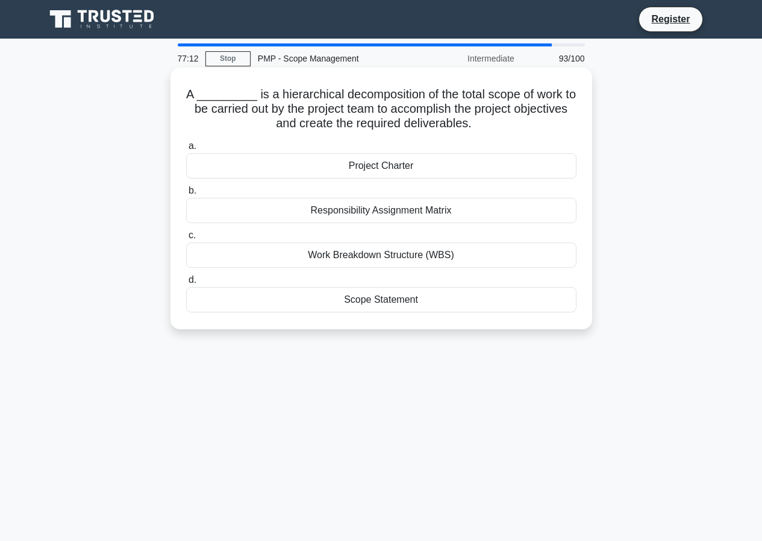
drag, startPoint x: 172, startPoint y: 91, endPoint x: 462, endPoint y: 330, distance: 375.5
click at [462, 329] on div "A _________ is a hierarchical decomposition of the total scope of work to be ca…" at bounding box center [382, 199] width 422 height 262
click at [371, 259] on div "Work Breakdown Structure (WBS)" at bounding box center [381, 254] width 391 height 25
click at [186, 239] on input "c. Work Breakdown Structure (WBS)" at bounding box center [186, 235] width 0 height 8
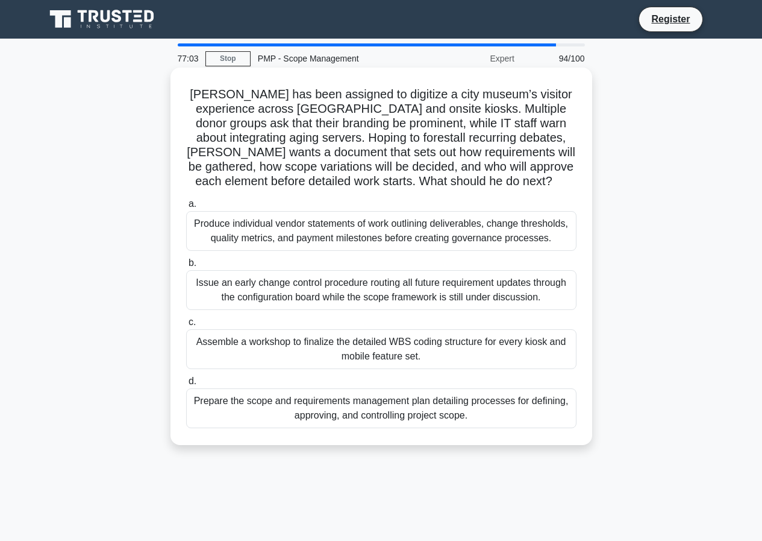
drag, startPoint x: 187, startPoint y: 88, endPoint x: 470, endPoint y: 430, distance: 443.5
click at [470, 430] on div "Rahul has been assigned to digitize a city museum’s visitor experience across m…" at bounding box center [381, 256] width 412 height 368
click at [391, 288] on div "Issue an early change control procedure routing all future requirement updates …" at bounding box center [381, 290] width 391 height 40
click at [186, 267] on input "b. Issue an early change control procedure routing all future requirement updat…" at bounding box center [186, 263] width 0 height 8
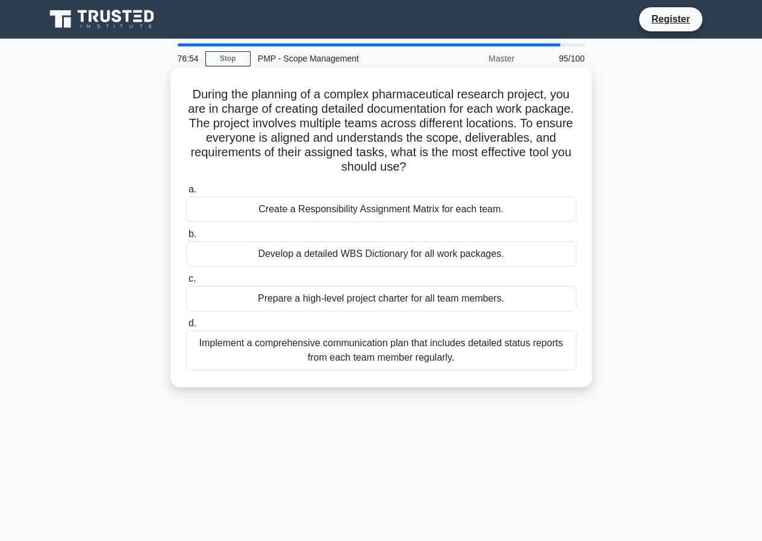
drag, startPoint x: 186, startPoint y: 91, endPoint x: 476, endPoint y: 381, distance: 410.0
click at [476, 381] on div "During the planning of a complex pharmaceutical research project, you are in ch…" at bounding box center [381, 227] width 412 height 310
click at [352, 298] on div "Prepare a high-level project charter for all team members." at bounding box center [381, 298] width 391 height 25
click at [186, 283] on input "c. Prepare a high-level project charter for all team members." at bounding box center [186, 279] width 0 height 8
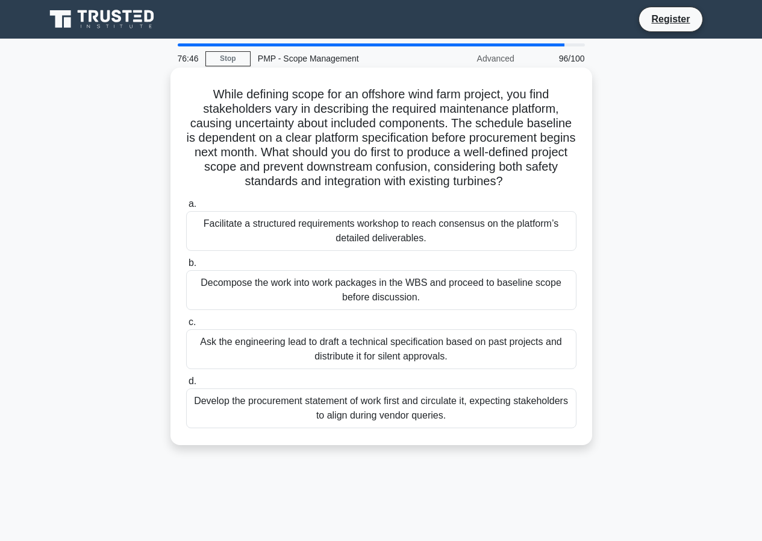
drag, startPoint x: 224, startPoint y: 96, endPoint x: 492, endPoint y: 429, distance: 427.4
click at [492, 429] on div "While defining scope for an offshore wind farm project, you find stakeholders v…" at bounding box center [381, 256] width 412 height 368
click at [421, 296] on div "Decompose the work into work packages in the WBS and proceed to baseline scope …" at bounding box center [381, 290] width 391 height 40
click at [186, 267] on input "b. Decompose the work into work packages in the WBS and proceed to baseline sco…" at bounding box center [186, 263] width 0 height 8
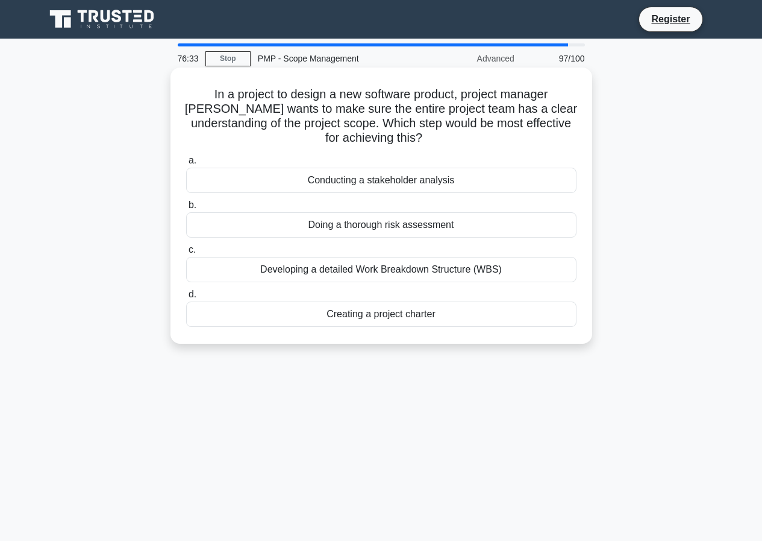
drag, startPoint x: 184, startPoint y: 88, endPoint x: 462, endPoint y: 324, distance: 364.3
click at [462, 324] on div "In a project to design a new software product, project manager Lily wants to ma…" at bounding box center [381, 205] width 412 height 266
click at [437, 266] on div "Developing a detailed Work Breakdown Structure (WBS)" at bounding box center [381, 269] width 391 height 25
click at [186, 254] on input "c. Developing a detailed Work Breakdown Structure (WBS)" at bounding box center [186, 250] width 0 height 8
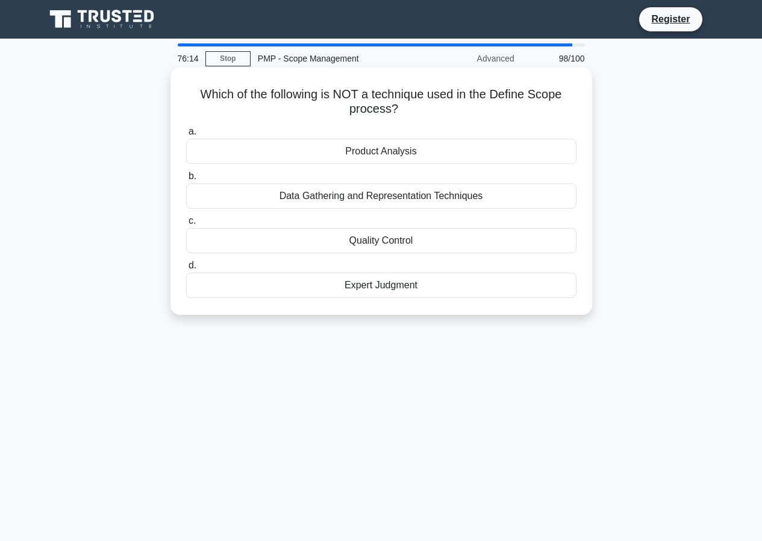
drag, startPoint x: 195, startPoint y: 90, endPoint x: 437, endPoint y: 314, distance: 329.7
click at [437, 314] on div "Which of the following is NOT a technique used in the Define Scope process? .sp…" at bounding box center [382, 191] width 422 height 247
click at [342, 237] on div "Quality Control" at bounding box center [381, 240] width 391 height 25
click at [186, 225] on input "c. Quality Control" at bounding box center [186, 221] width 0 height 8
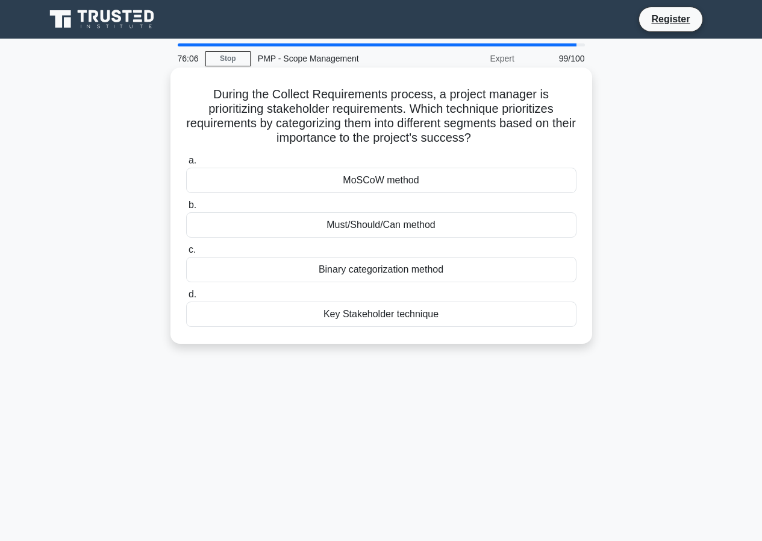
drag, startPoint x: 203, startPoint y: 85, endPoint x: 451, endPoint y: 318, distance: 340.3
click at [451, 318] on div "During the Collect Requirements process, a project manager is prioritizing stak…" at bounding box center [381, 205] width 412 height 266
click at [445, 316] on div "Key Stakeholder technique" at bounding box center [381, 313] width 391 height 25
click at [186, 298] on input "d. Key Stakeholder technique" at bounding box center [186, 295] width 0 height 8
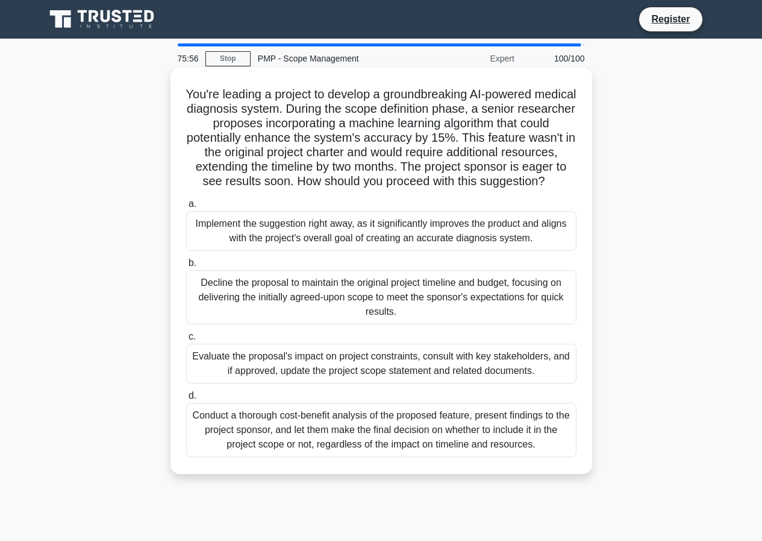
drag, startPoint x: 188, startPoint y: 91, endPoint x: 553, endPoint y: 477, distance: 531.7
click at [553, 469] on div "You're leading a project to develop a groundbreaking AI-powered medical diagnos…" at bounding box center [381, 270] width 412 height 397
click at [379, 247] on div "Implement the suggestion right away, as it significantly improves the product a…" at bounding box center [381, 231] width 391 height 40
click at [186, 208] on input "a. Implement the suggestion right away, as it significantly improves the produc…" at bounding box center [186, 204] width 0 height 8
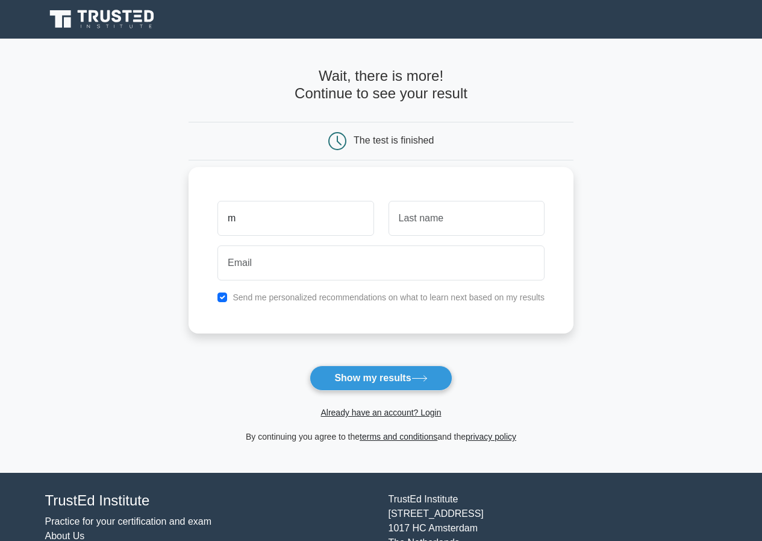
type input "m"
click at [416, 226] on input "text" at bounding box center [467, 218] width 156 height 35
type input "sa"
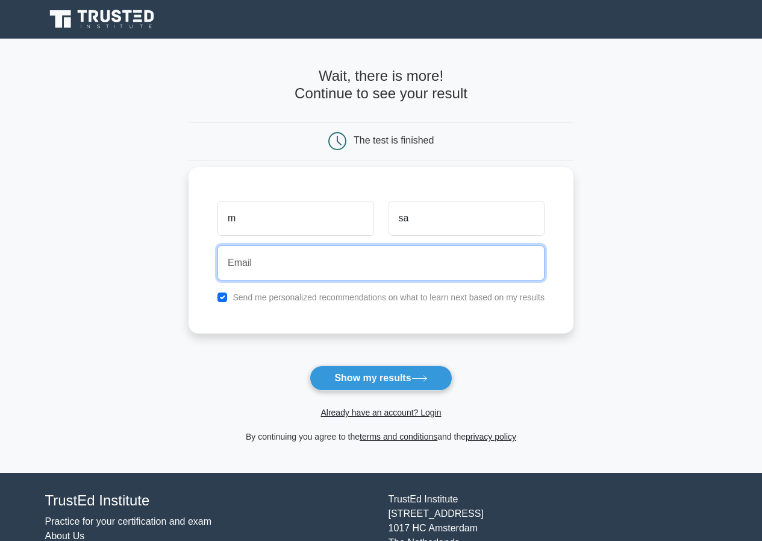
click at [333, 259] on input "email" at bounding box center [381, 262] width 327 height 35
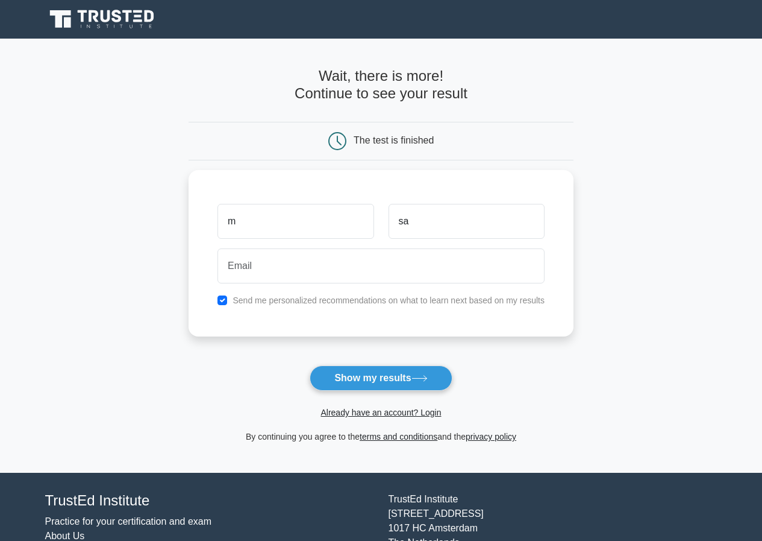
click at [237, 393] on div "Already have an account? Login" at bounding box center [381, 405] width 385 height 29
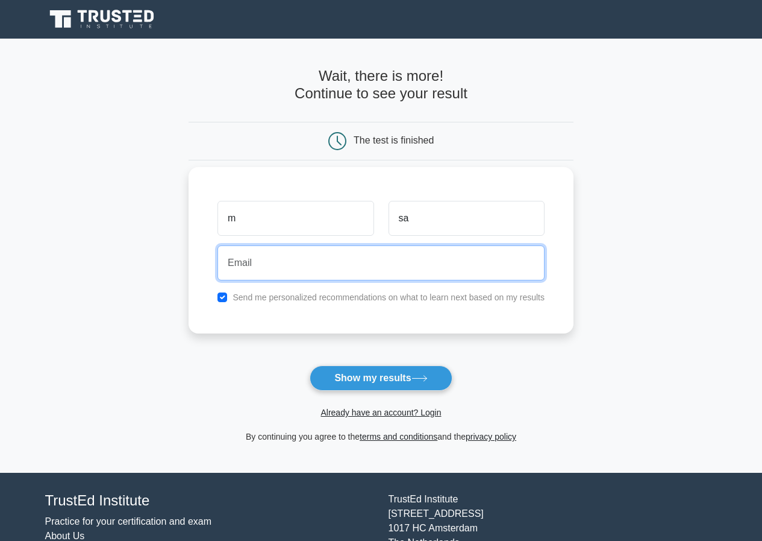
click at [374, 268] on input "email" at bounding box center [381, 262] width 327 height 35
type input "sawantmansi1128@gmail.com"
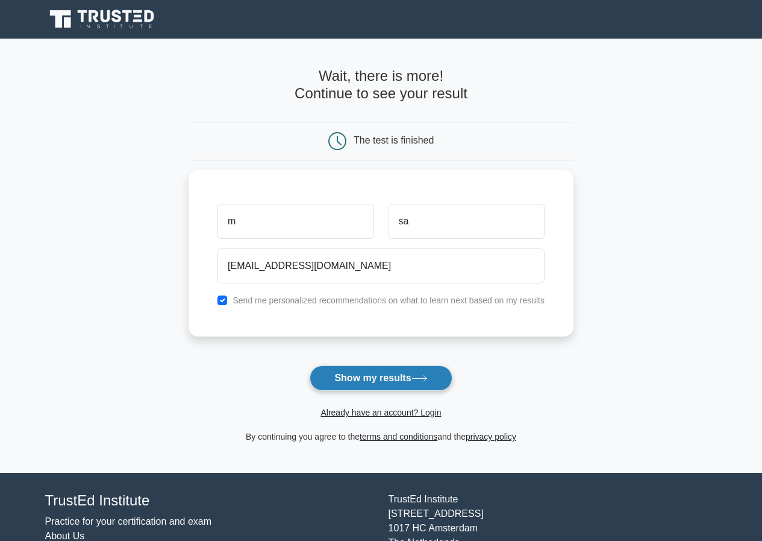
click at [381, 381] on button "Show my results" at bounding box center [381, 377] width 142 height 25
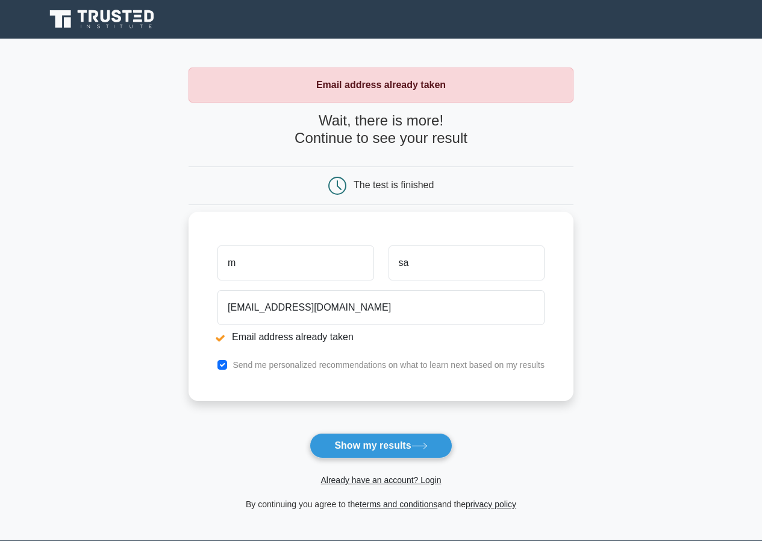
click at [280, 261] on input "m" at bounding box center [296, 262] width 156 height 35
type input "manu"
click at [432, 266] on input "sa" at bounding box center [467, 262] width 156 height 35
type input "sawant"
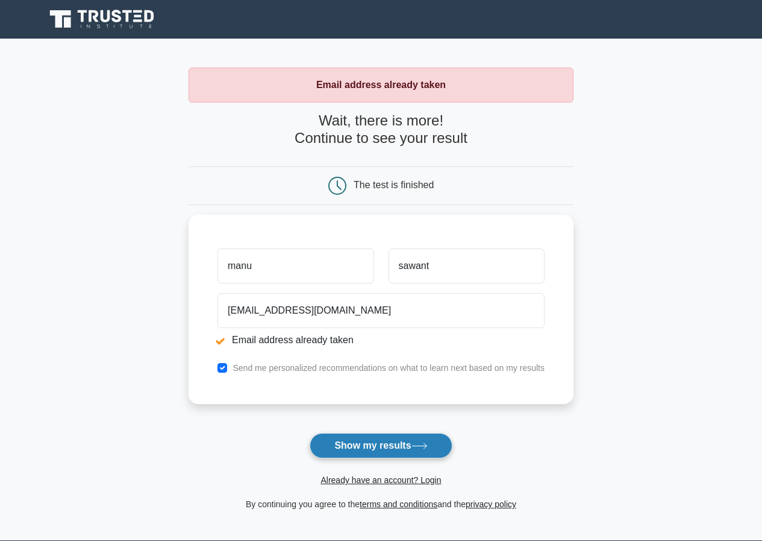
click at [395, 447] on button "Show my results" at bounding box center [381, 445] width 142 height 25
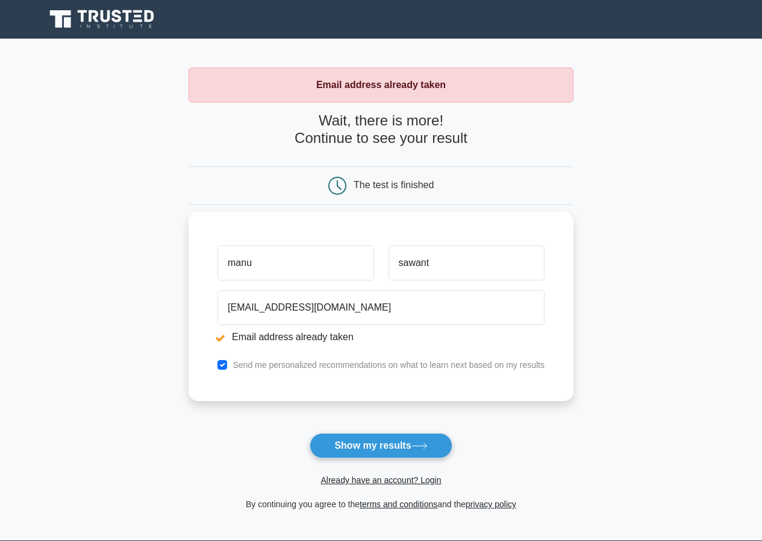
drag, startPoint x: 304, startPoint y: 267, endPoint x: 229, endPoint y: 263, distance: 74.9
click at [229, 263] on input "manu" at bounding box center [296, 262] width 156 height 35
type input "m"
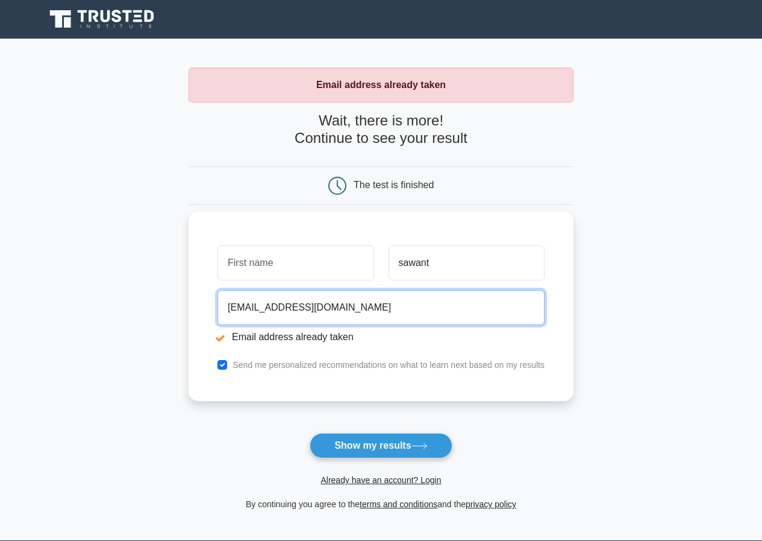
drag, startPoint x: 380, startPoint y: 301, endPoint x: 201, endPoint y: 290, distance: 178.7
click at [201, 290] on div "sawant [EMAIL_ADDRESS][DOMAIN_NAME] Email address already taken Send me persona…" at bounding box center [381, 306] width 385 height 189
type input "s"
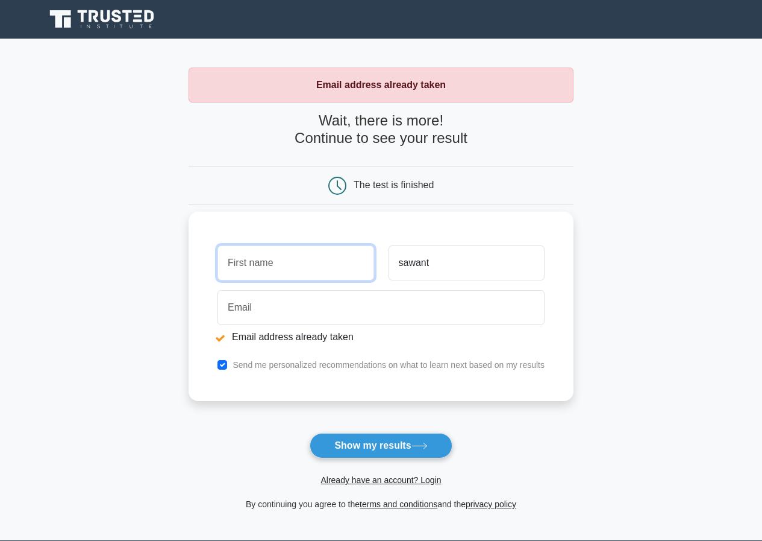
click at [288, 254] on input "text" at bounding box center [296, 262] width 156 height 35
type input "manu"
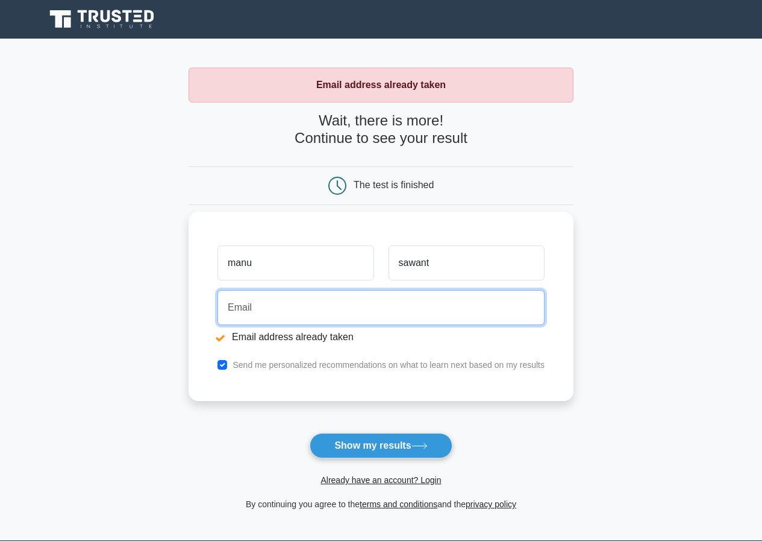
click at [286, 304] on input "email" at bounding box center [381, 307] width 327 height 35
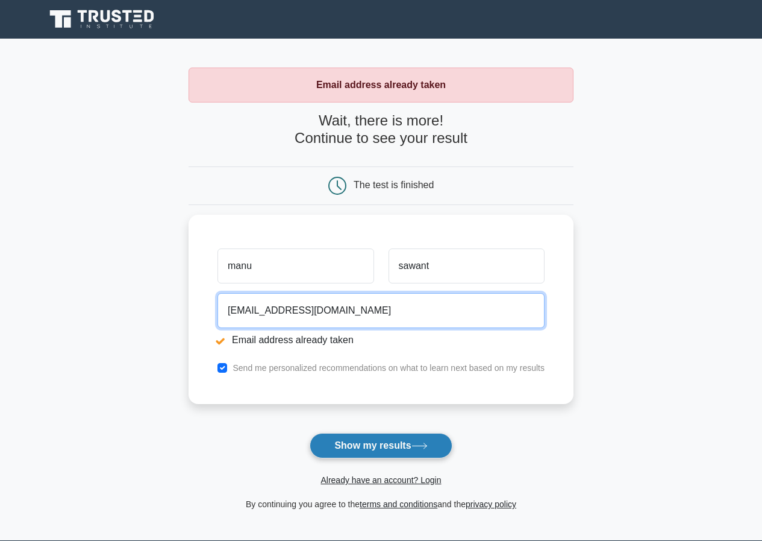
type input "[EMAIL_ADDRESS][DOMAIN_NAME]"
click at [369, 448] on button "Show my results" at bounding box center [381, 445] width 142 height 25
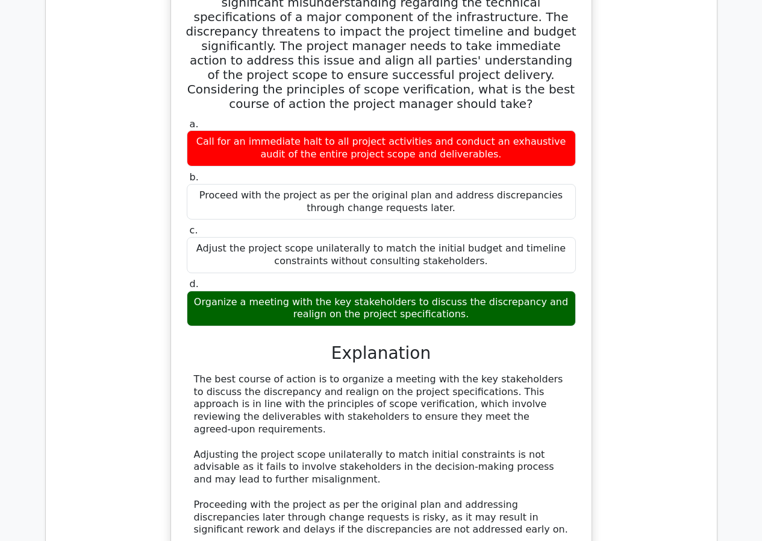
scroll to position [1145, 0]
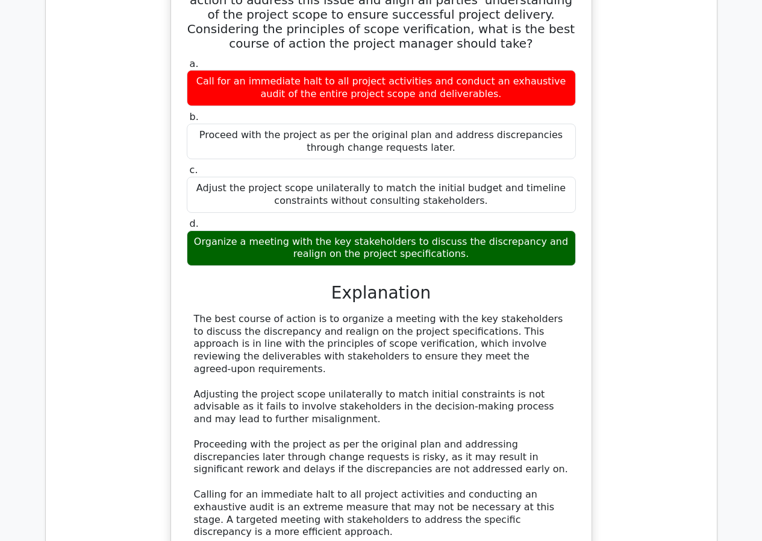
drag, startPoint x: 197, startPoint y: 159, endPoint x: 468, endPoint y: 183, distance: 272.3
click at [468, 230] on div "Organize a meeting with the key stakeholders to discuss the discrepancy and rea…" at bounding box center [381, 248] width 389 height 36
click at [261, 200] on div "a. Call for an immediate halt to all project activities and conduct an exhausti…" at bounding box center [382, 320] width 392 height 530
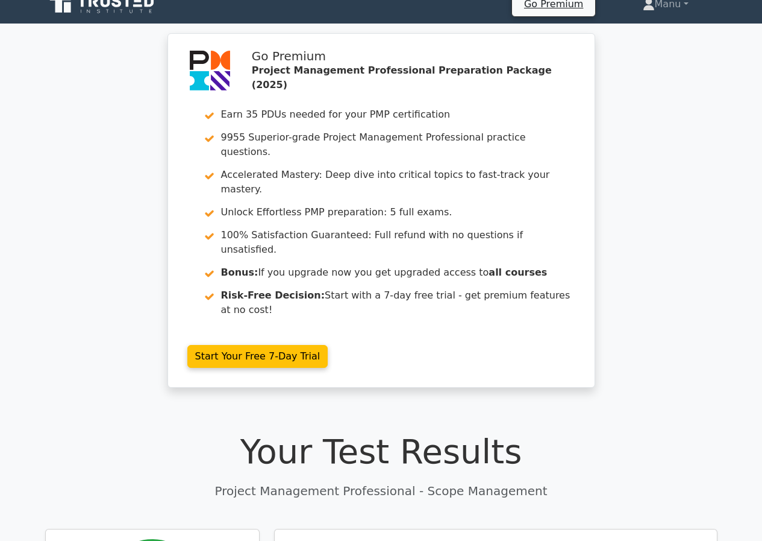
scroll to position [0, 0]
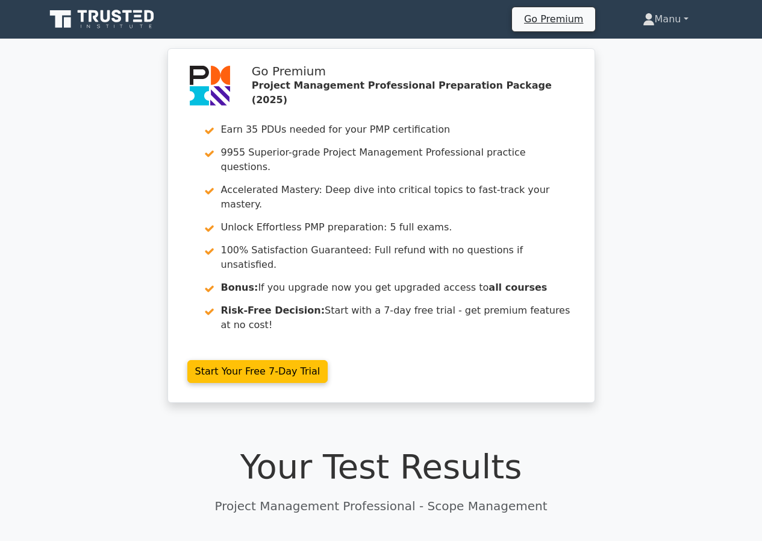
click at [682, 19] on link "Manu" at bounding box center [666, 19] width 104 height 24
click at [685, 16] on link "Manu" at bounding box center [666, 19] width 104 height 24
click at [647, 20] on icon at bounding box center [649, 19] width 12 height 12
click at [685, 16] on link "Manu" at bounding box center [666, 19] width 104 height 24
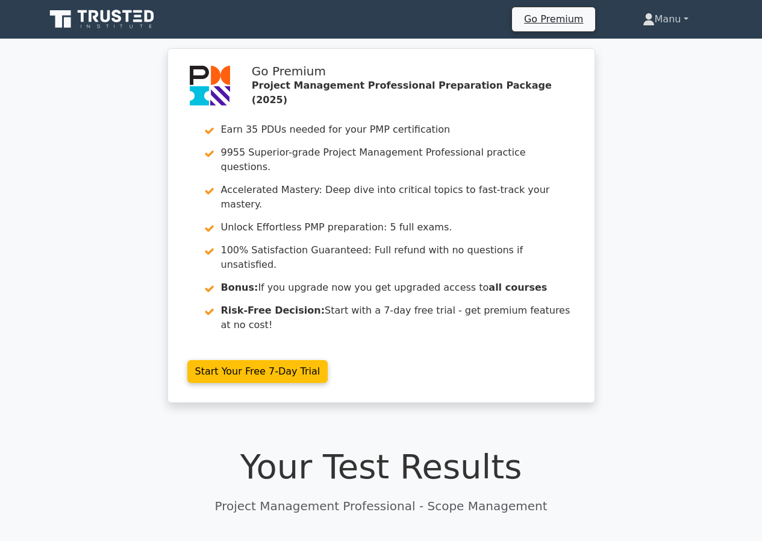
click at [685, 16] on link "Manu" at bounding box center [666, 19] width 104 height 24
click at [661, 25] on link "Manu" at bounding box center [666, 19] width 104 height 24
click at [668, 17] on link "Manu" at bounding box center [666, 19] width 104 height 24
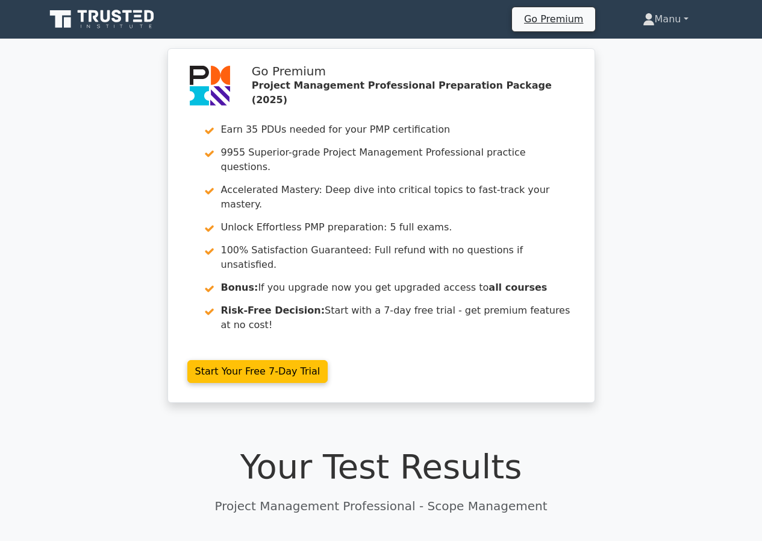
click at [688, 16] on link "Manu" at bounding box center [666, 19] width 104 height 24
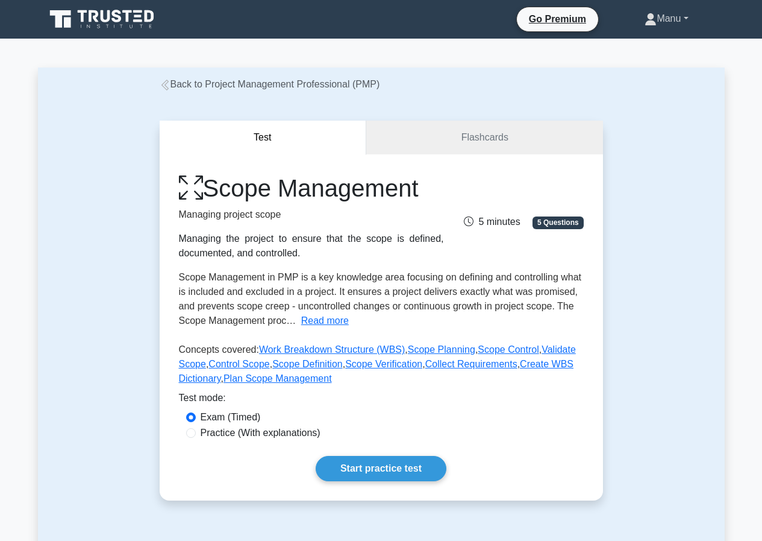
click at [666, 15] on link "Manu" at bounding box center [666, 19] width 101 height 24
click at [635, 50] on link "Profile" at bounding box center [664, 46] width 95 height 19
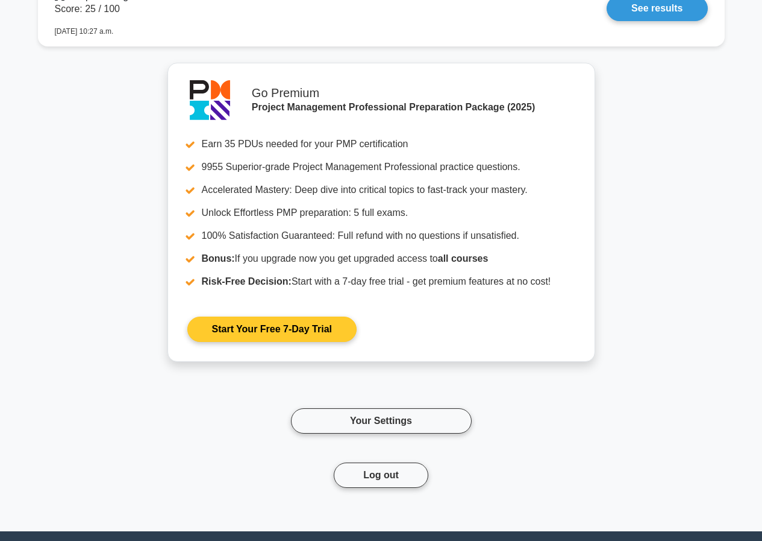
scroll to position [1205, 0]
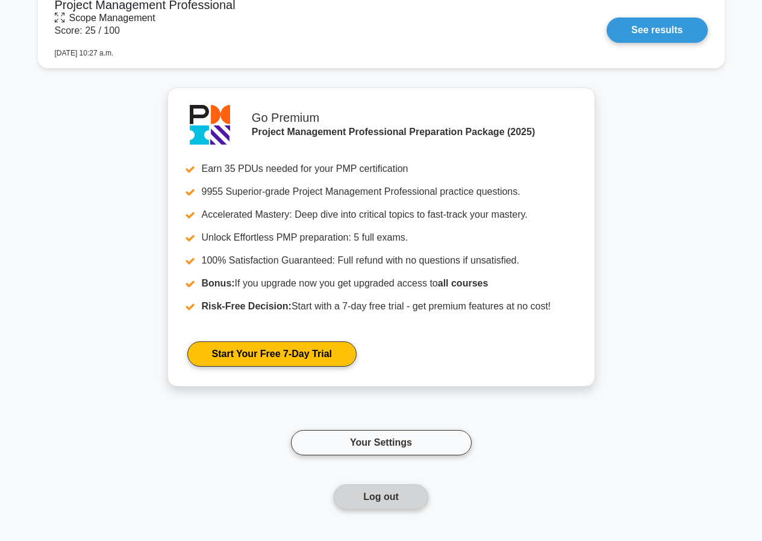
click at [360, 492] on button "Log out" at bounding box center [381, 496] width 95 height 25
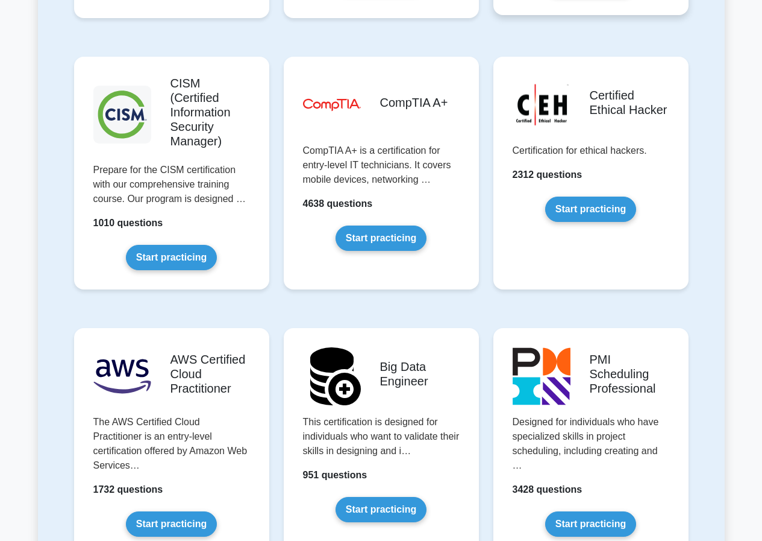
scroll to position [2110, 0]
